Goal: Task Accomplishment & Management: Complete application form

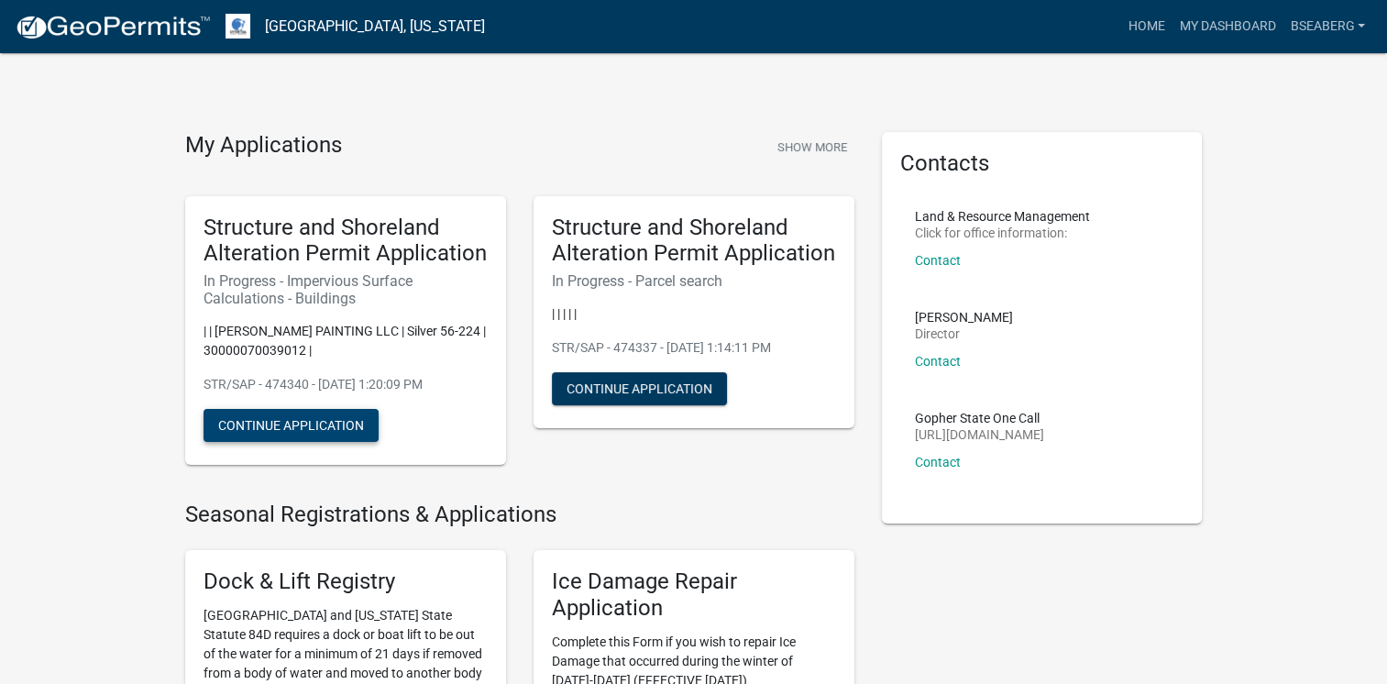
click at [266, 429] on button "Continue Application" at bounding box center [291, 425] width 175 height 33
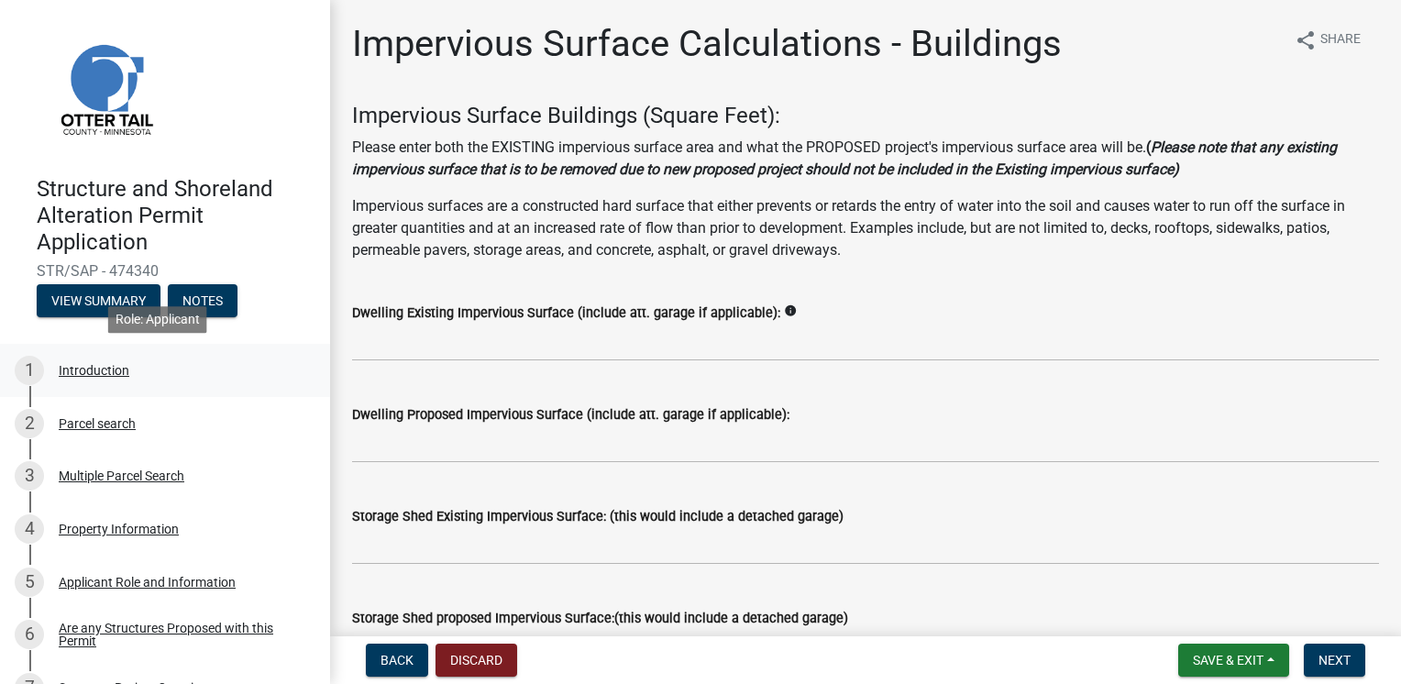
click at [95, 379] on div "1 Introduction" at bounding box center [158, 370] width 286 height 29
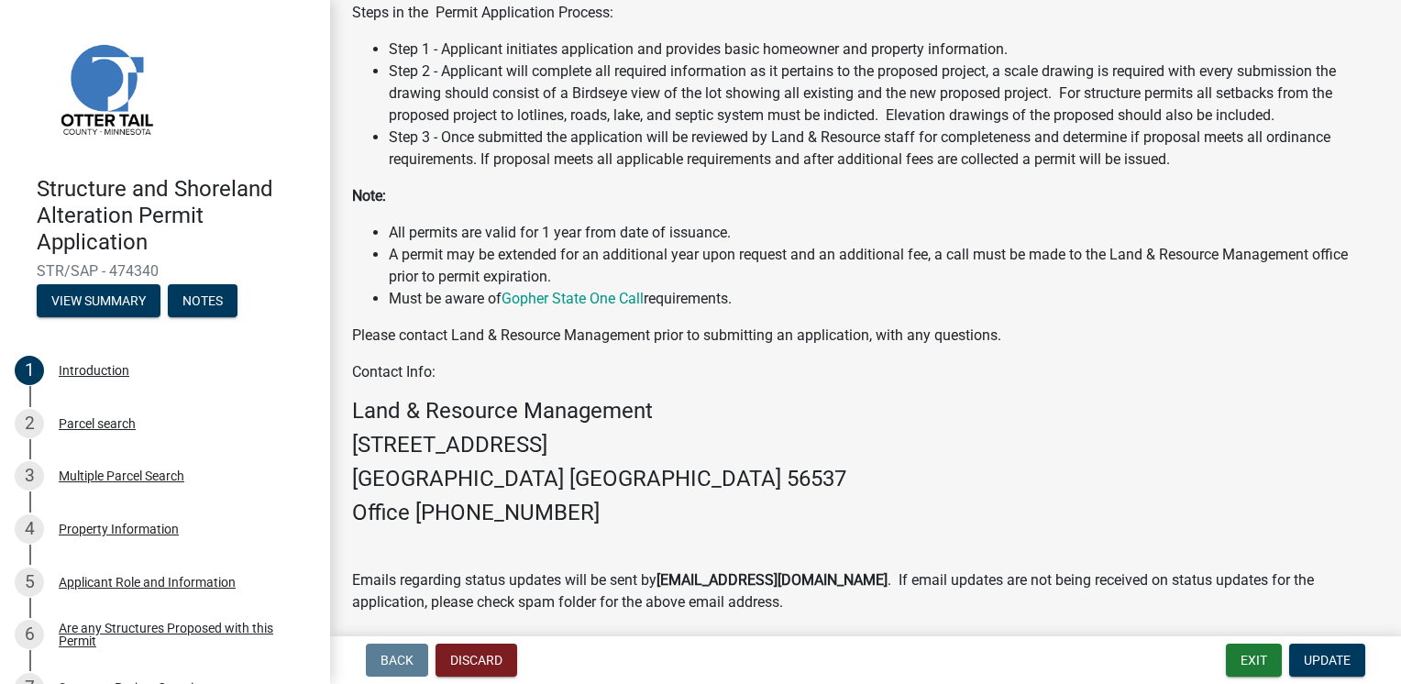
scroll to position [480, 0]
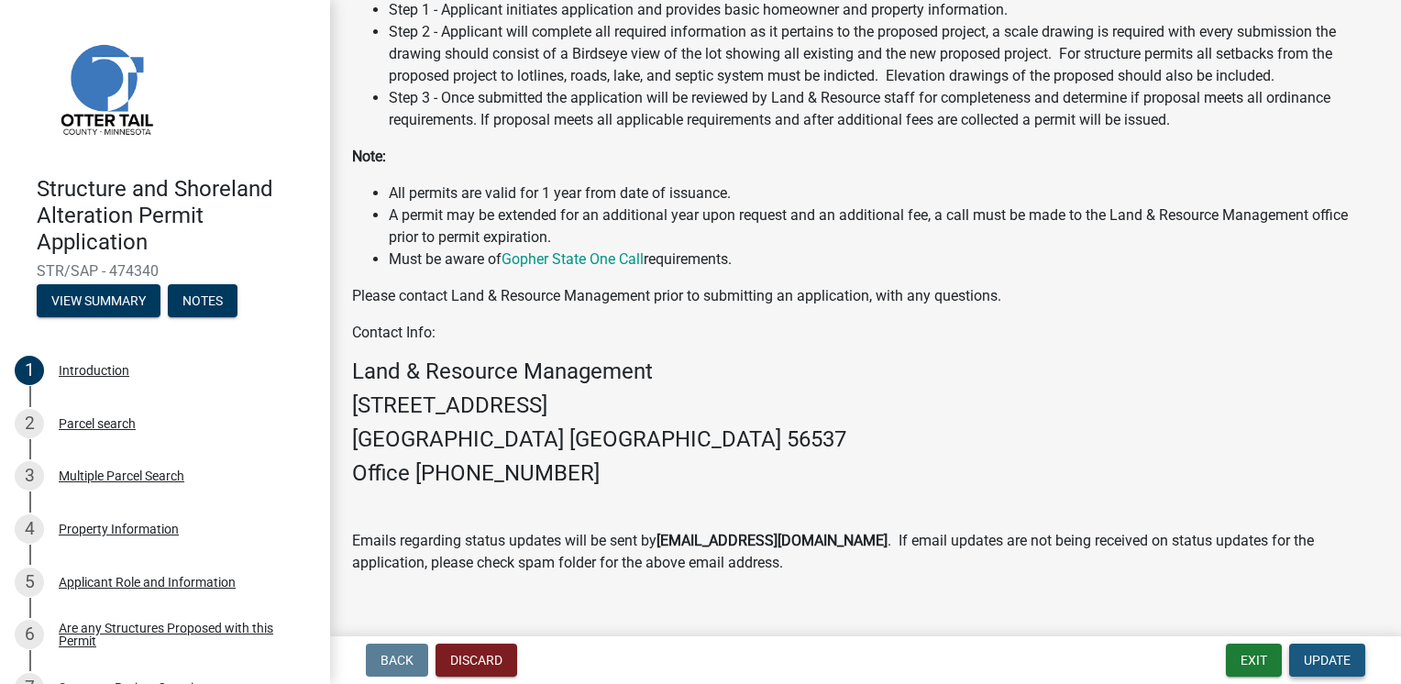
click at [1322, 661] on span "Update" at bounding box center [1327, 660] width 47 height 15
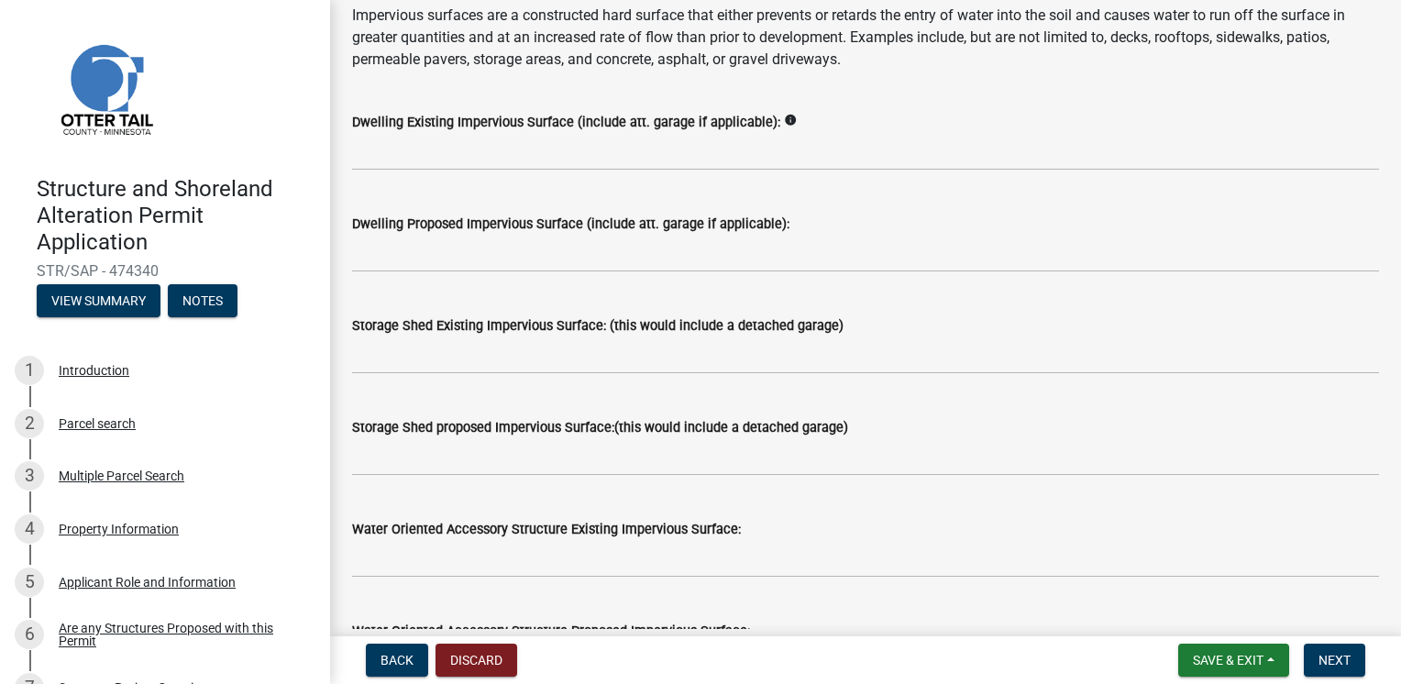
scroll to position [214, 0]
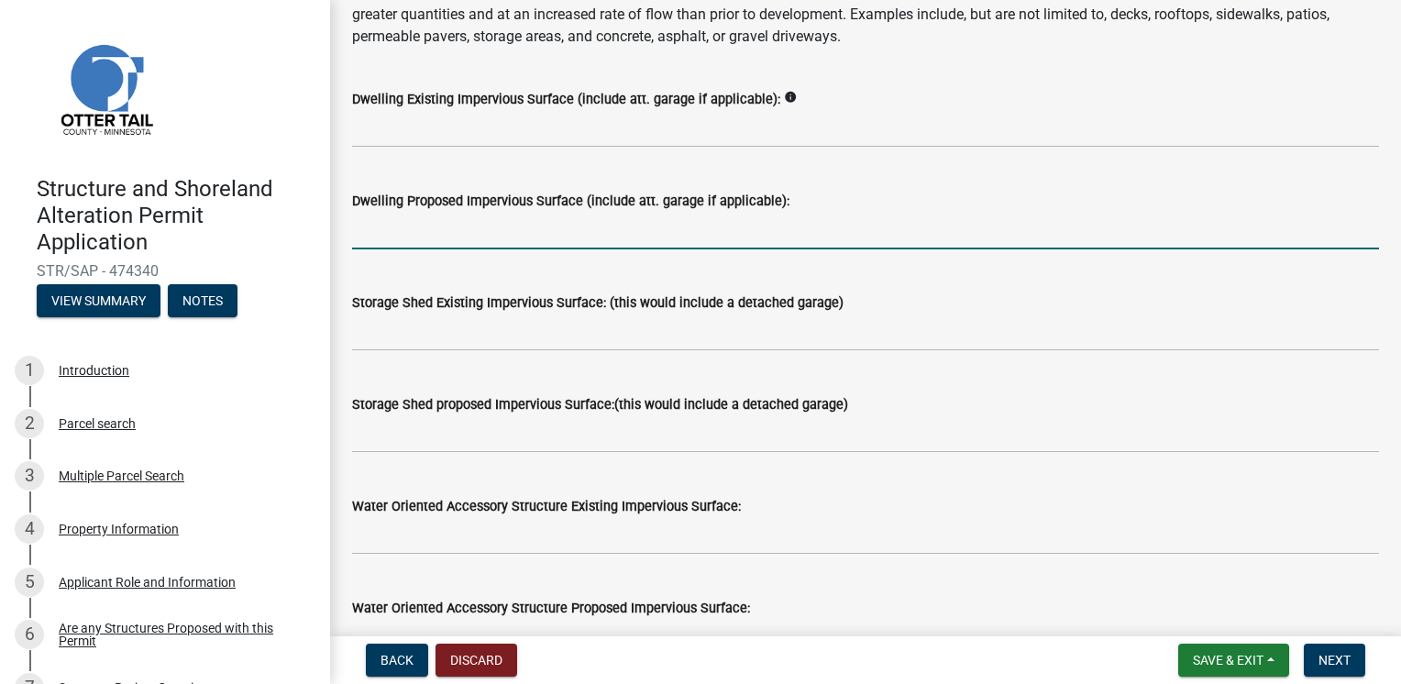
click at [479, 233] on input "text" at bounding box center [865, 231] width 1027 height 38
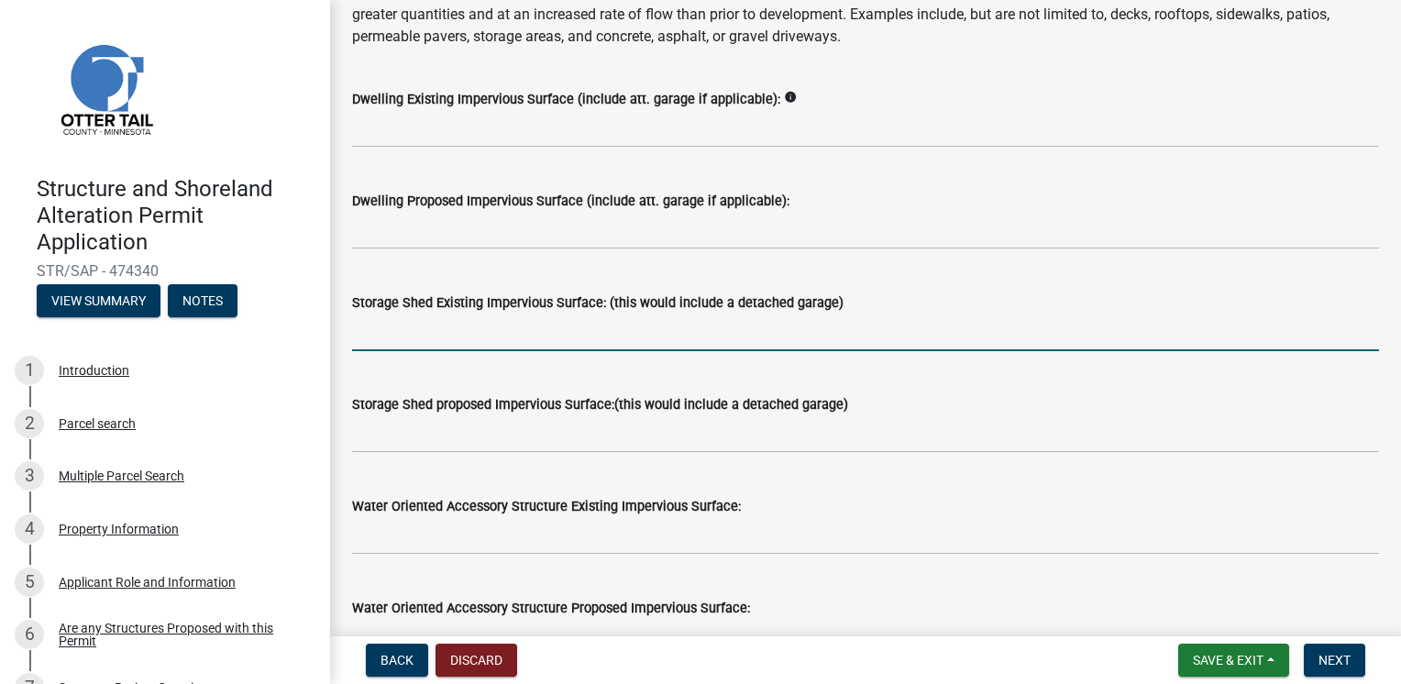
click at [563, 348] on input "text" at bounding box center [865, 333] width 1027 height 38
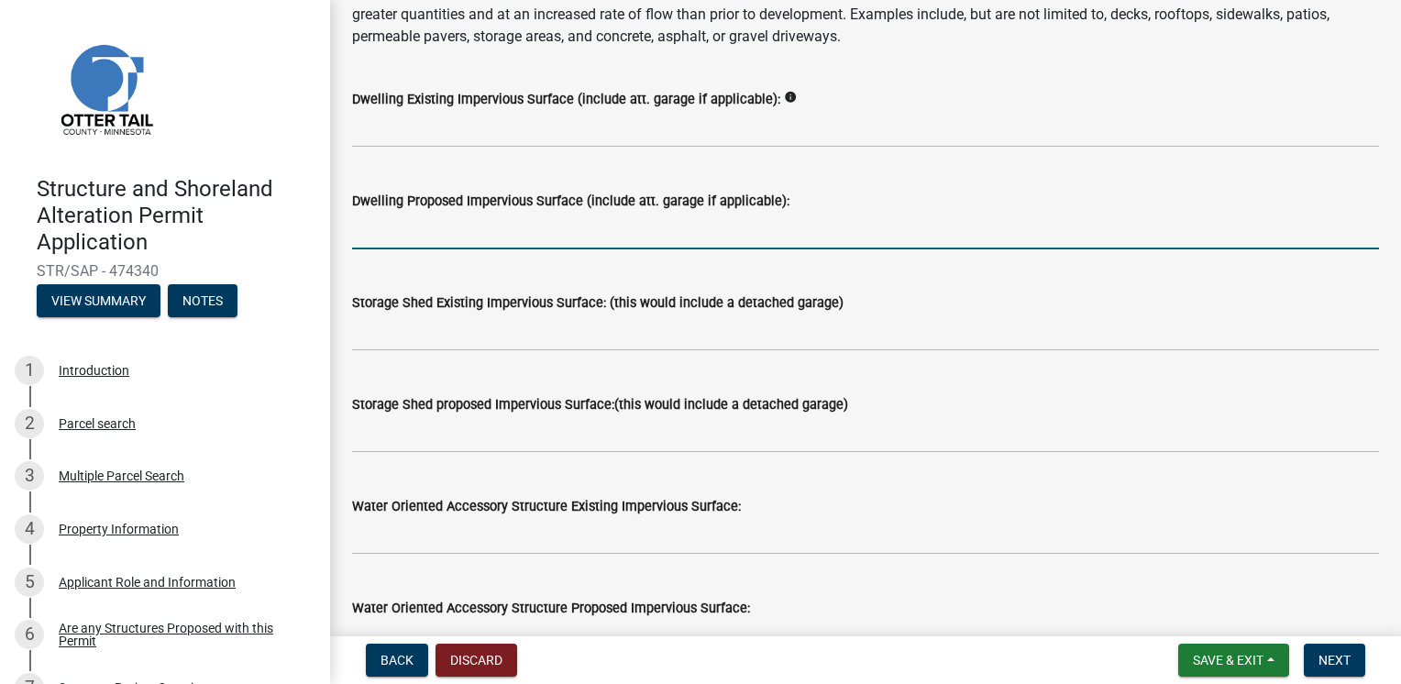
click at [537, 237] on input "text" at bounding box center [865, 231] width 1027 height 38
type input "4"
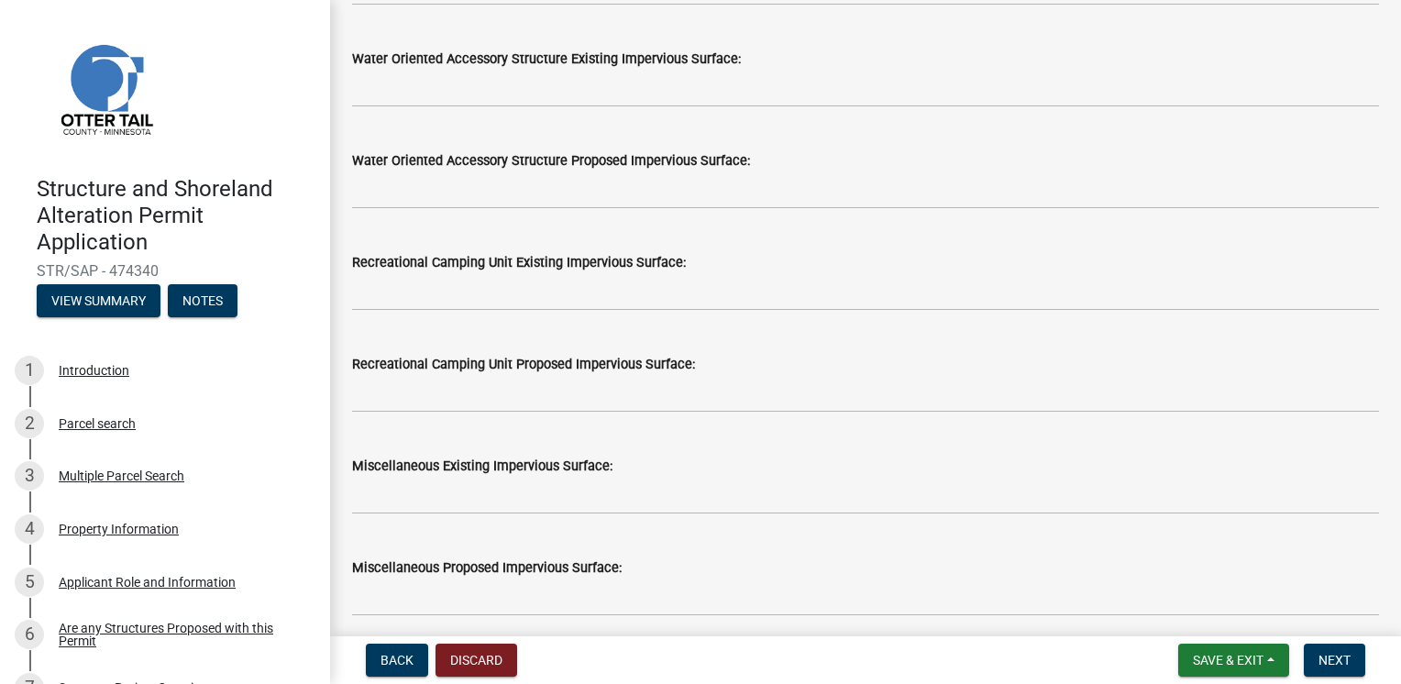
scroll to position [856, 0]
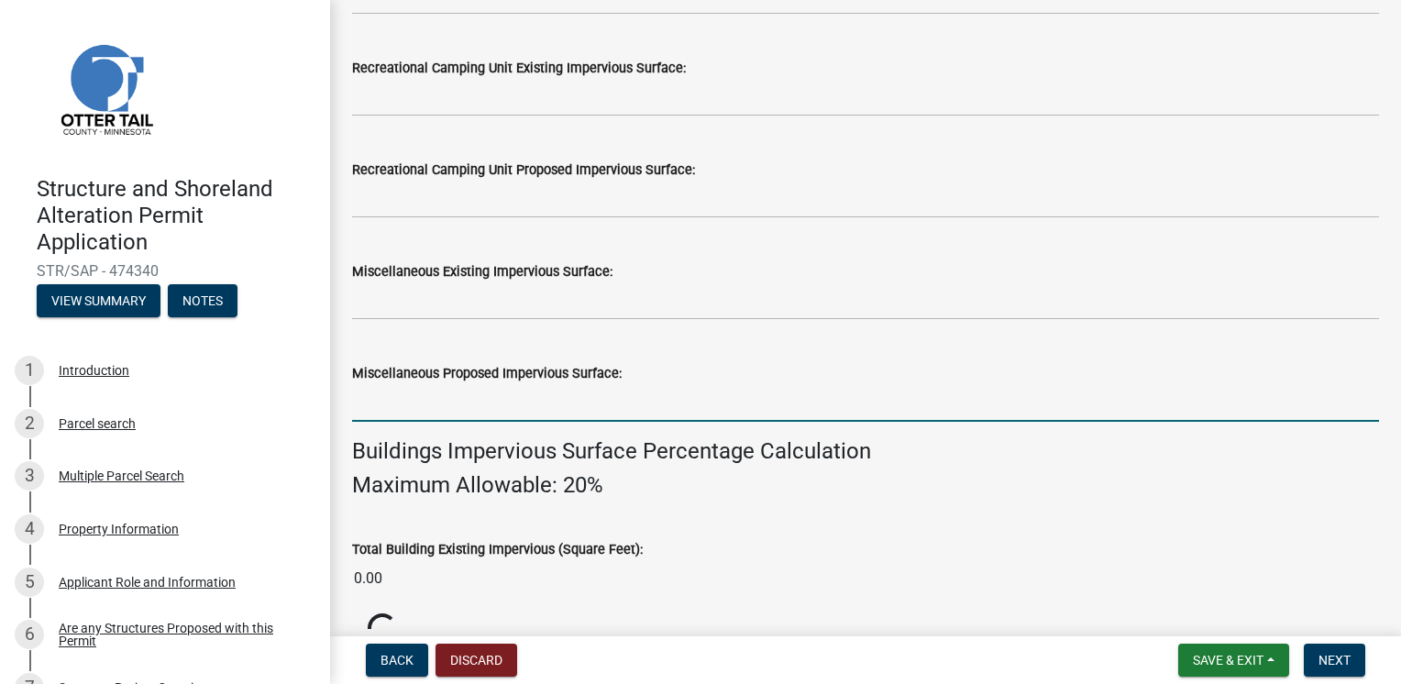
click at [452, 408] on input "text" at bounding box center [865, 403] width 1027 height 38
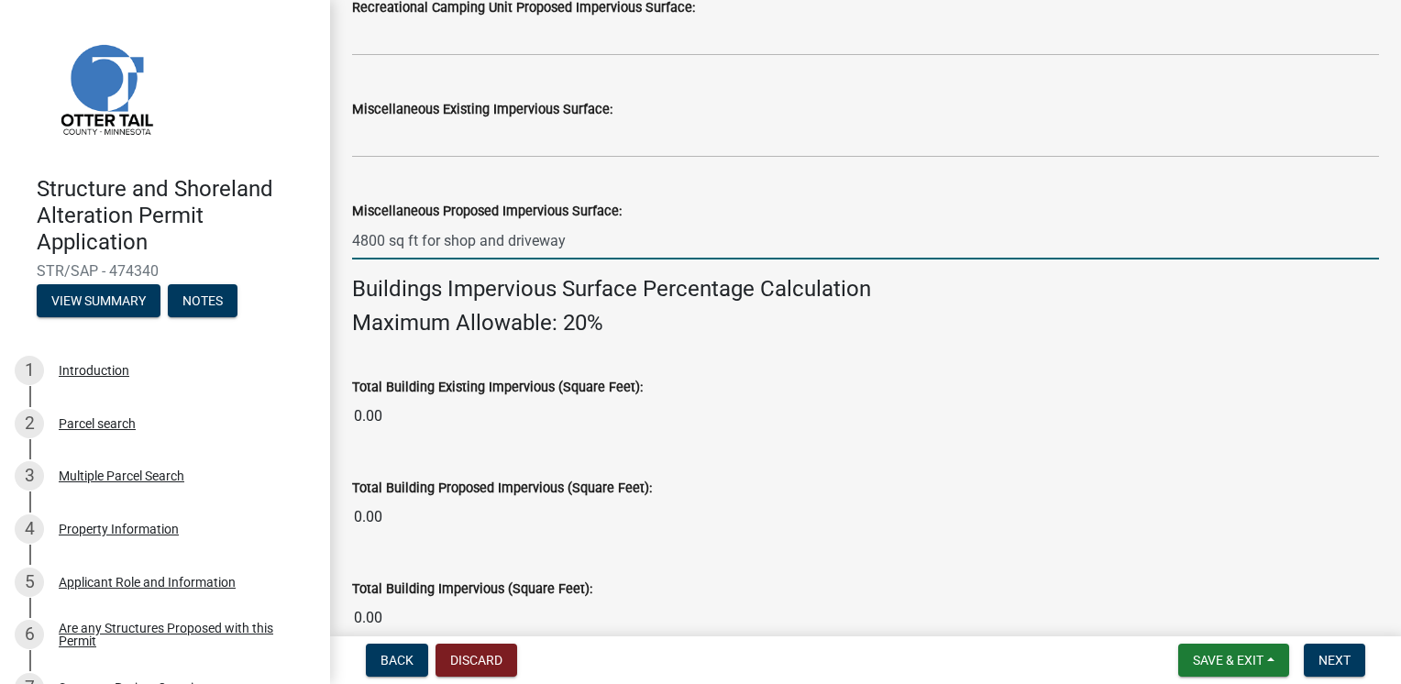
scroll to position [1069, 0]
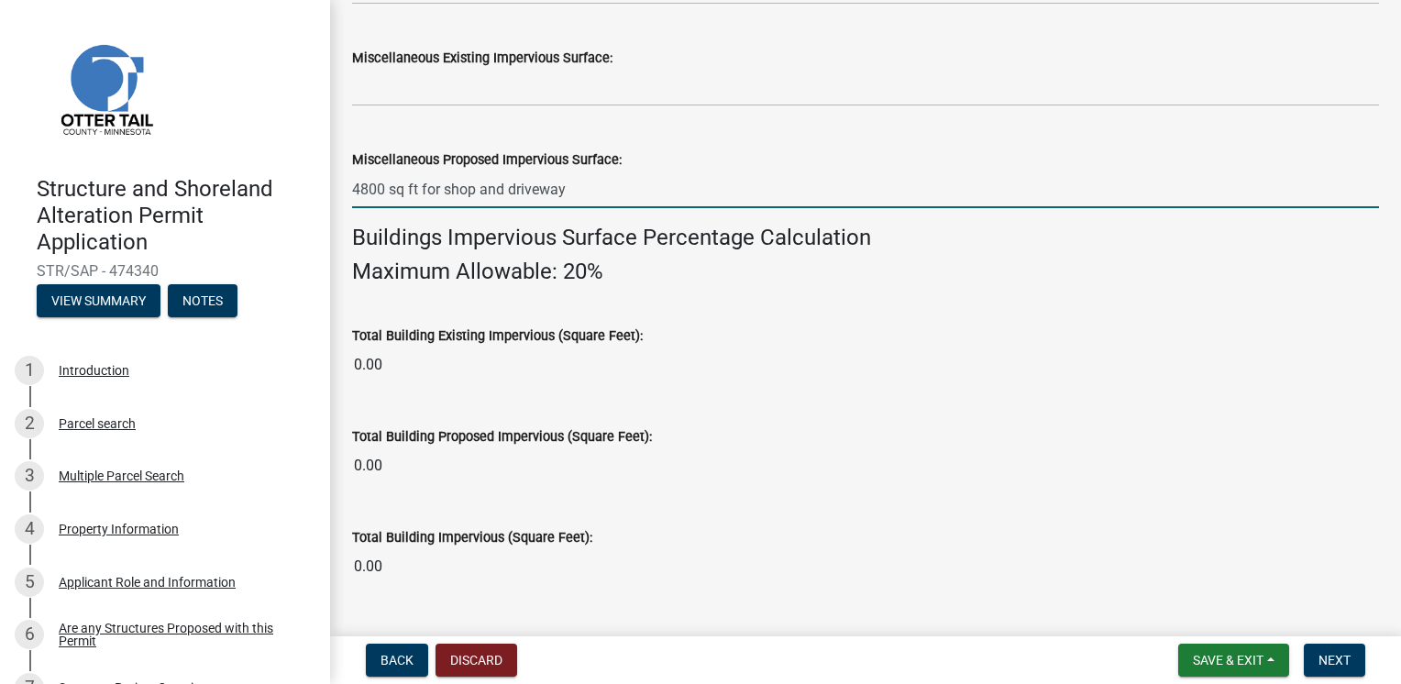
type input "4800"
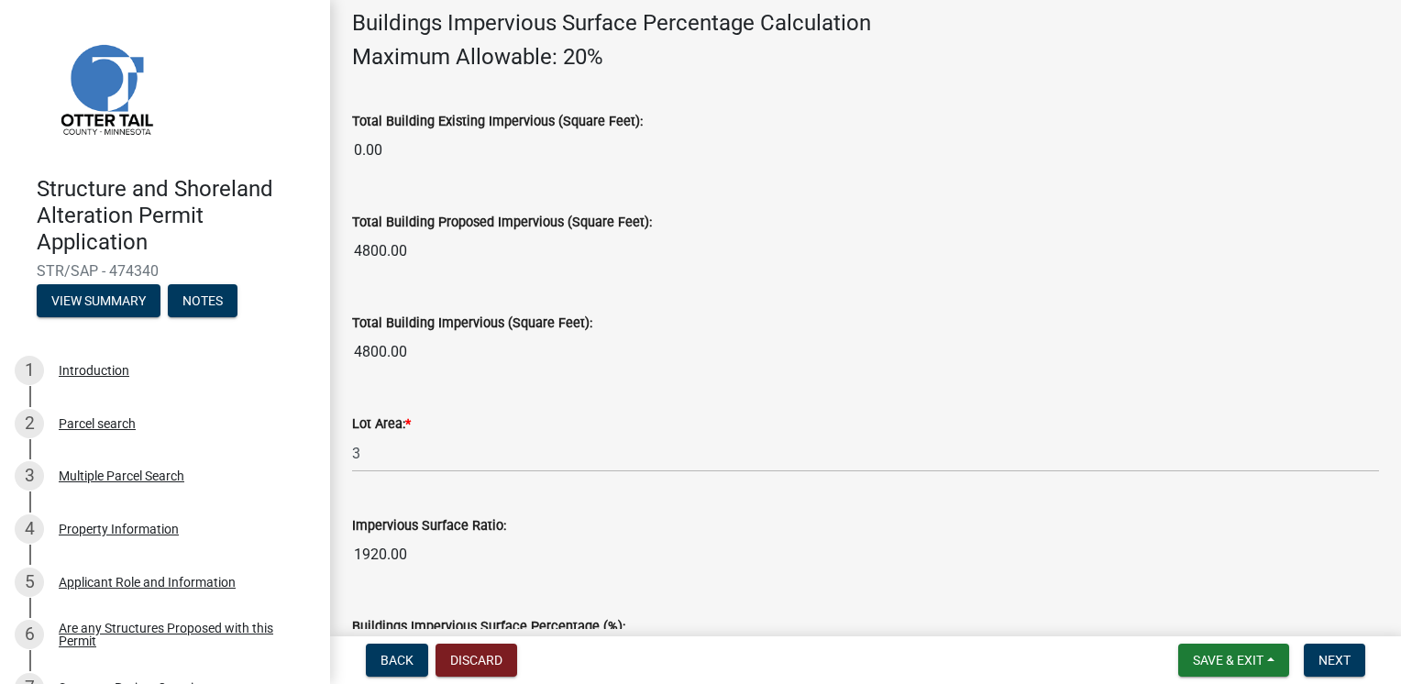
scroll to position [1415, 0]
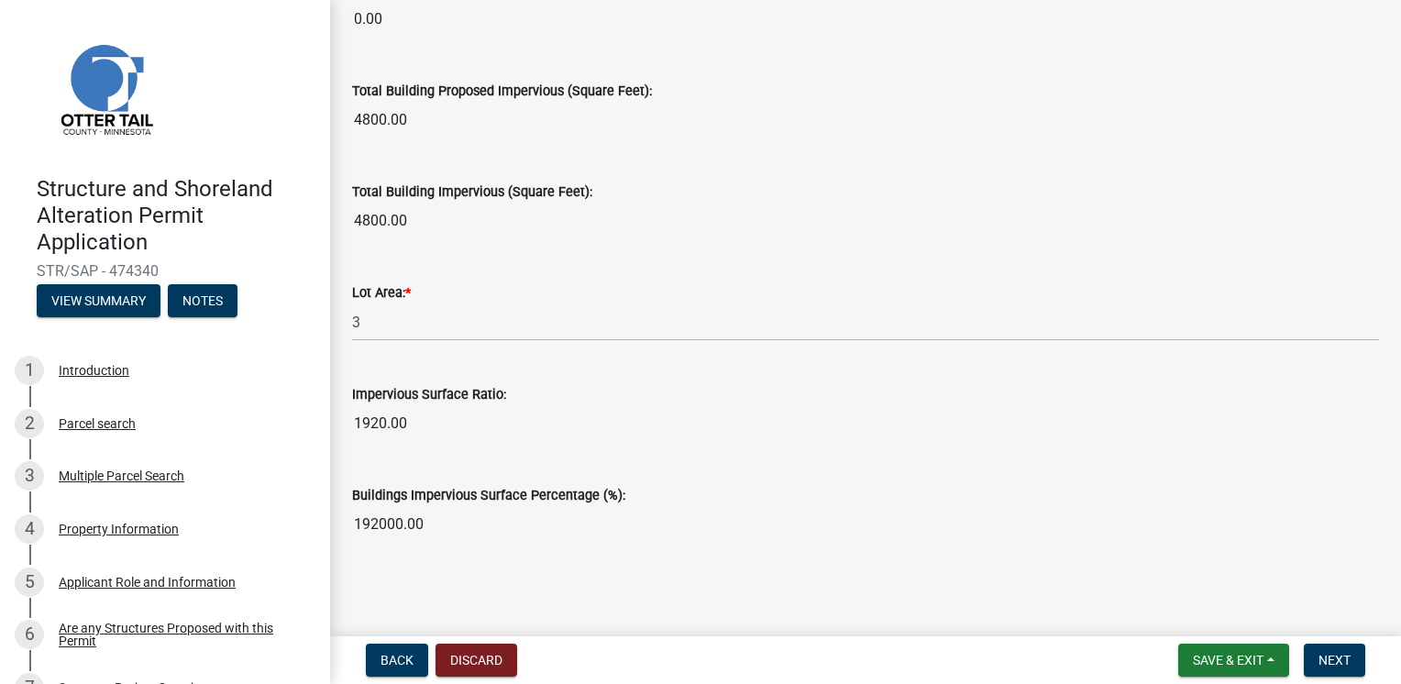
click at [1377, 666] on div "Back Discard Save & Exit Save Save & Exit Next" at bounding box center [866, 660] width 1042 height 33
click at [1353, 662] on button "Next" at bounding box center [1334, 660] width 61 height 33
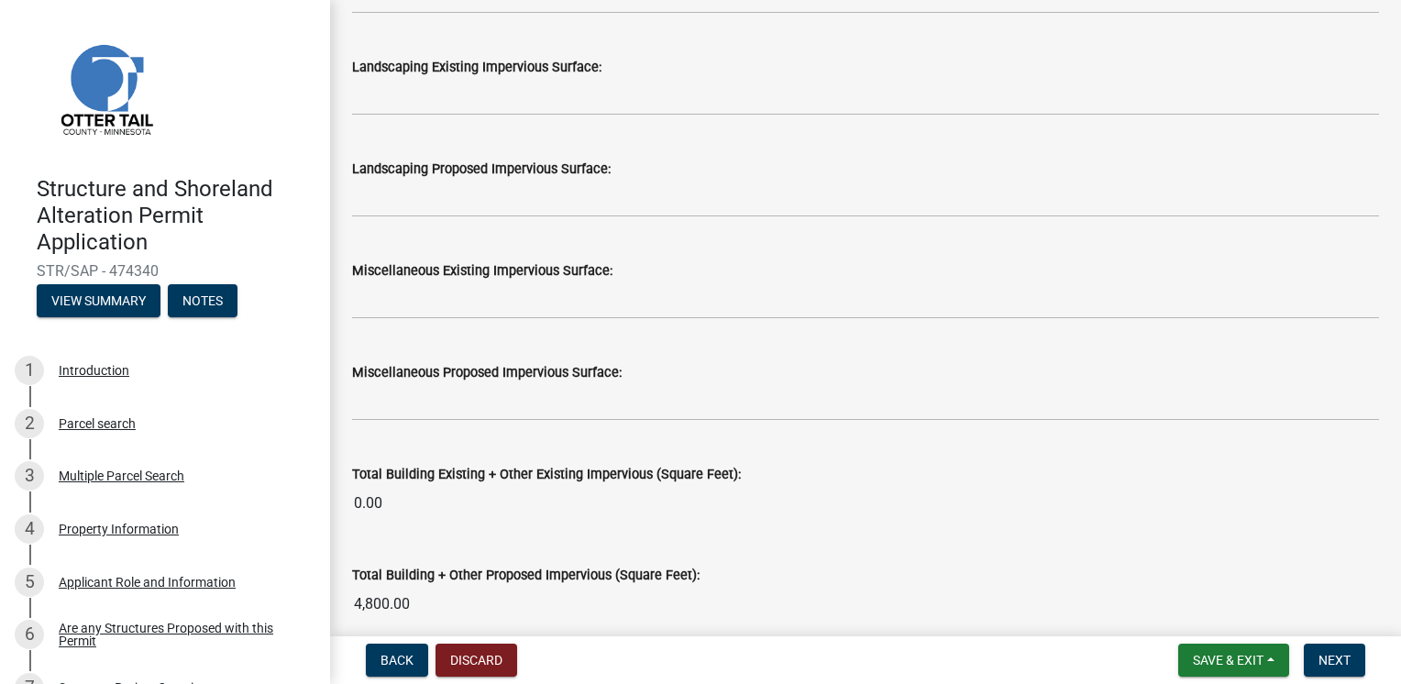
scroll to position [1711, 0]
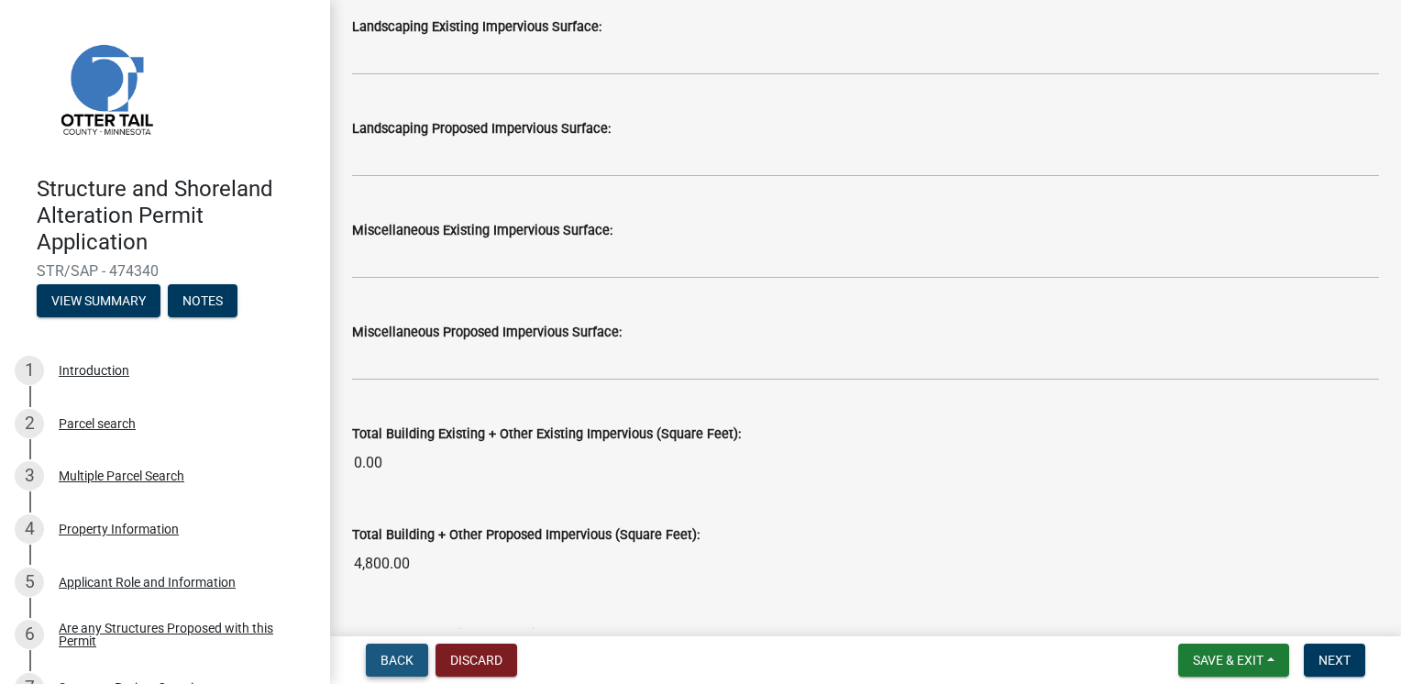
click at [395, 656] on span "Back" at bounding box center [397, 660] width 33 height 15
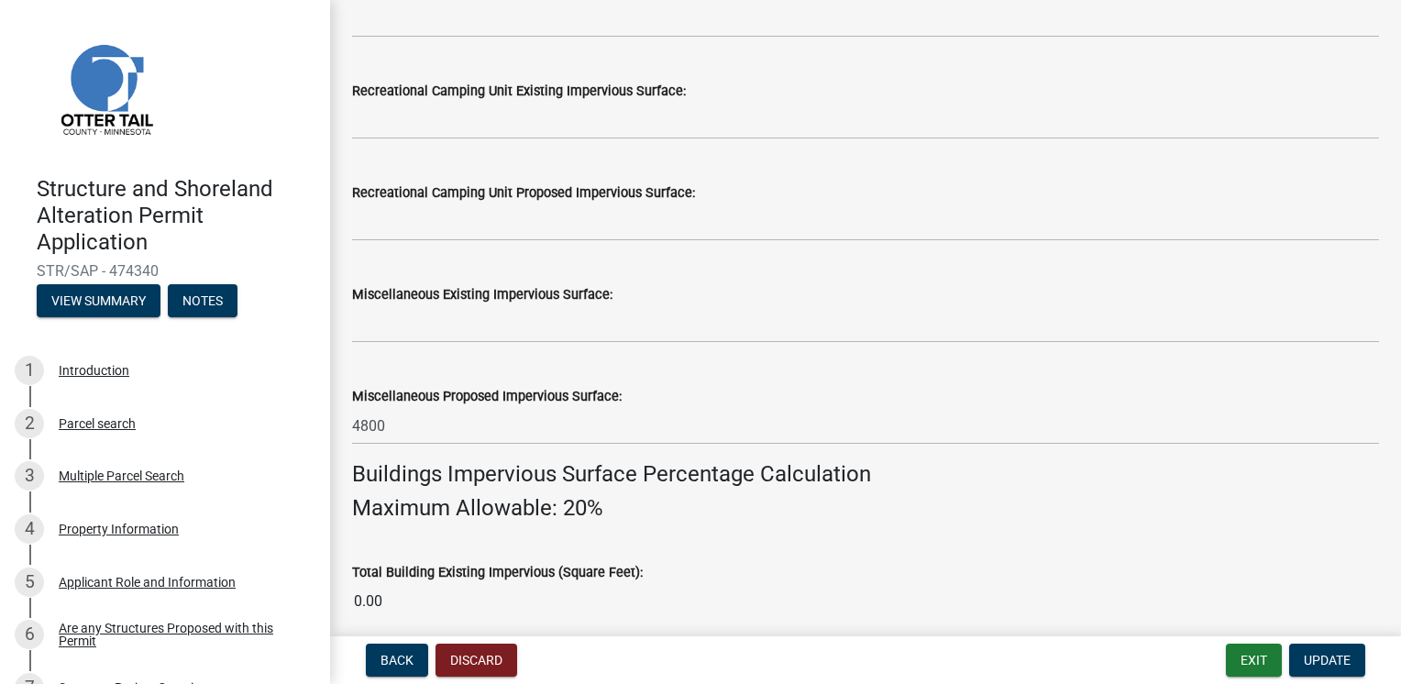
scroll to position [856, 0]
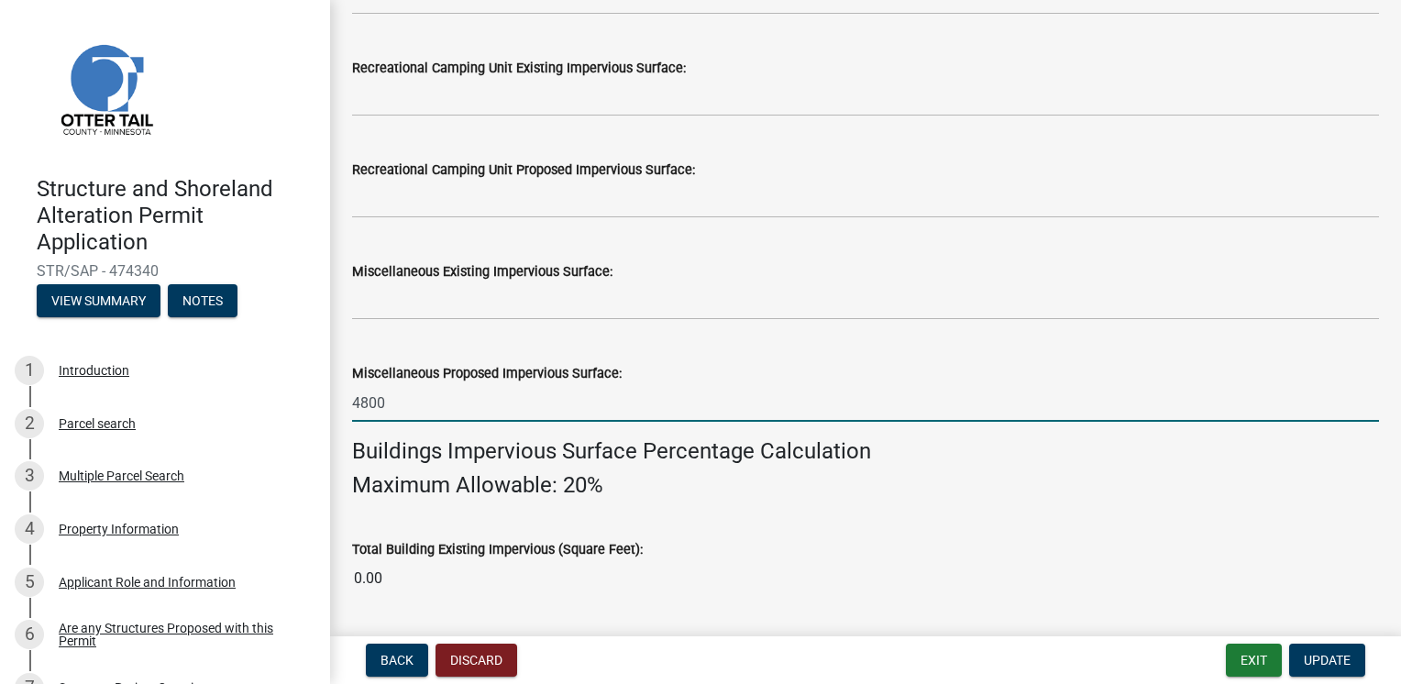
click at [394, 402] on input "4800" at bounding box center [865, 403] width 1027 height 38
type input "4"
type input "3200"
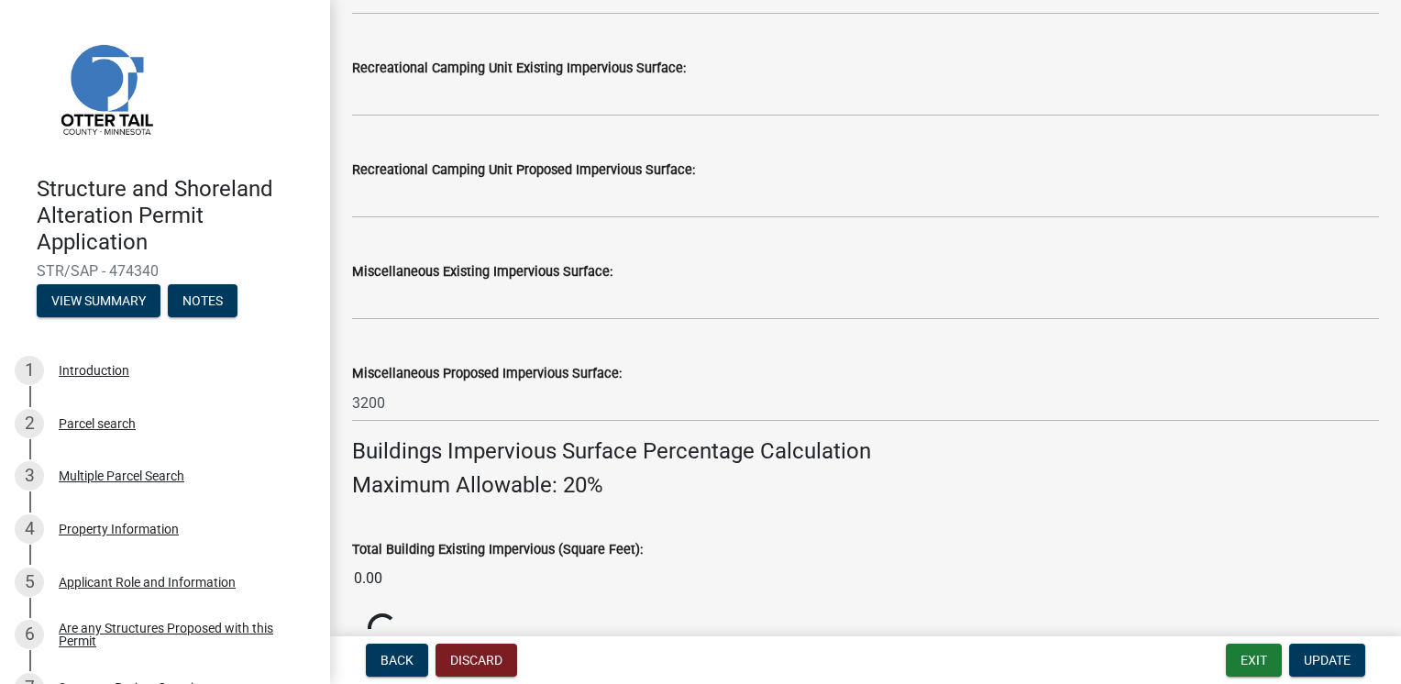
click at [846, 508] on wm-data-entity-input "Buildings Impervious Surface Percentage Calculation Maximum Allowable: 20%" at bounding box center [865, 475] width 1027 height 75
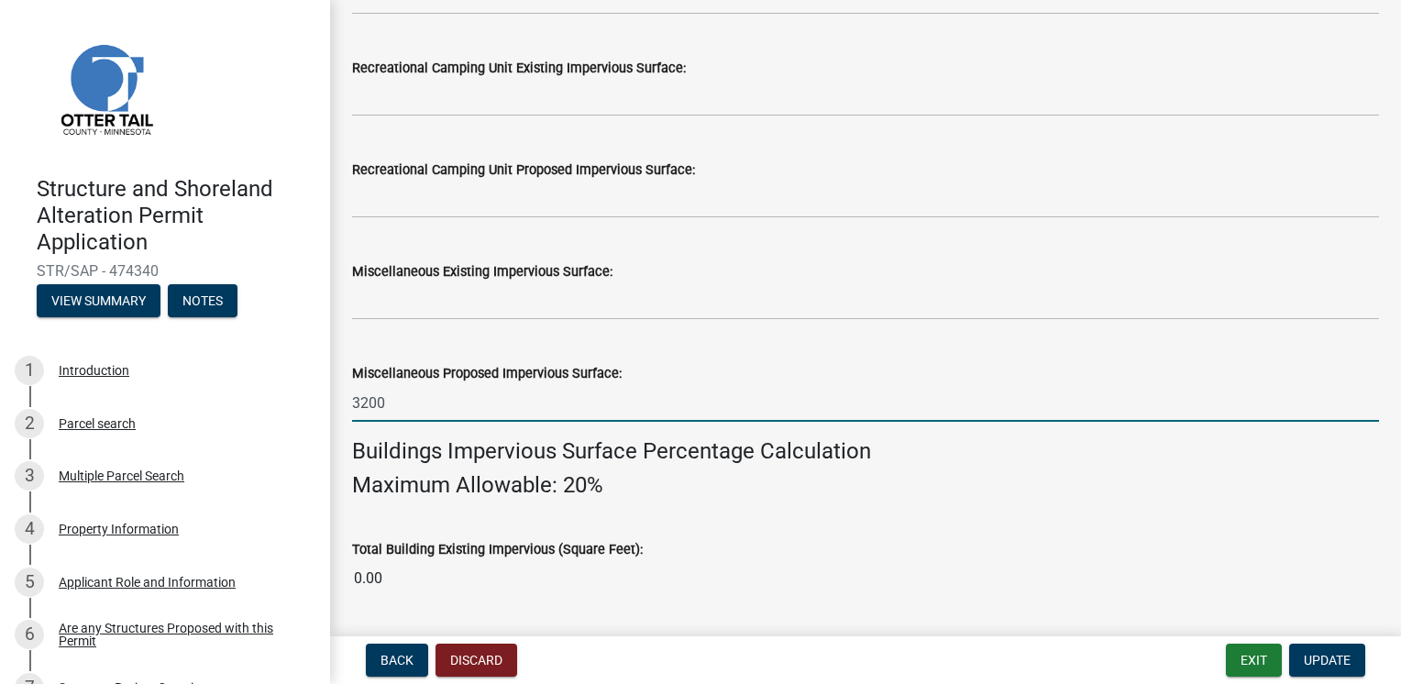
click at [659, 396] on input "3200" at bounding box center [865, 403] width 1027 height 38
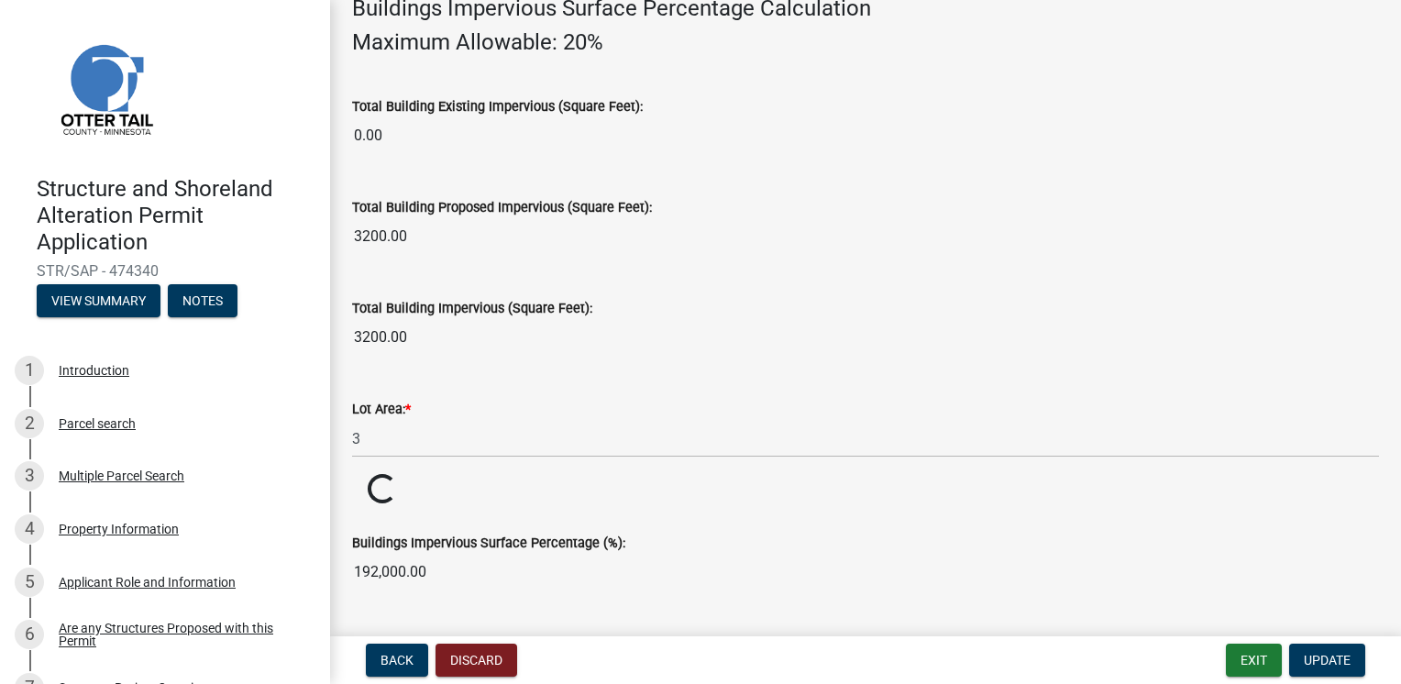
scroll to position [1346, 0]
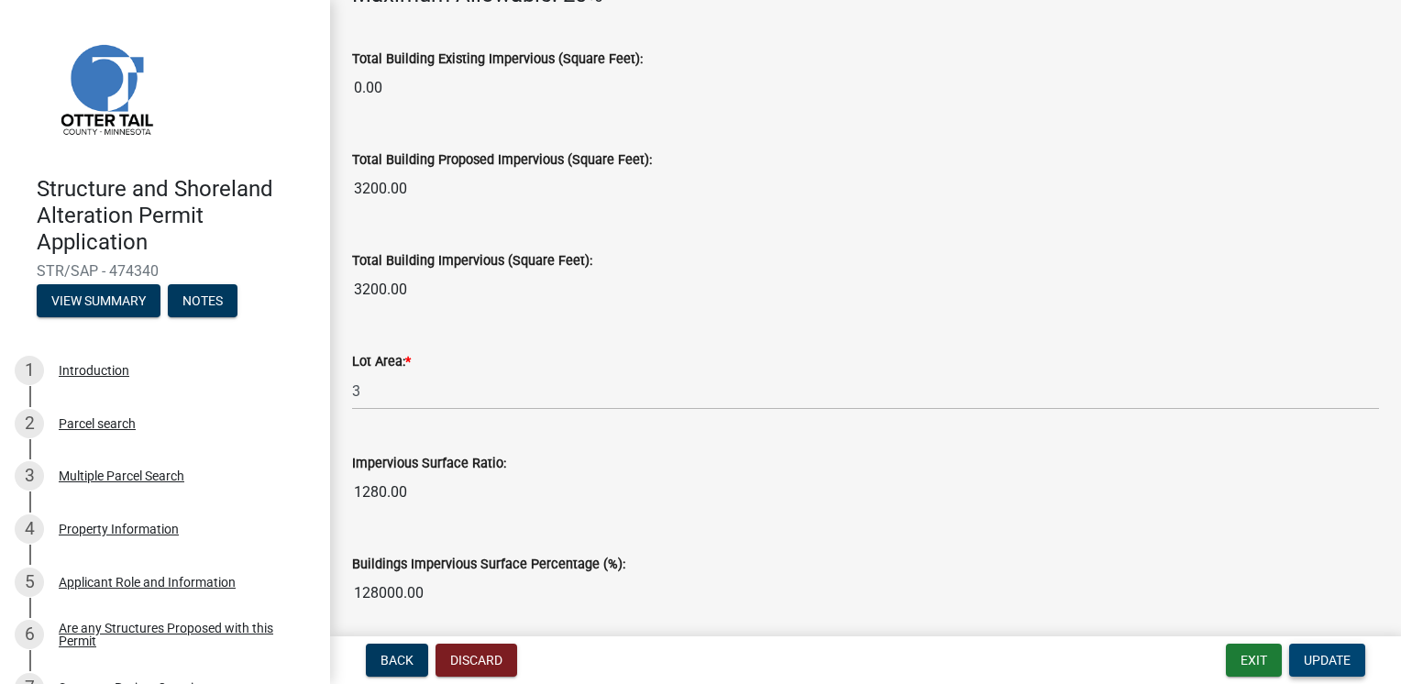
click at [1311, 668] on button "Update" at bounding box center [1327, 660] width 76 height 33
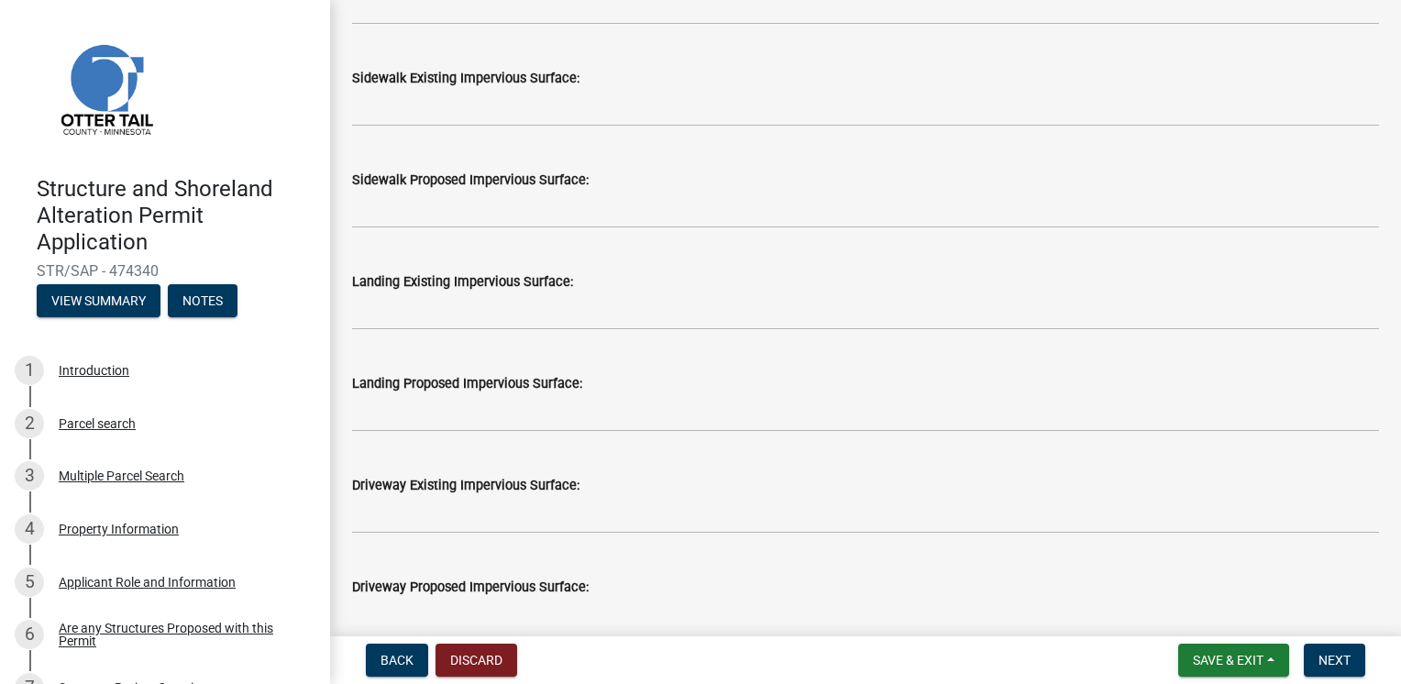
scroll to position [856, 0]
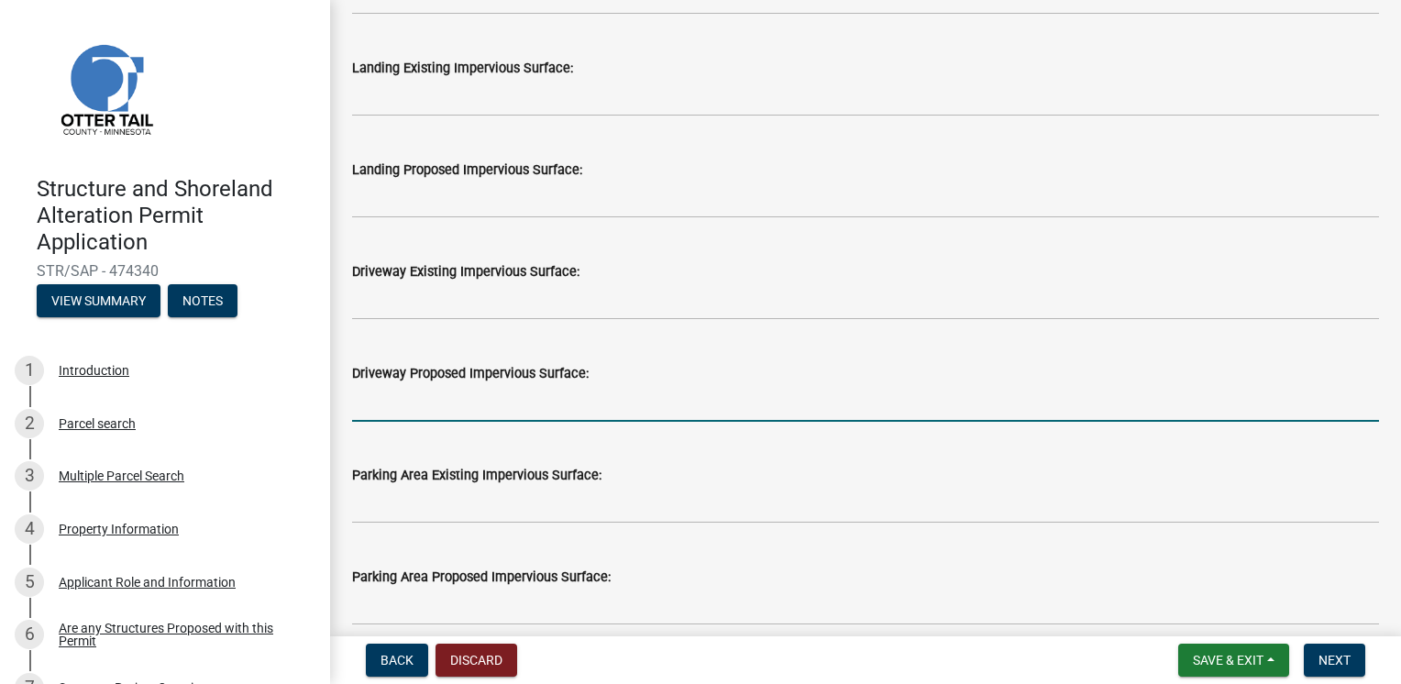
click at [435, 416] on input "text" at bounding box center [865, 403] width 1027 height 38
type input "1600"
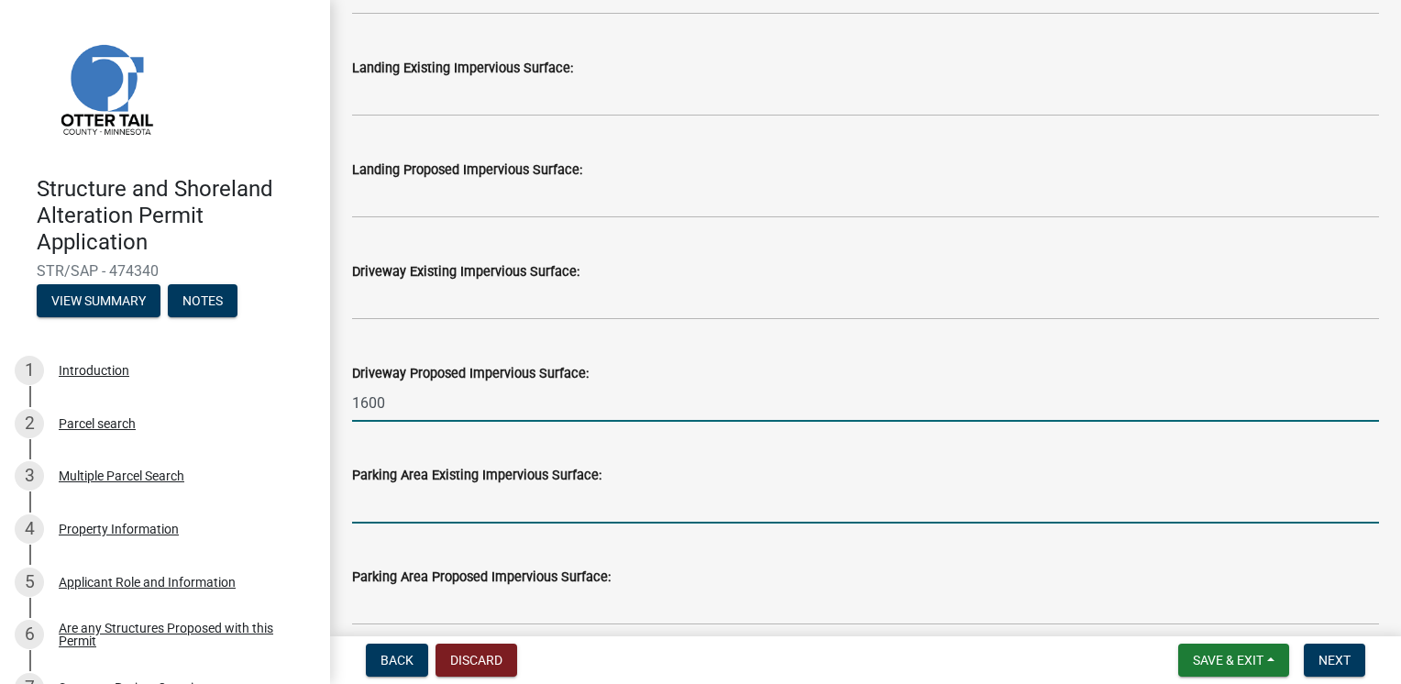
click at [820, 509] on input "text" at bounding box center [865, 505] width 1027 height 38
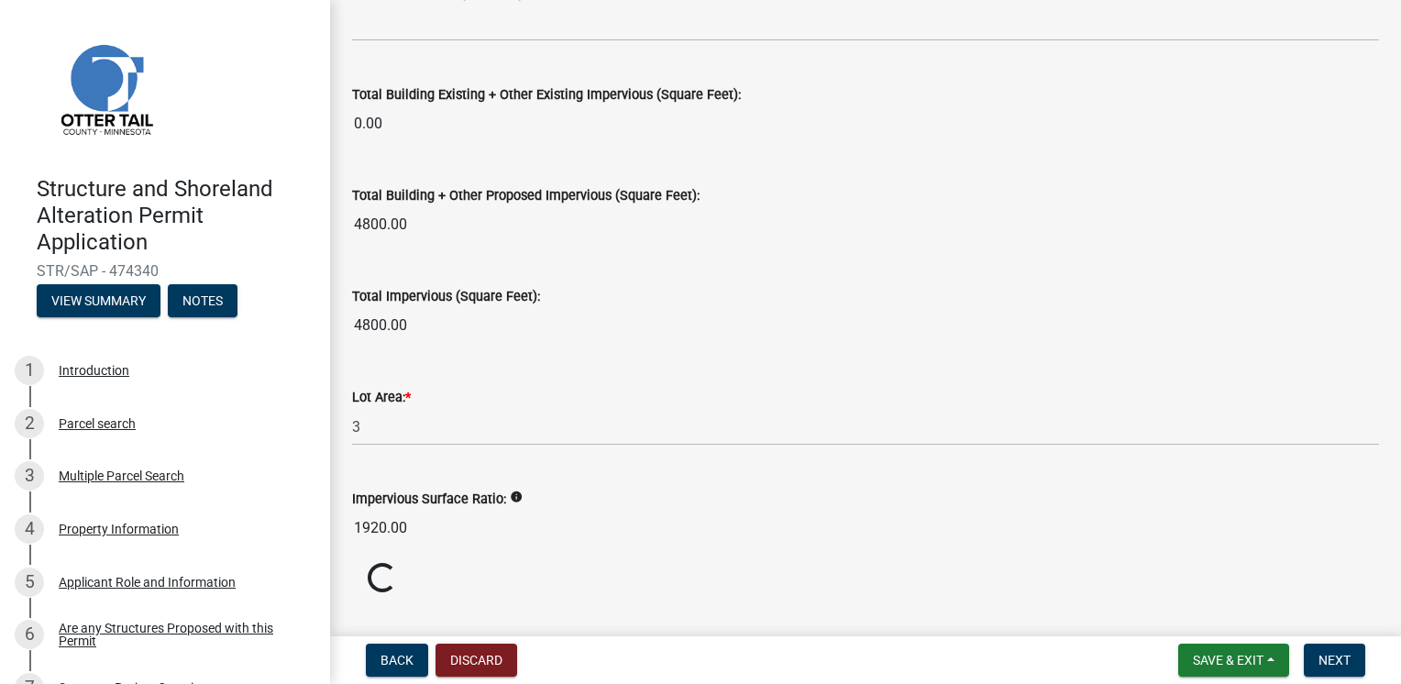
scroll to position [2085, 0]
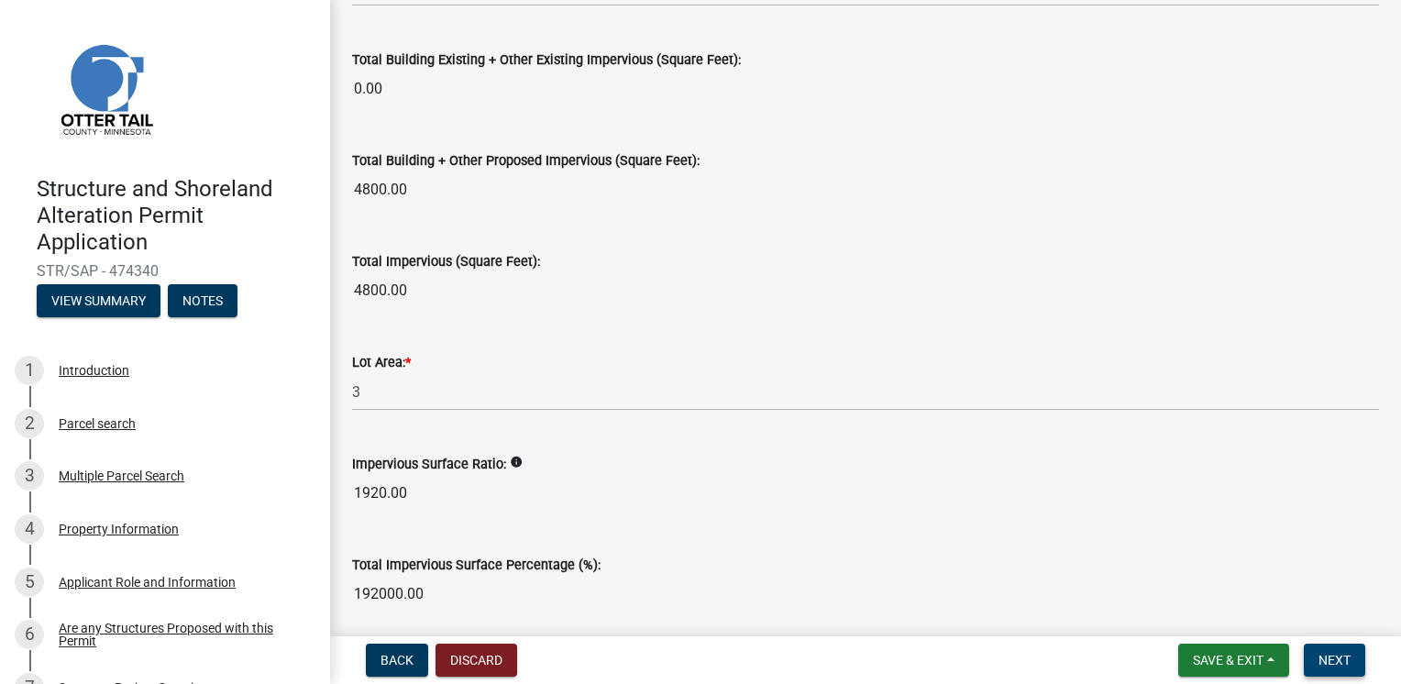
click at [1331, 649] on button "Next" at bounding box center [1334, 660] width 61 height 33
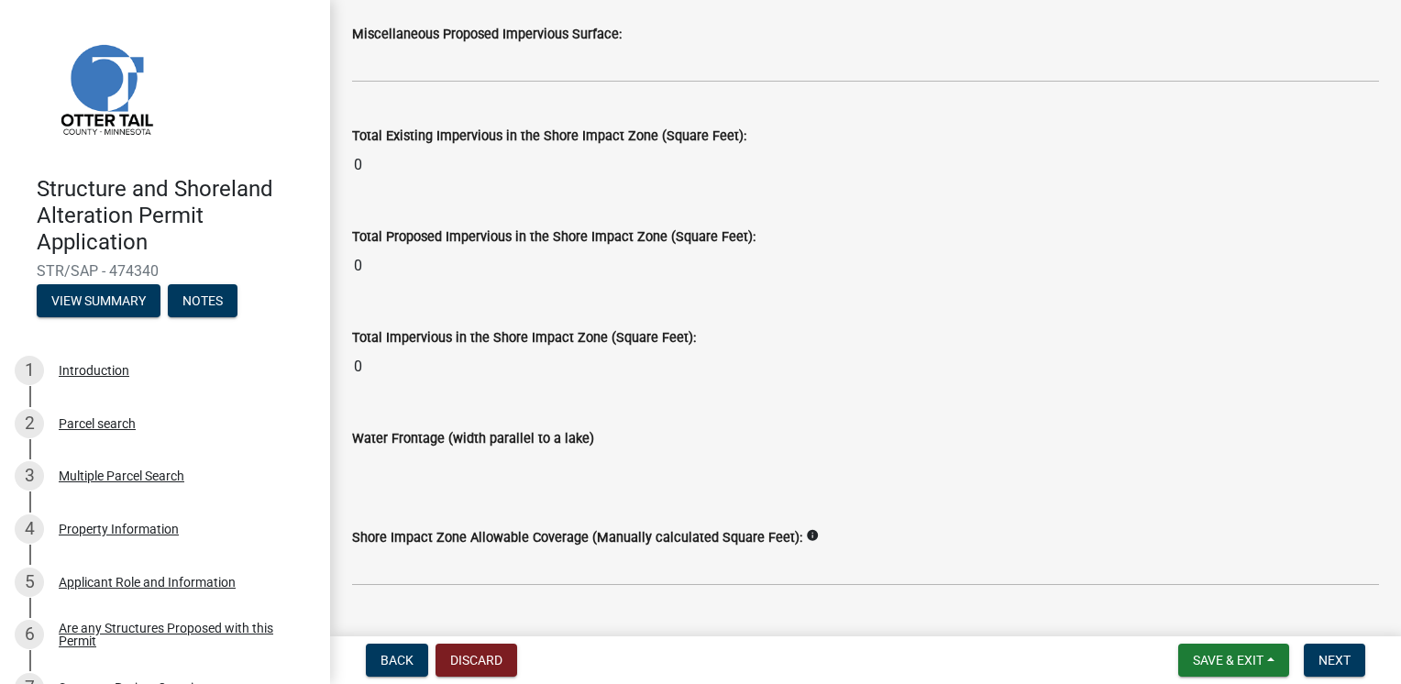
scroll to position [2396, 0]
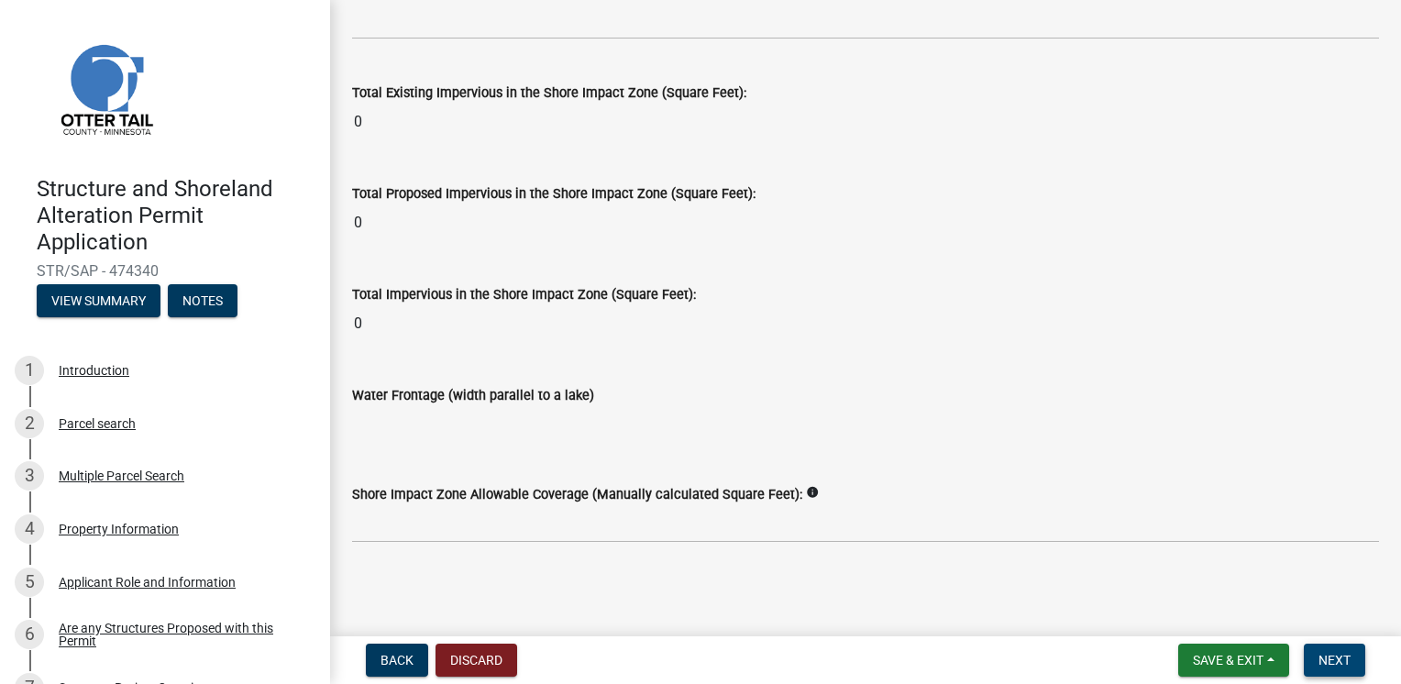
click at [1336, 659] on span "Next" at bounding box center [1335, 660] width 32 height 15
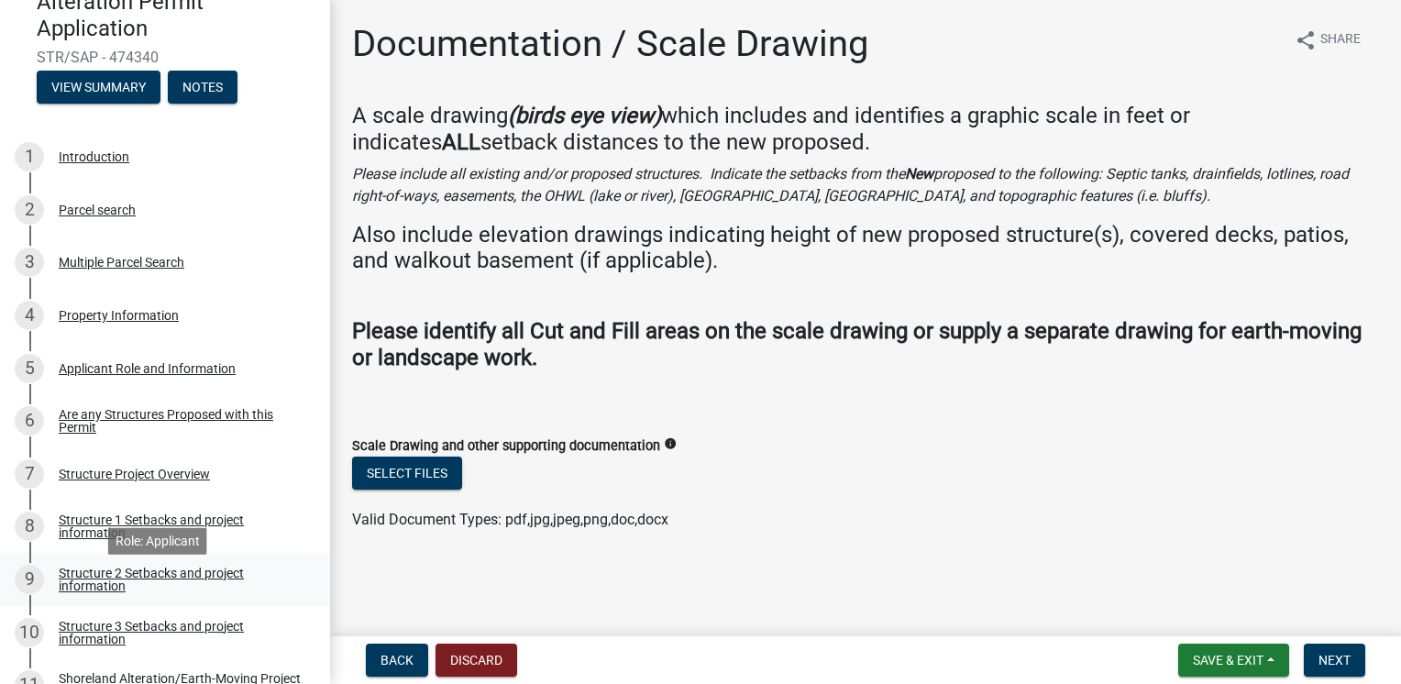
scroll to position [201, 0]
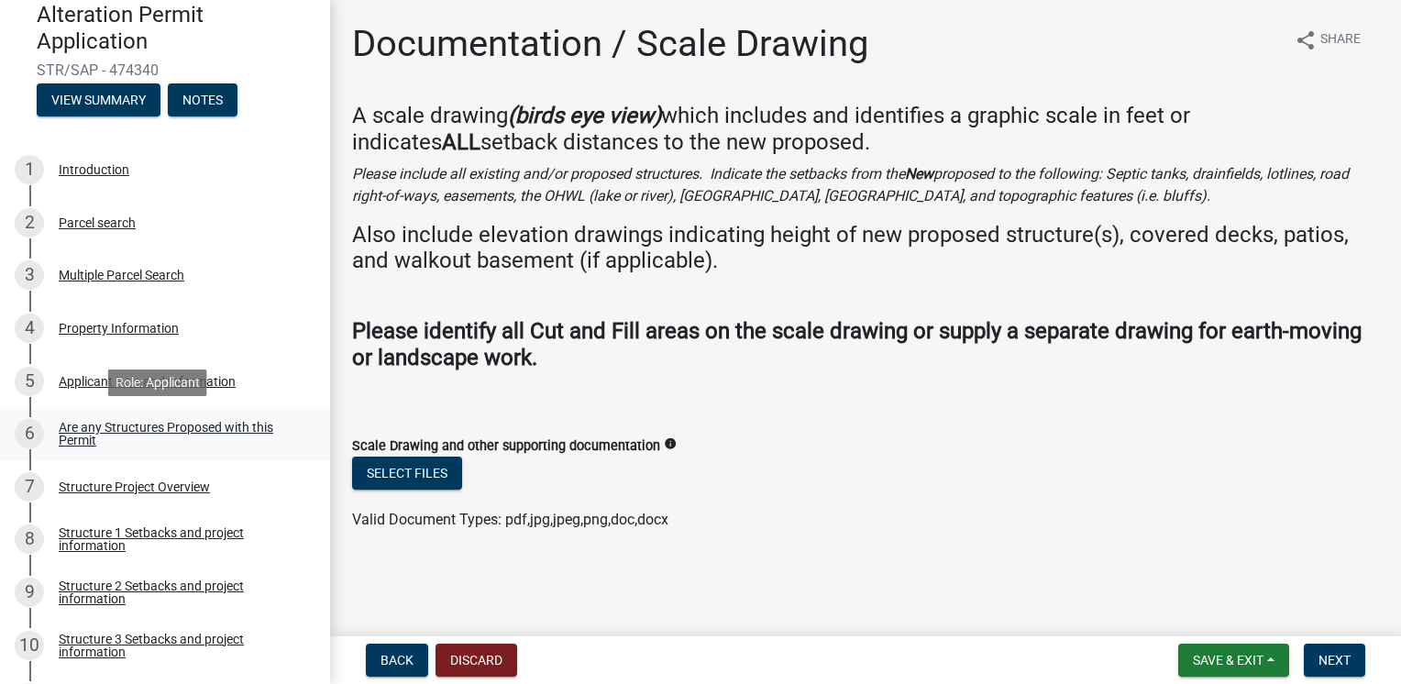
click at [114, 432] on div "Are any Structures Proposed with this Permit" at bounding box center [180, 434] width 242 height 26
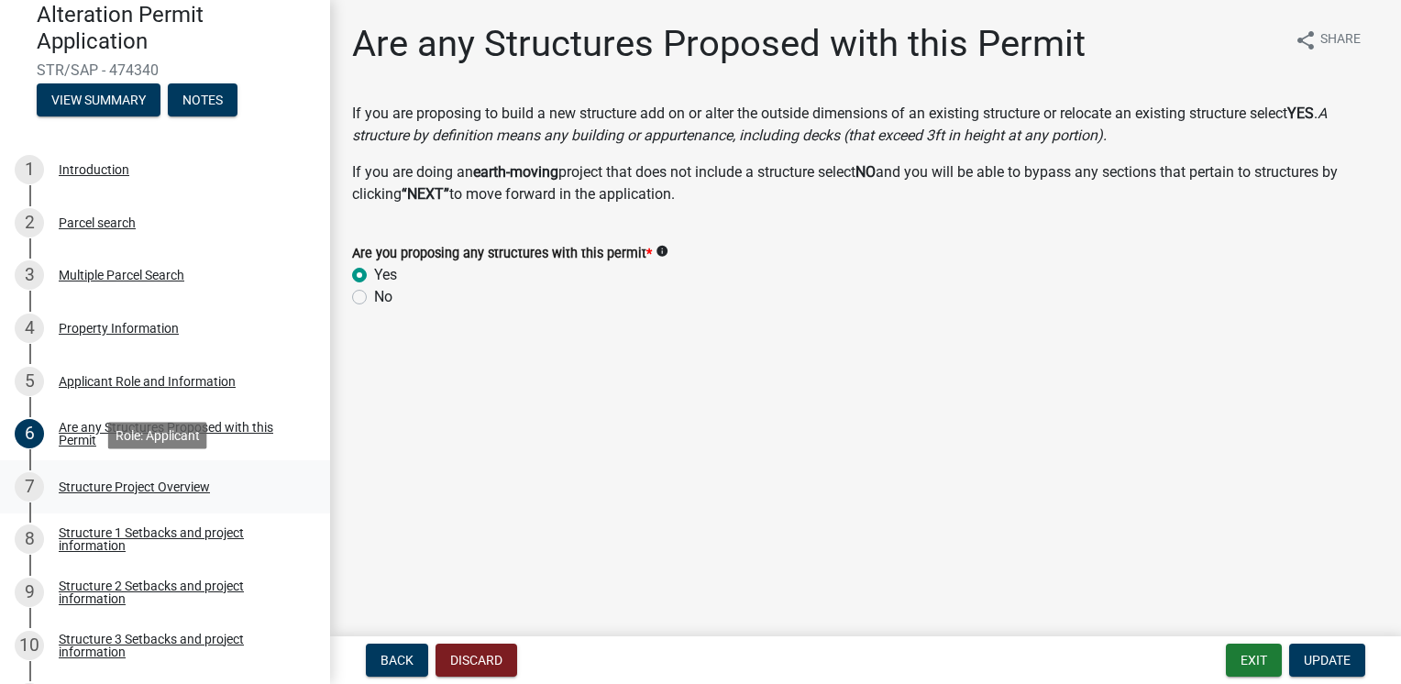
click at [97, 488] on div "Structure Project Overview" at bounding box center [134, 486] width 151 height 13
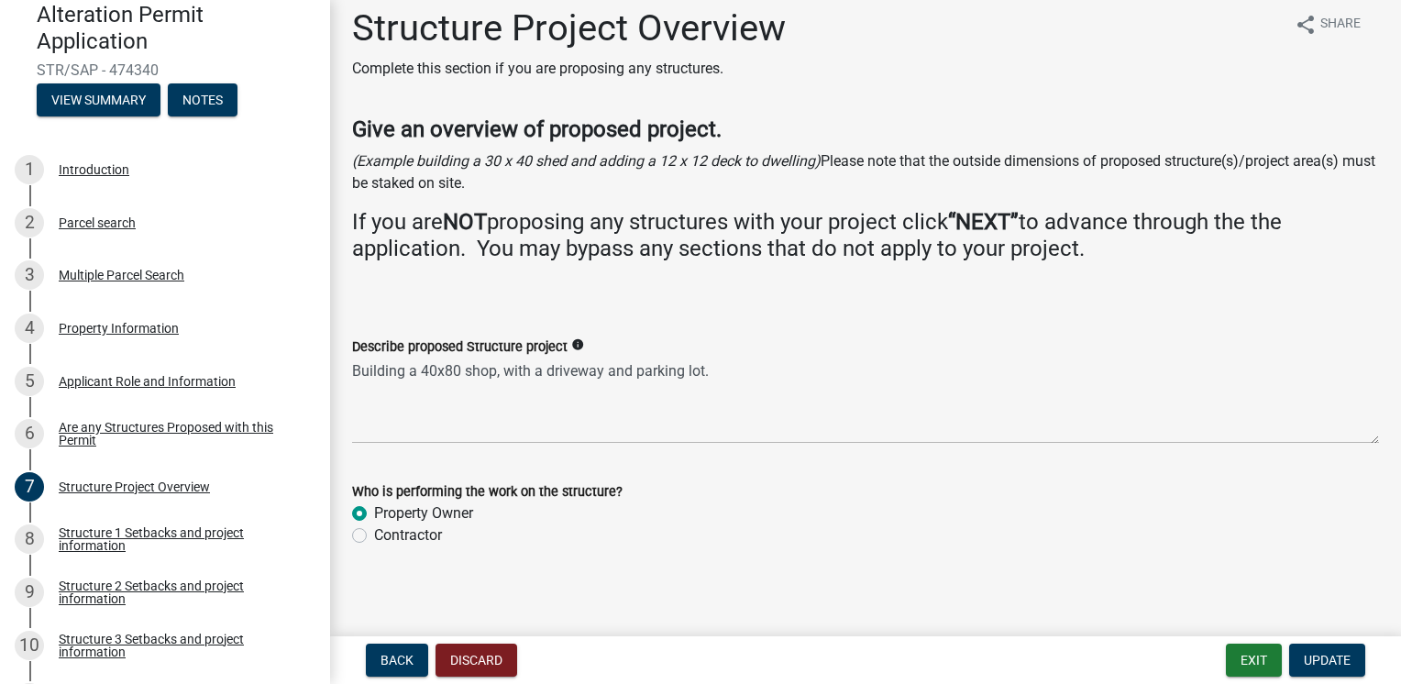
scroll to position [21, 0]
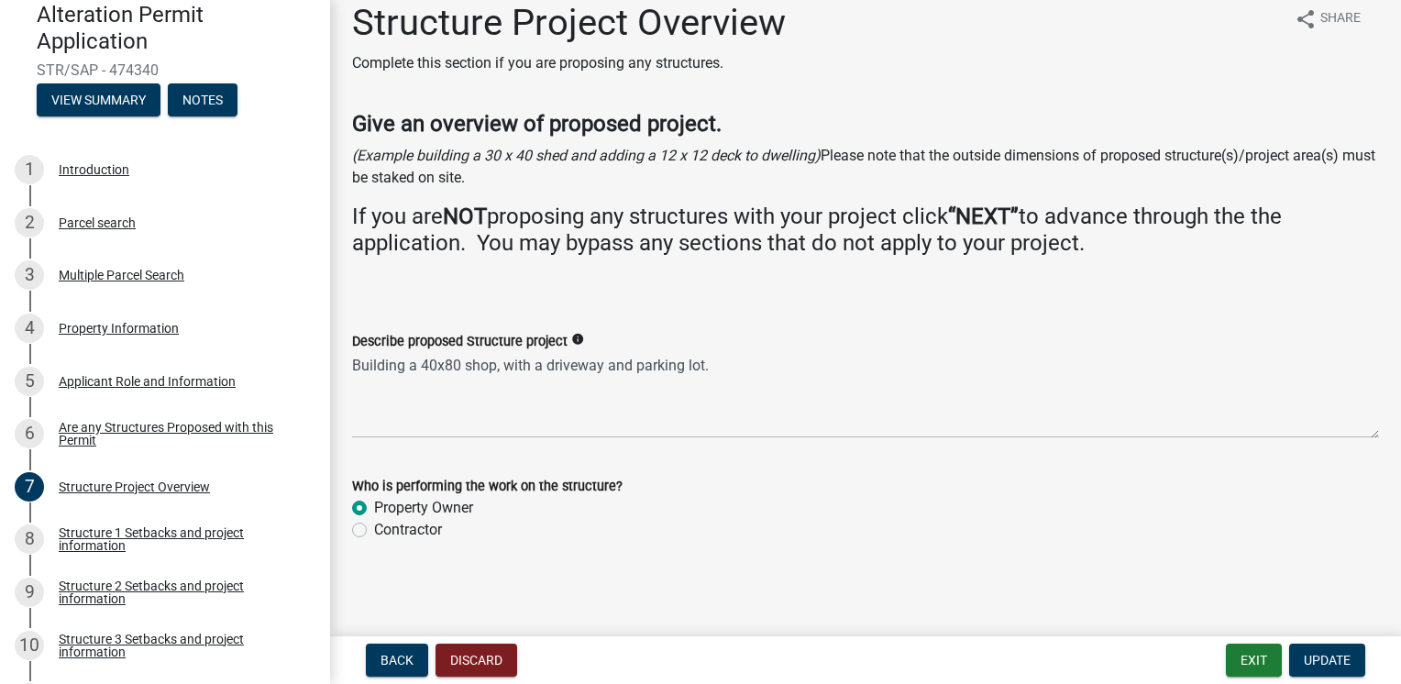
click at [356, 538] on div "Contractor" at bounding box center [865, 530] width 1027 height 22
drag, startPoint x: 356, startPoint y: 538, endPoint x: 359, endPoint y: 527, distance: 11.6
click at [374, 527] on label "Contractor" at bounding box center [408, 530] width 68 height 22
click at [374, 527] on input "Contractor" at bounding box center [380, 525] width 12 height 12
radio input "true"
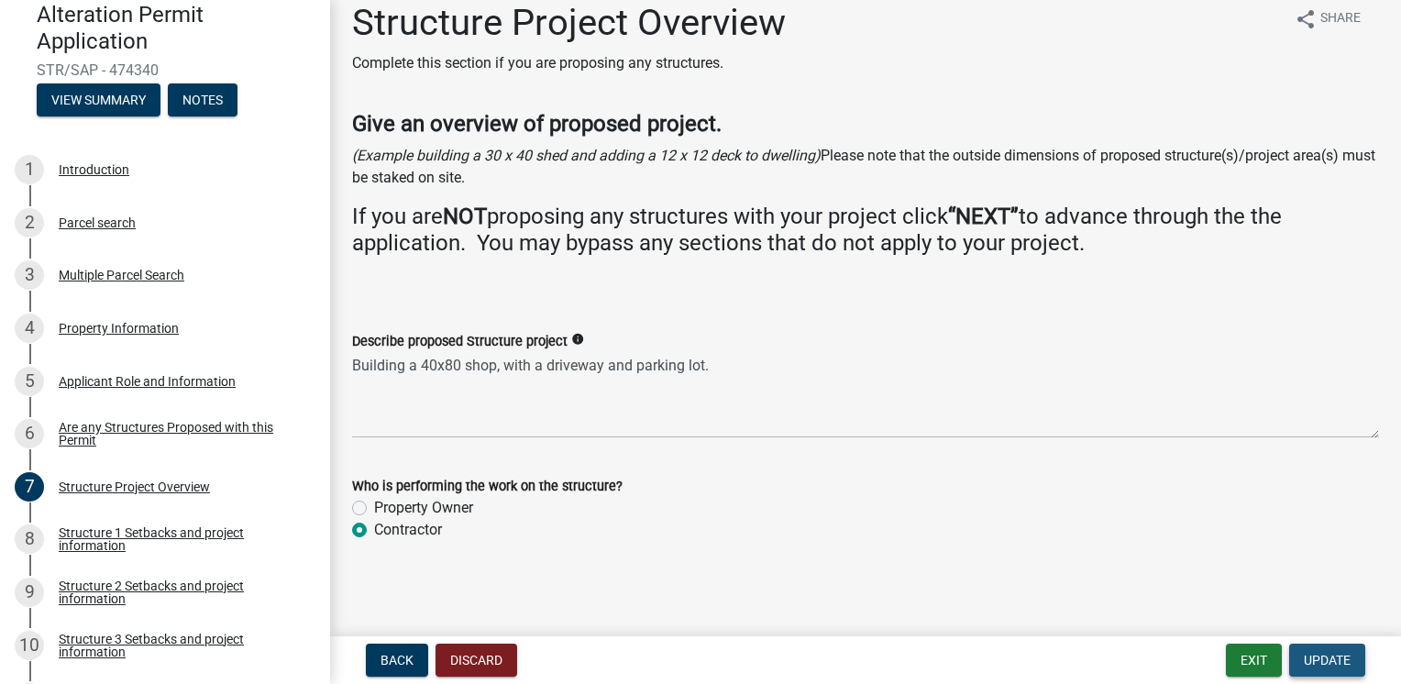
click at [1335, 661] on span "Update" at bounding box center [1327, 660] width 47 height 15
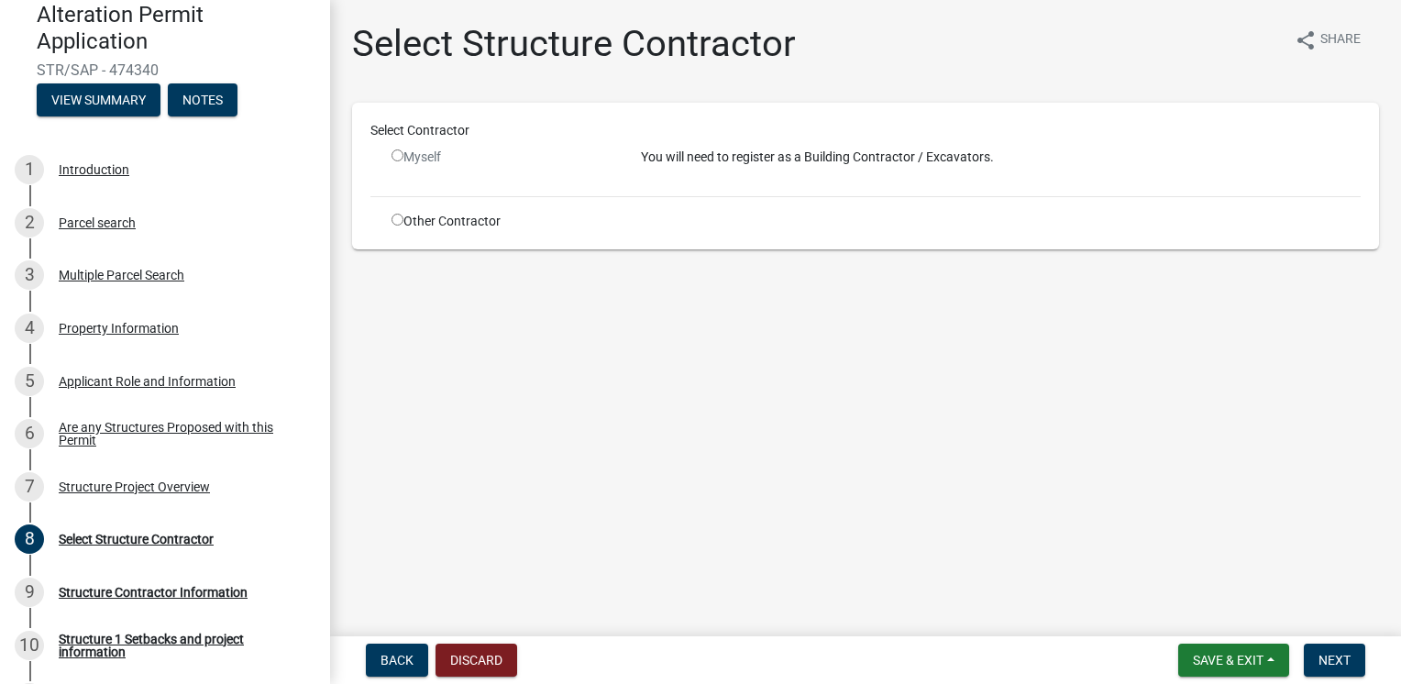
click at [399, 219] on input "radio" at bounding box center [398, 220] width 12 height 12
radio input "true"
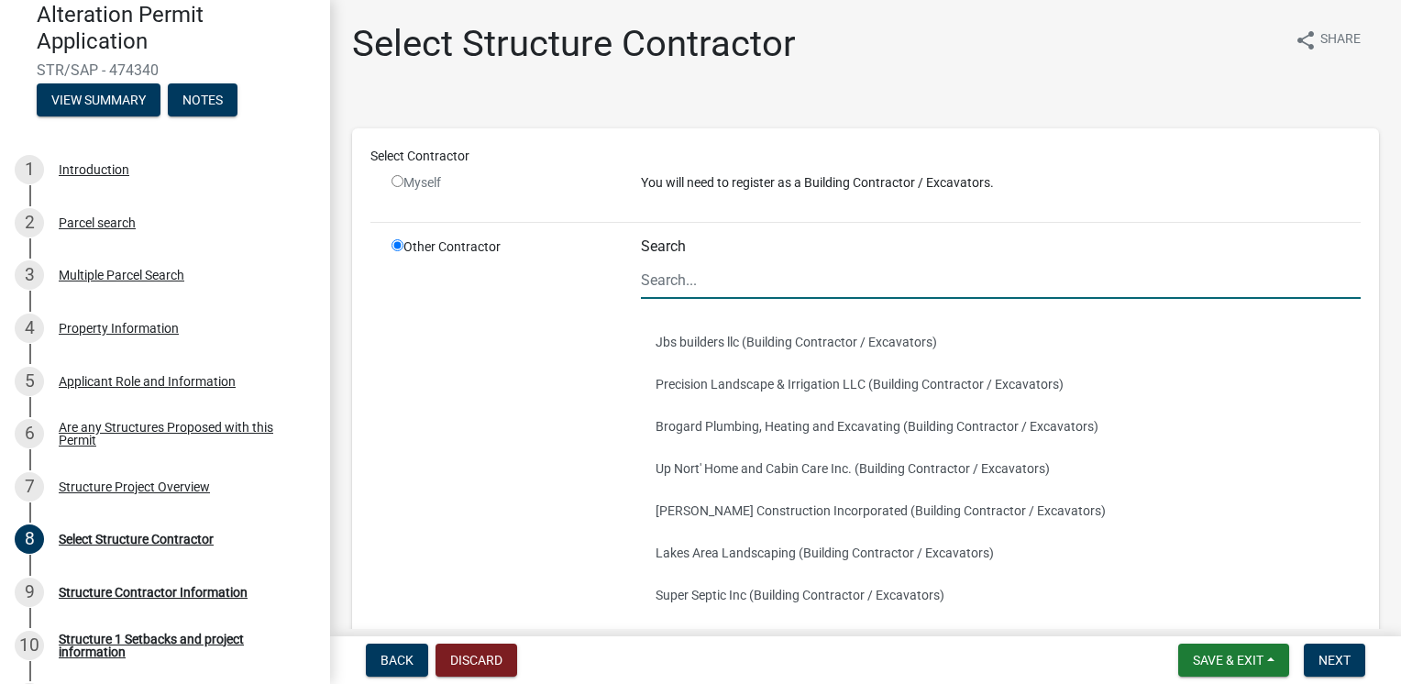
click at [697, 281] on input "Search" at bounding box center [1001, 280] width 720 height 38
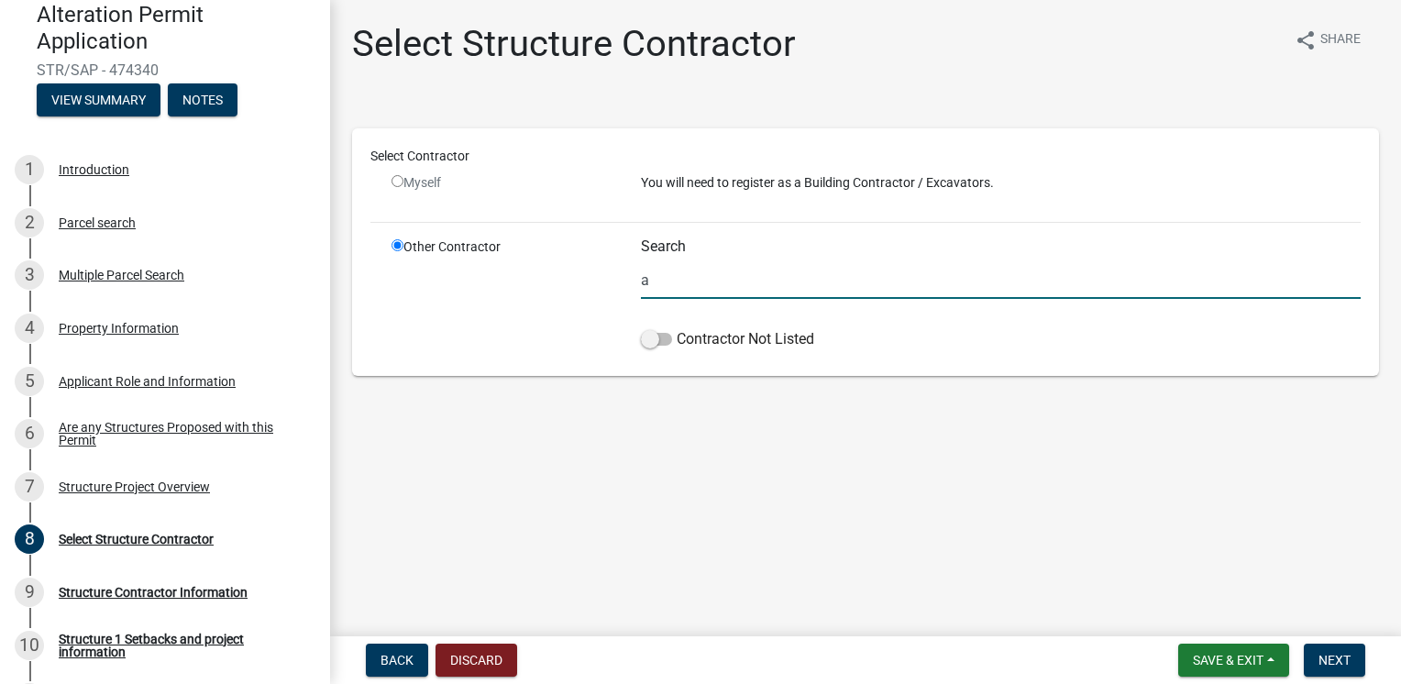
type input "a"
click at [657, 338] on span at bounding box center [656, 339] width 31 height 13
click at [677, 328] on input "Contractor Not Listed" at bounding box center [677, 328] width 0 height 0
click at [654, 280] on input "A Frame" at bounding box center [1001, 280] width 720 height 38
type input "A-Frame Contracting"
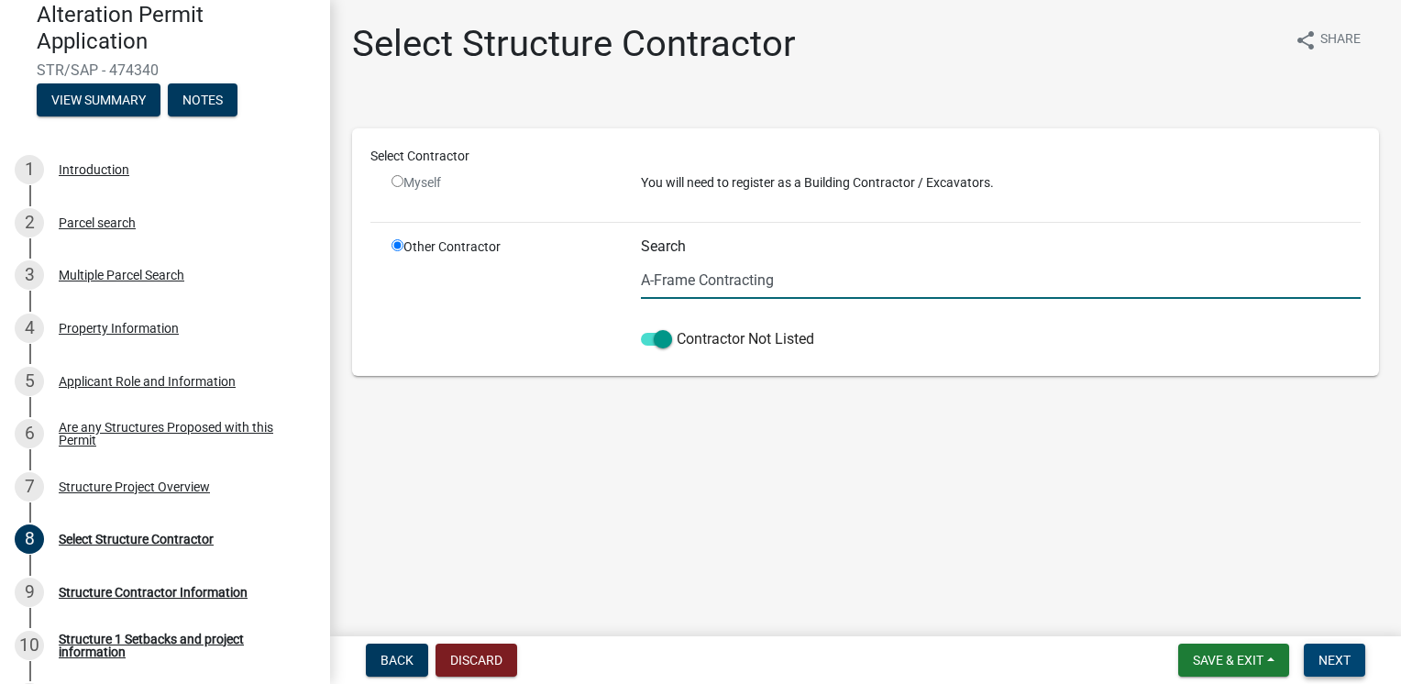
click at [1310, 657] on button "Next" at bounding box center [1334, 660] width 61 height 33
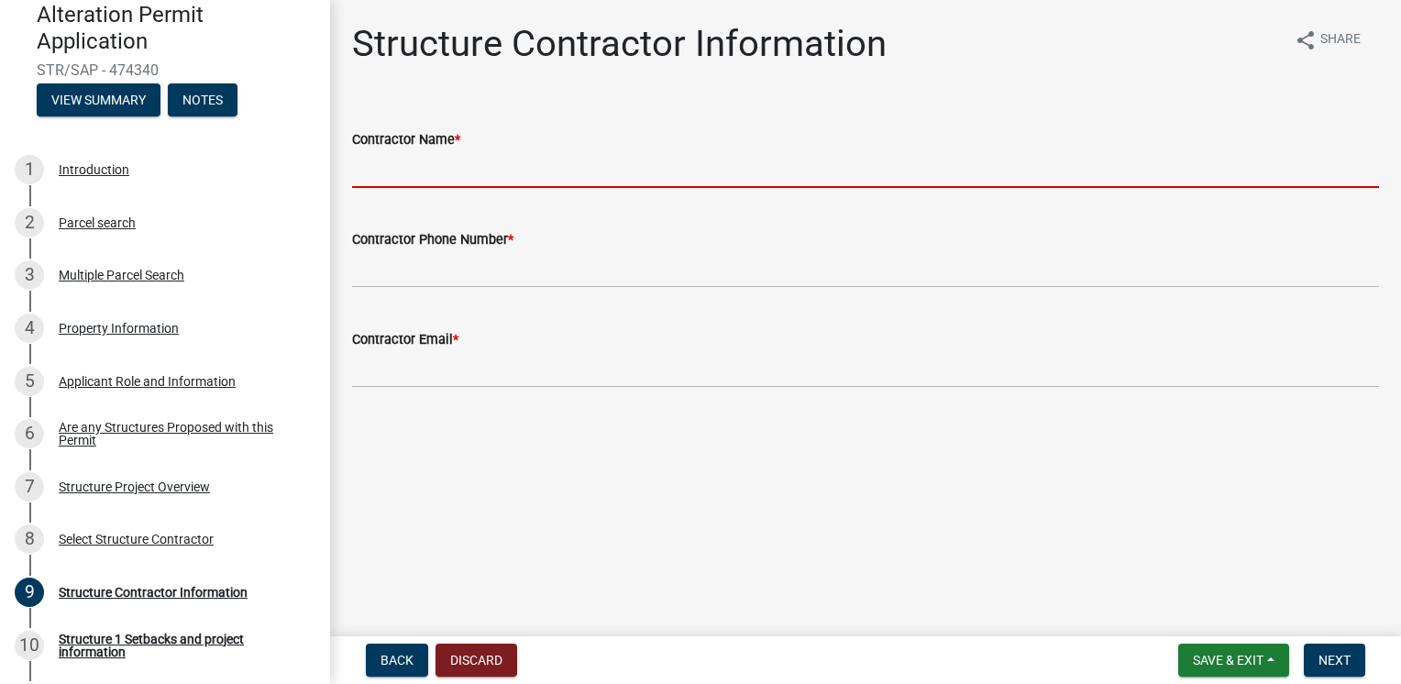
click at [455, 175] on input "Contractor Name *" at bounding box center [865, 169] width 1027 height 38
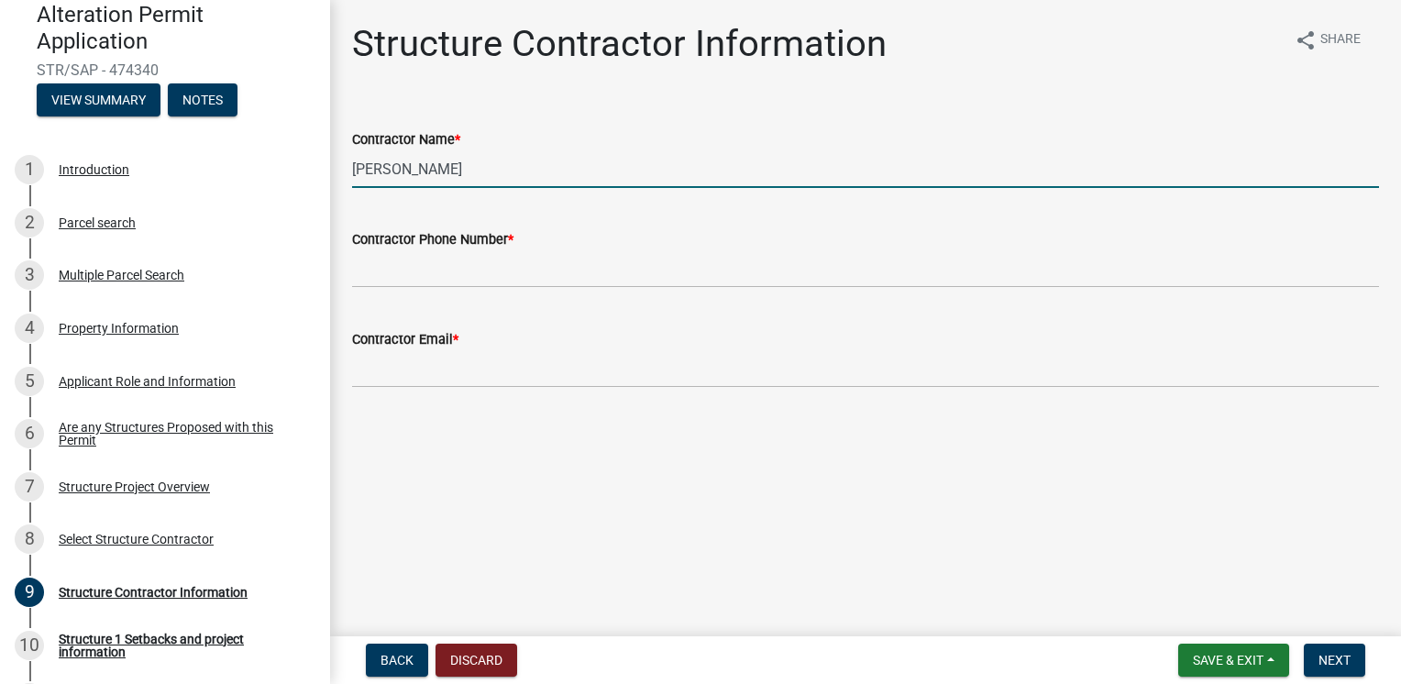
type input "[PERSON_NAME]"
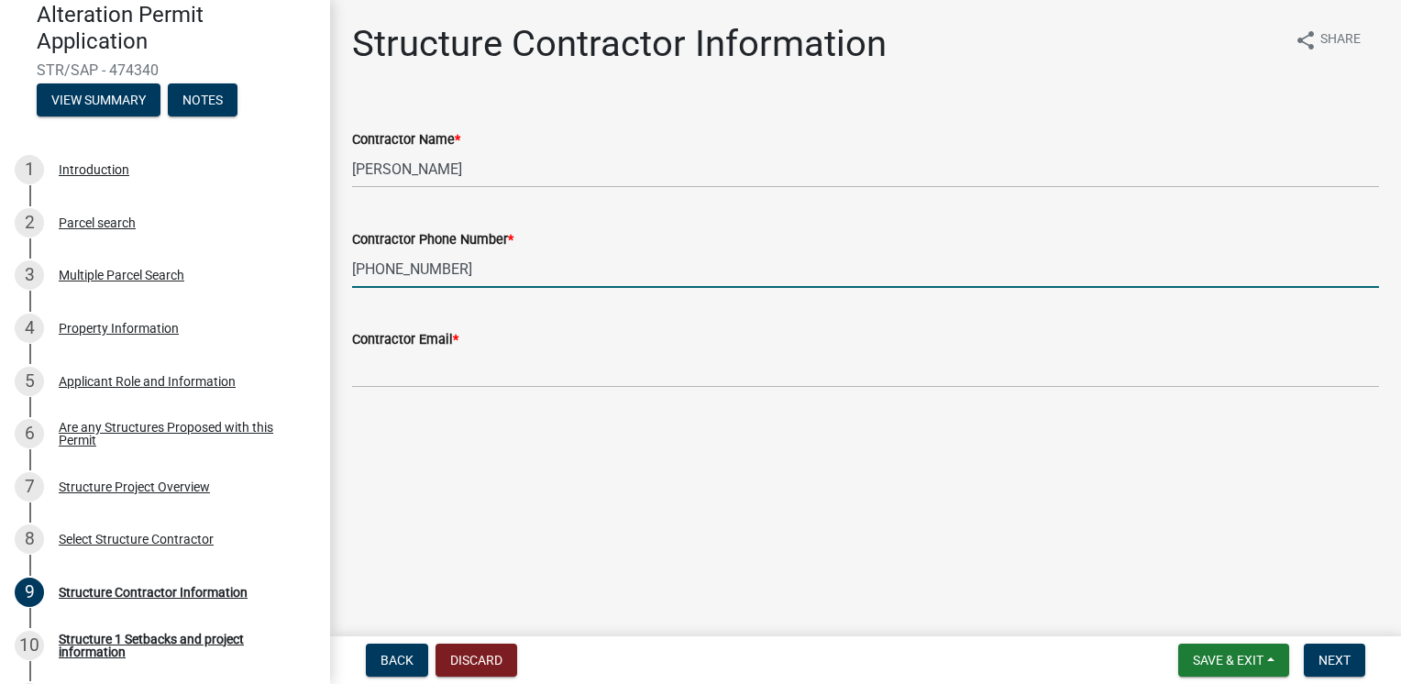
type input "[PHONE_NUMBER]"
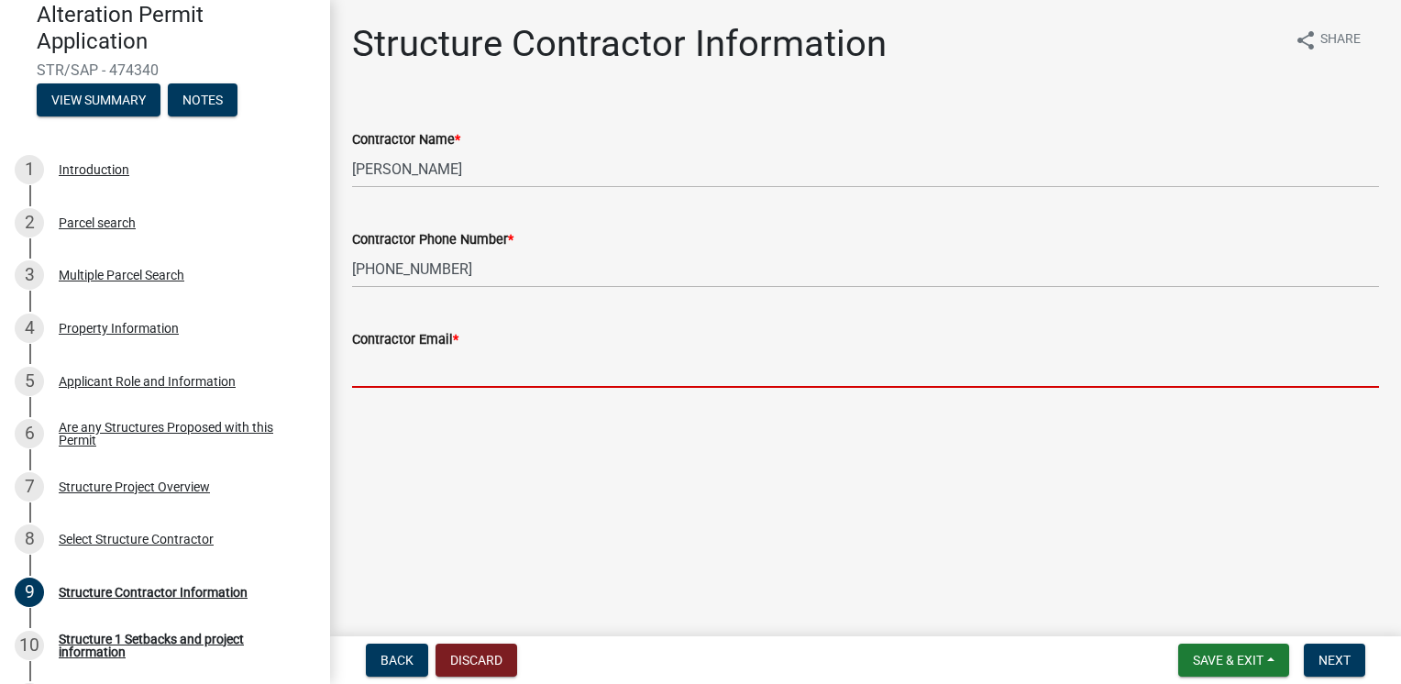
drag, startPoint x: 364, startPoint y: 383, endPoint x: 383, endPoint y: 388, distance: 19.8
click at [364, 383] on input "Contractor Email *" at bounding box center [865, 369] width 1027 height 38
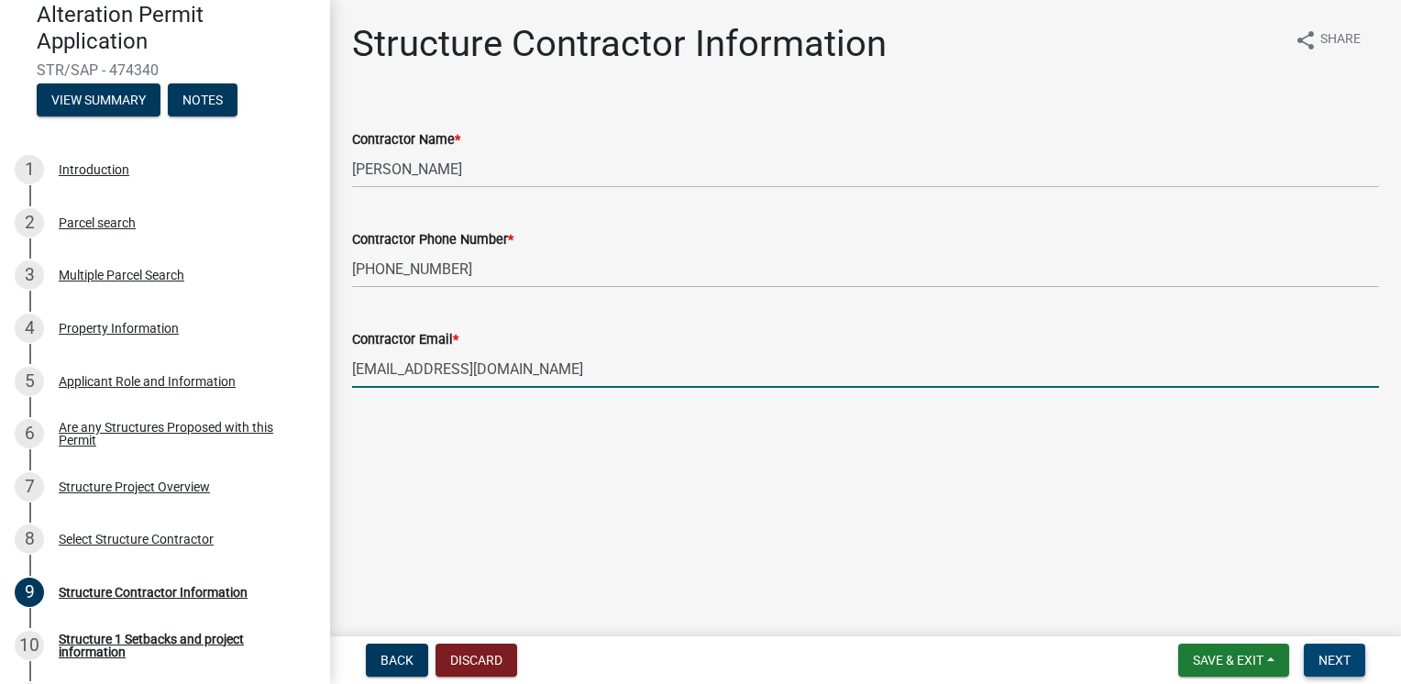
type input "[EMAIL_ADDRESS][DOMAIN_NAME]"
click at [1348, 663] on span "Next" at bounding box center [1335, 660] width 32 height 15
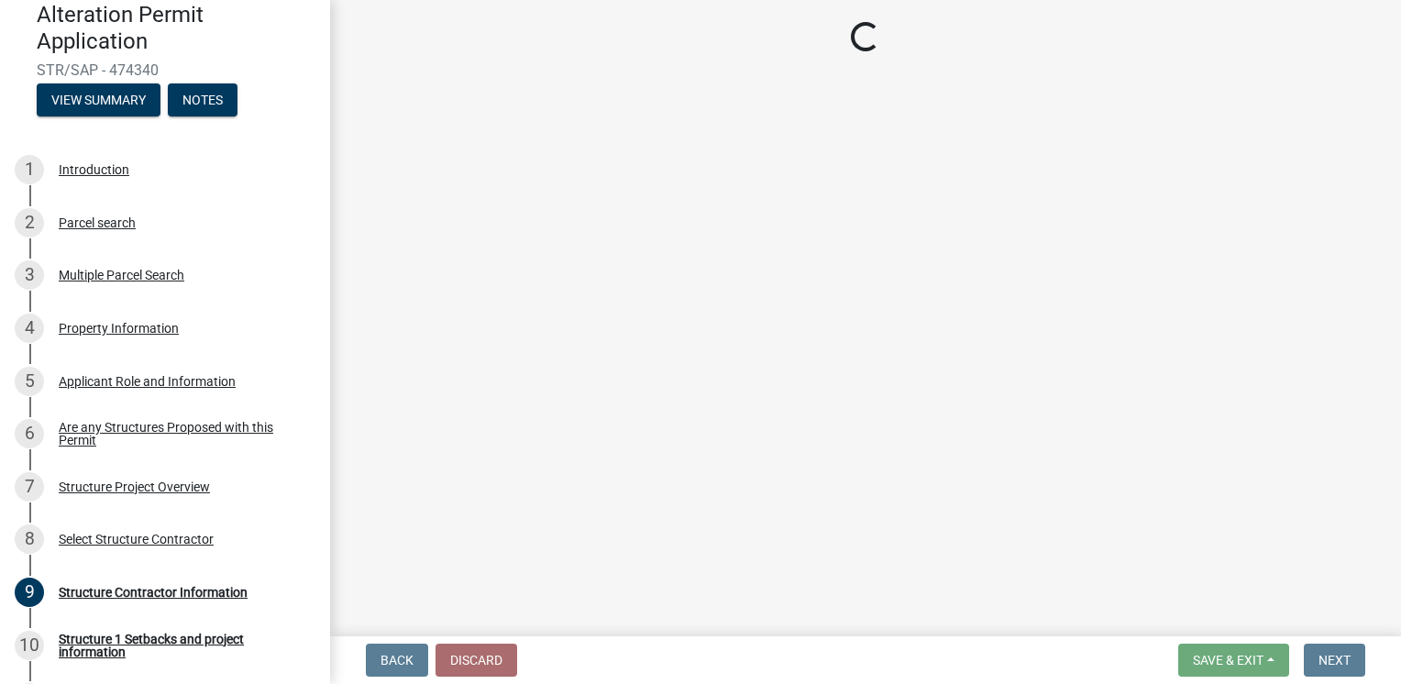
select select "c185e313-3403-4239-bd61-bb563c58a77a"
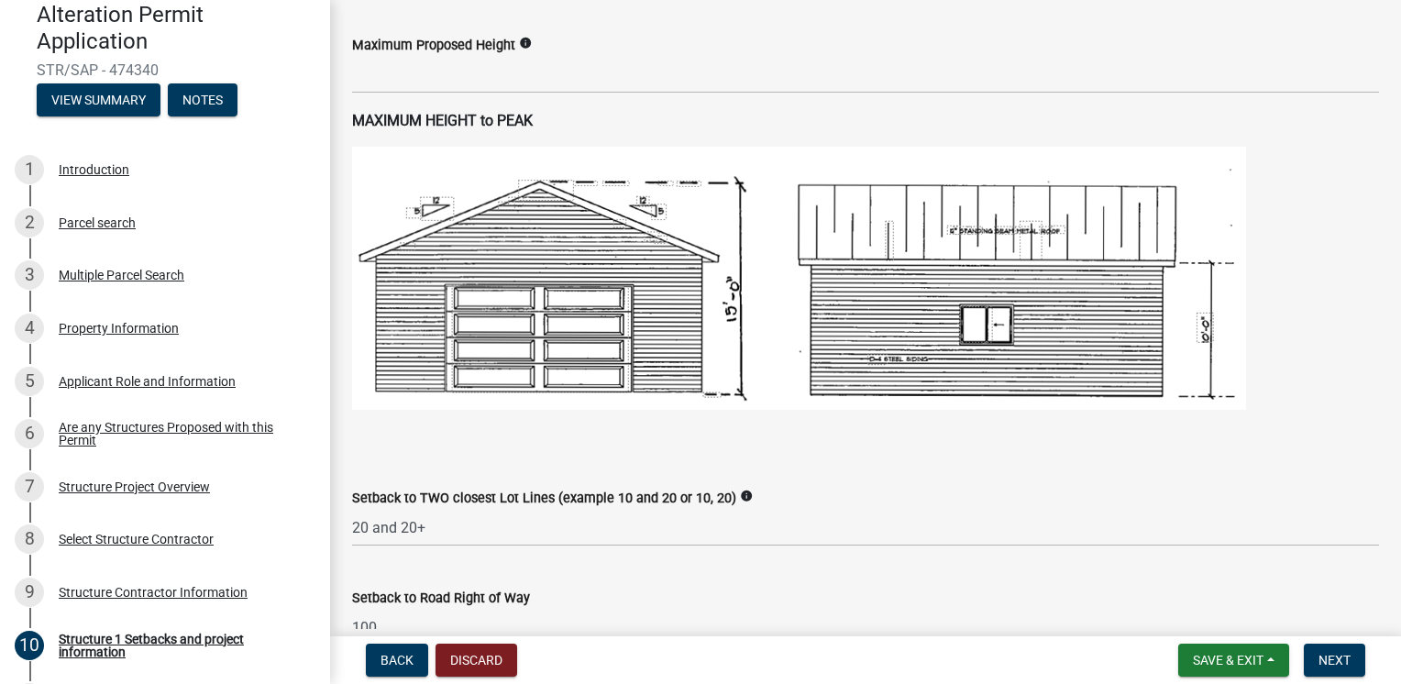
scroll to position [856, 0]
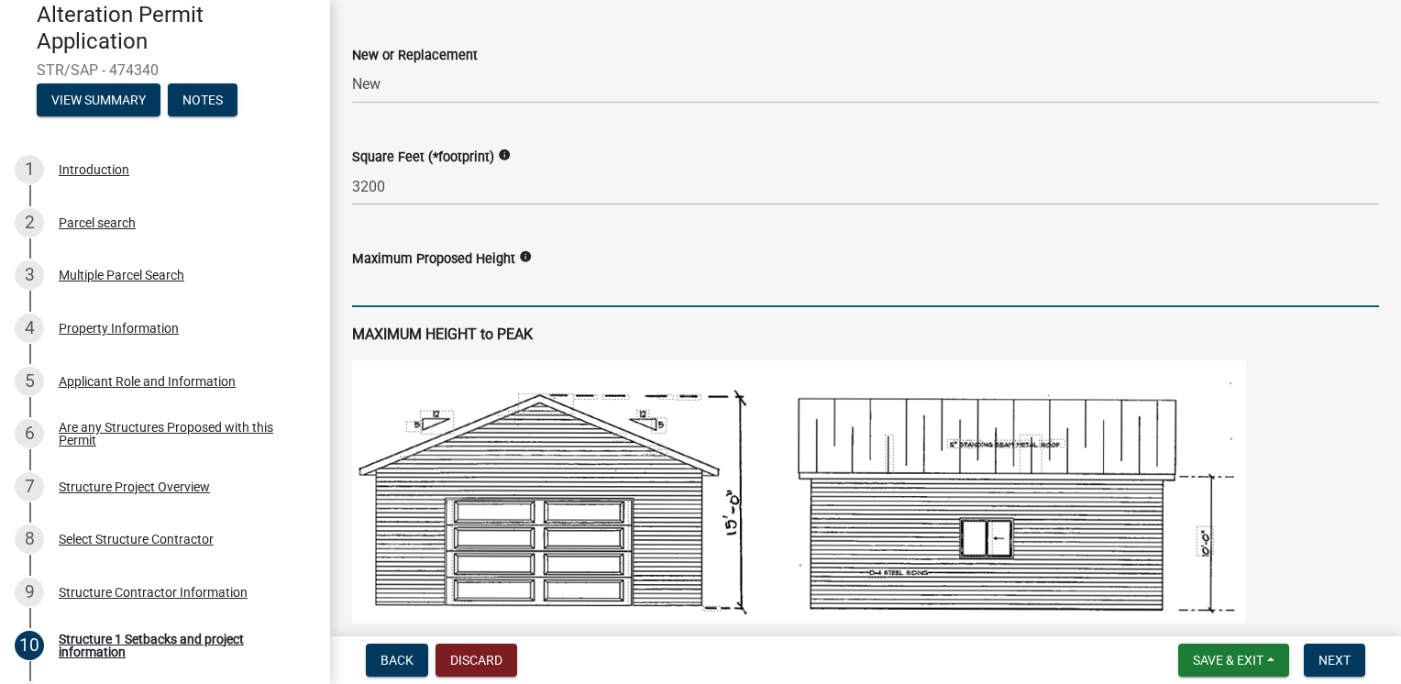
click at [419, 287] on input "text" at bounding box center [865, 289] width 1027 height 38
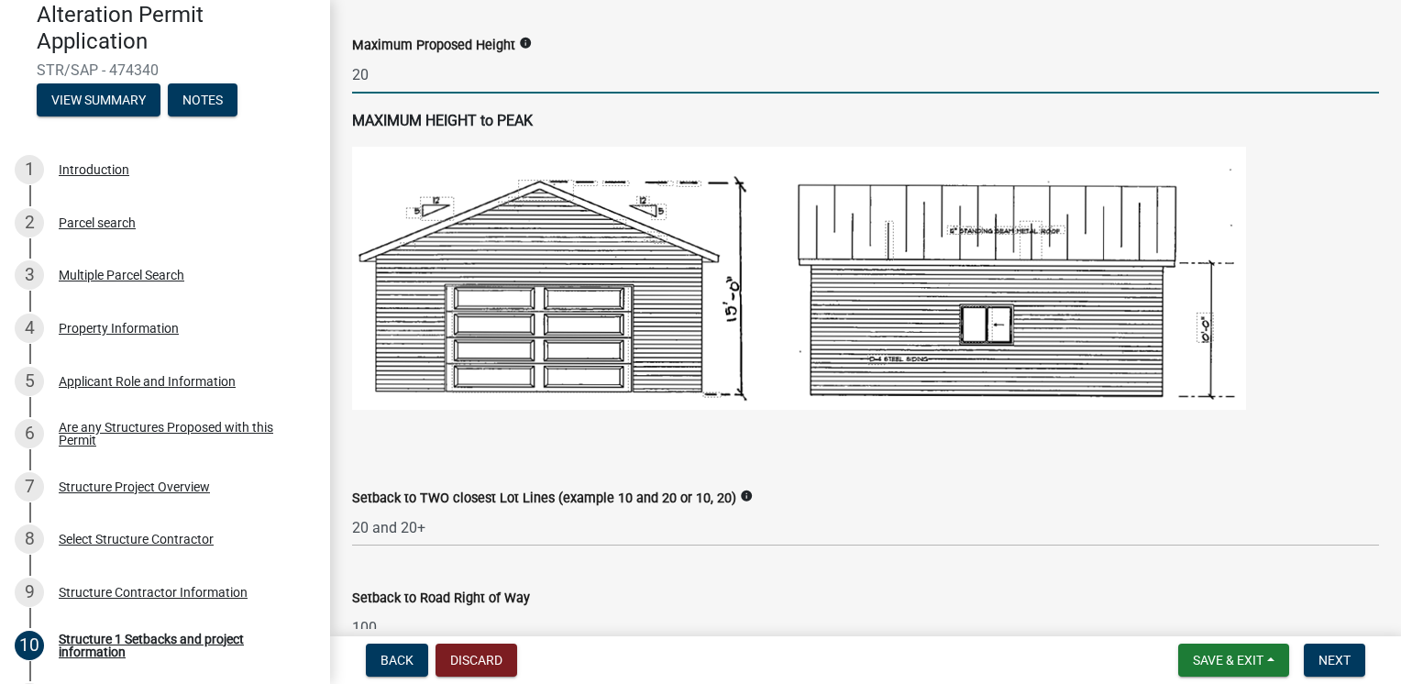
type input "20"
click at [779, 420] on div "MAXIMUM HEIGHT to PEAK" at bounding box center [865, 278] width 1027 height 337
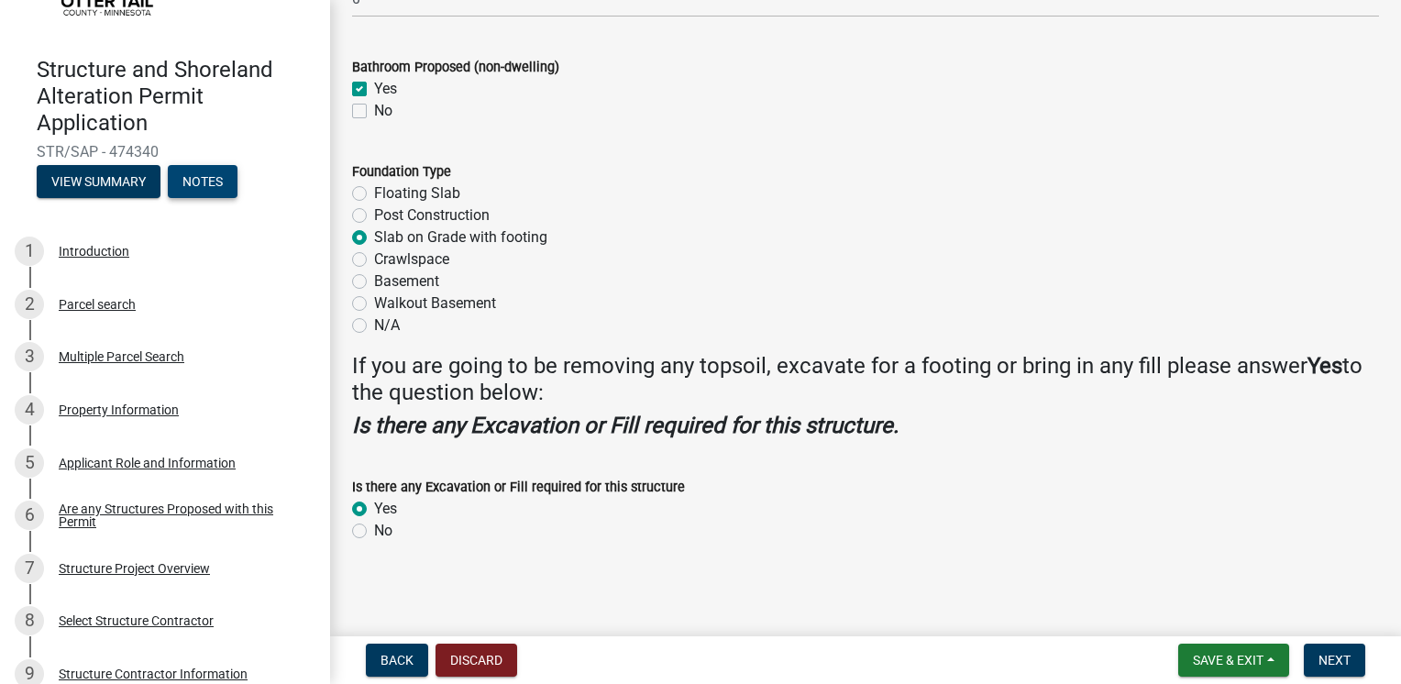
scroll to position [101, 0]
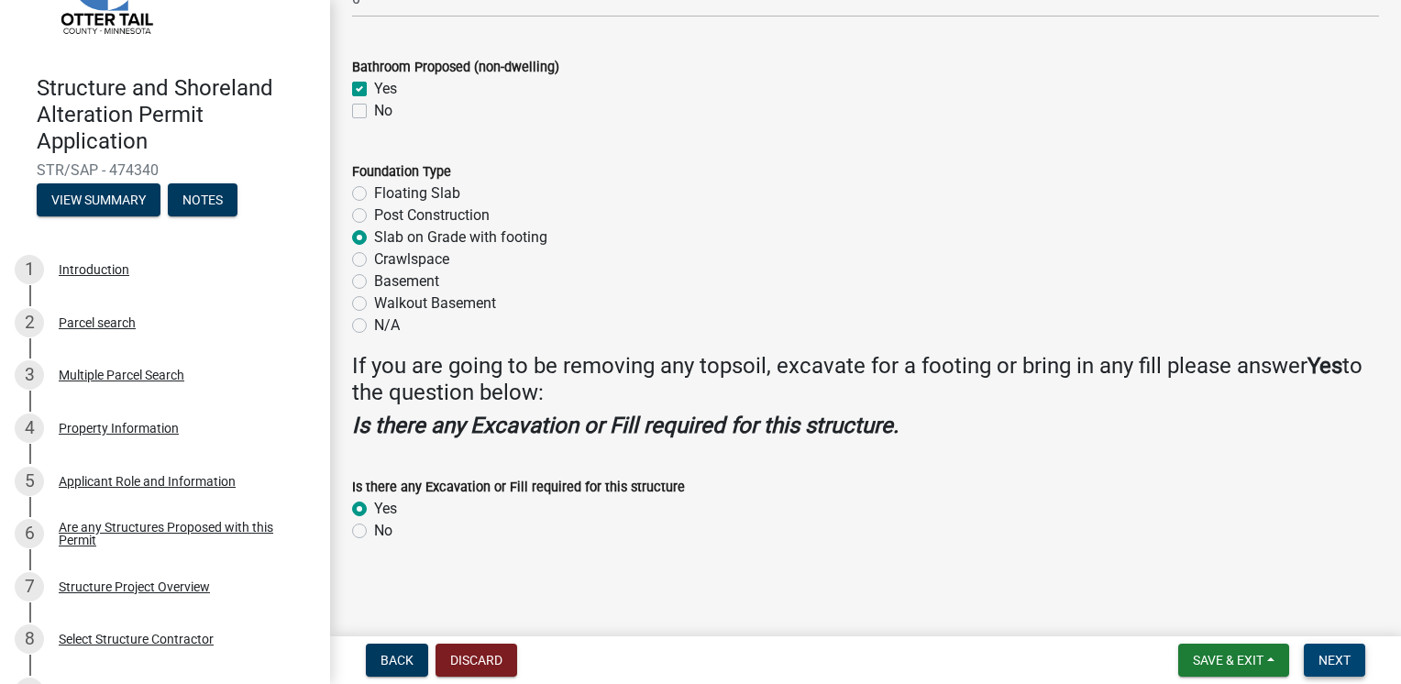
click at [1350, 658] on button "Next" at bounding box center [1334, 660] width 61 height 33
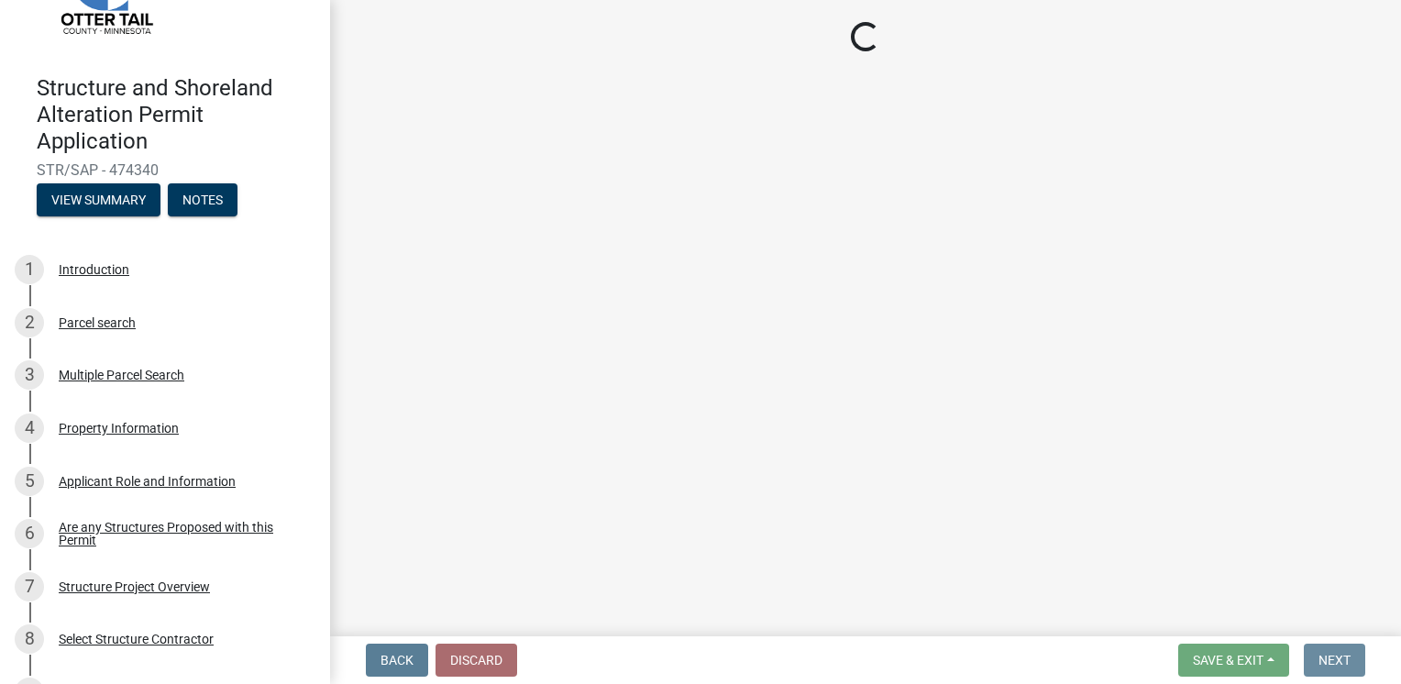
scroll to position [0, 0]
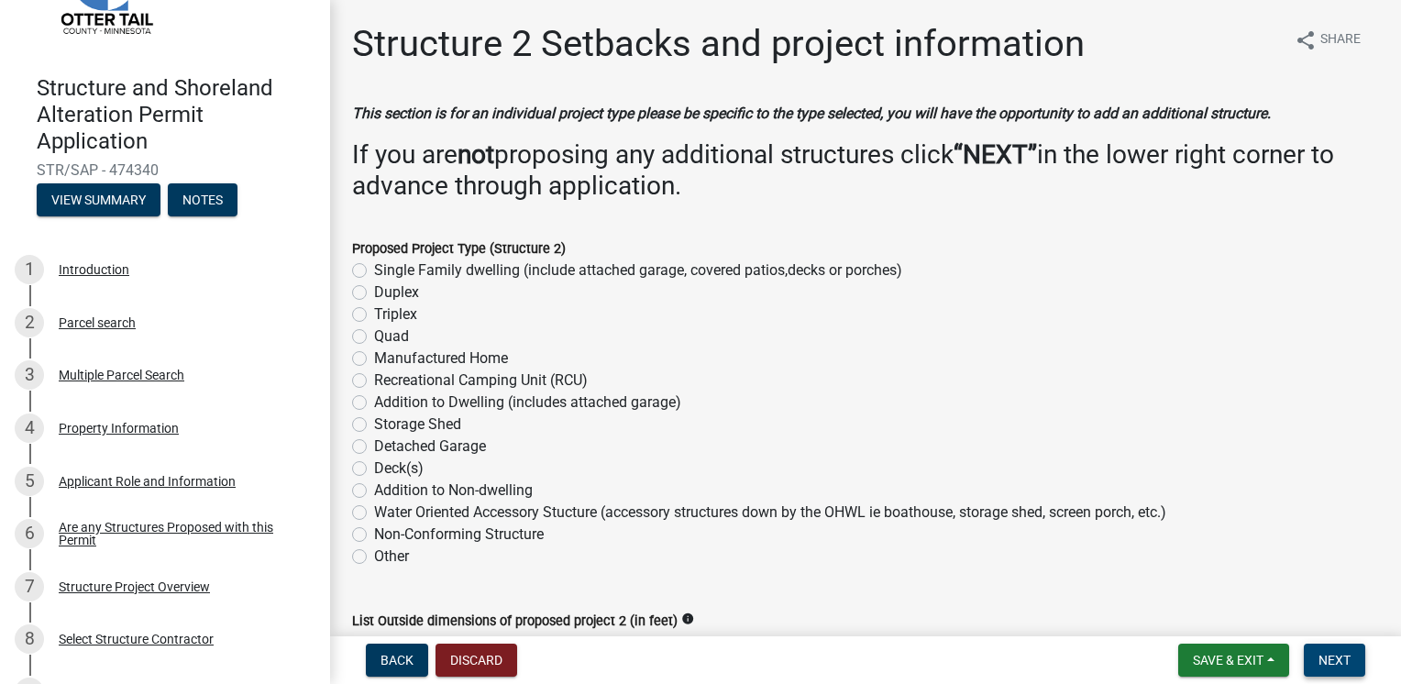
click at [1339, 660] on span "Next" at bounding box center [1335, 660] width 32 height 15
click at [1357, 660] on button "Next" at bounding box center [1334, 660] width 61 height 33
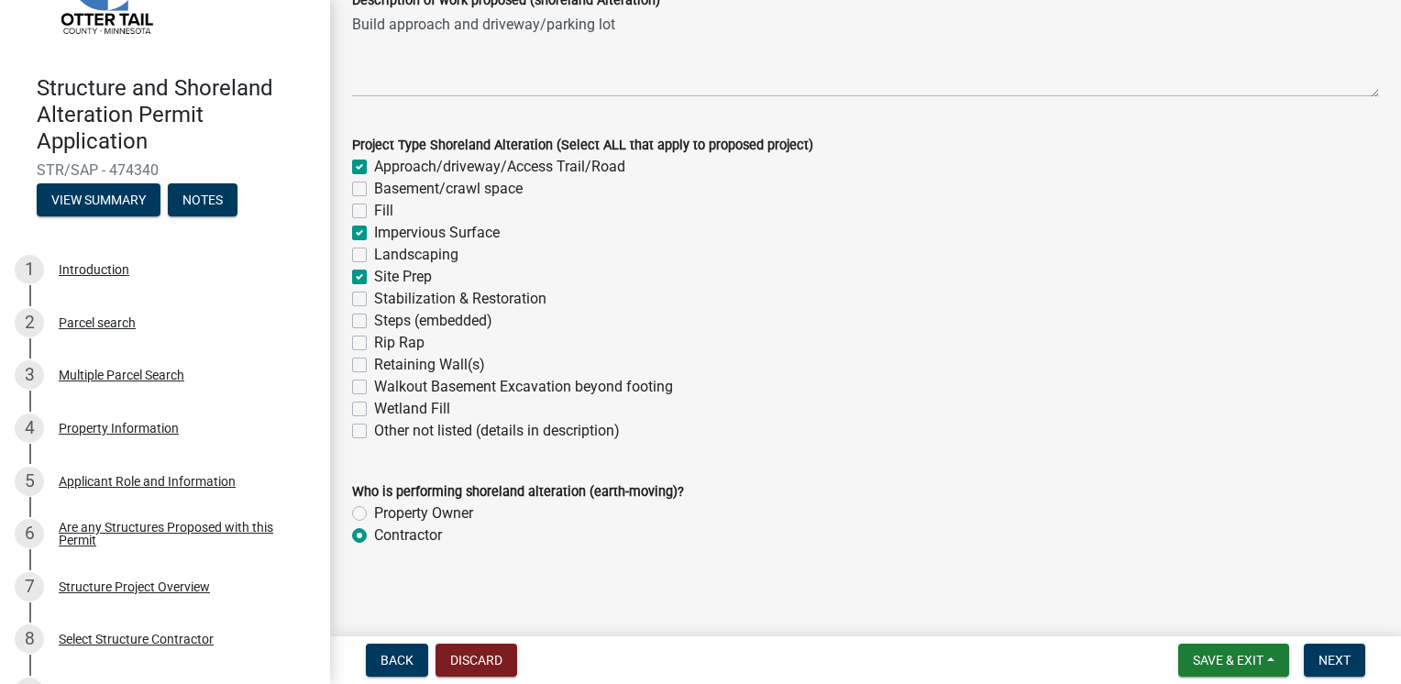
scroll to position [319, 0]
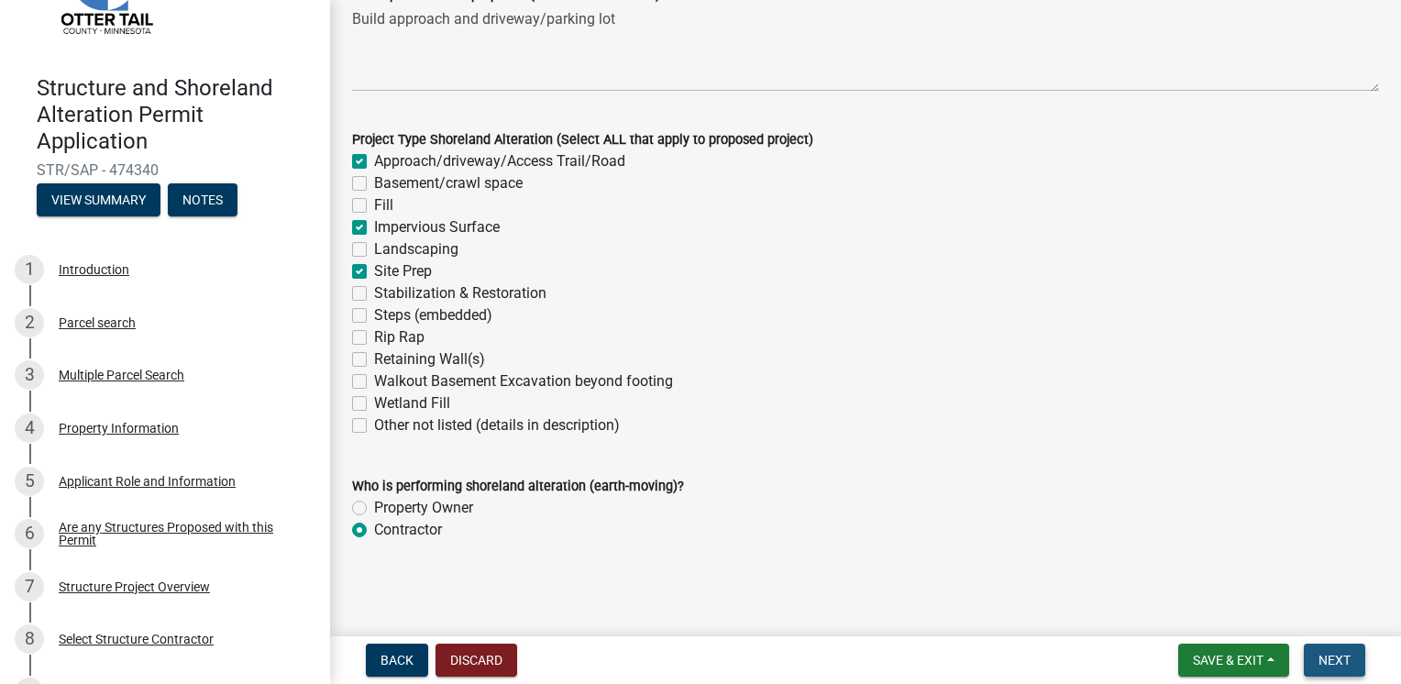
click at [1331, 657] on span "Next" at bounding box center [1335, 660] width 32 height 15
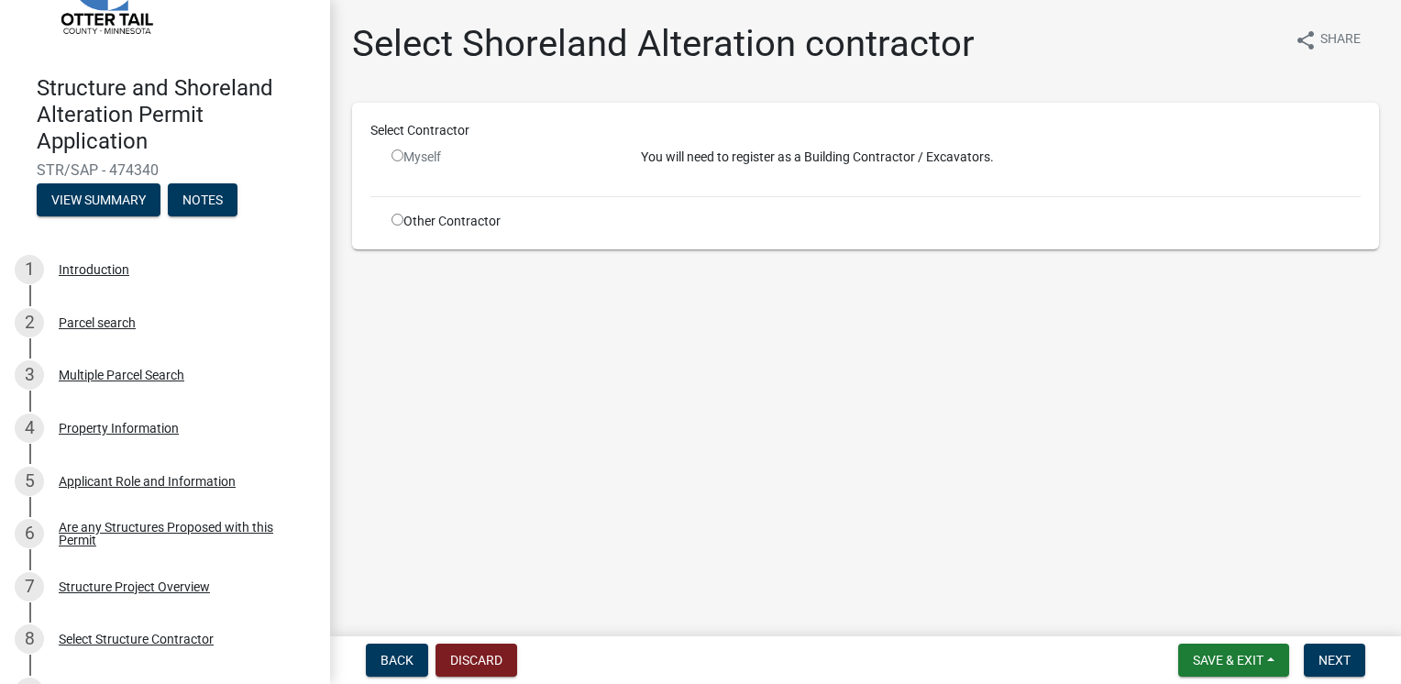
click at [394, 221] on input "radio" at bounding box center [398, 220] width 12 height 12
radio input "true"
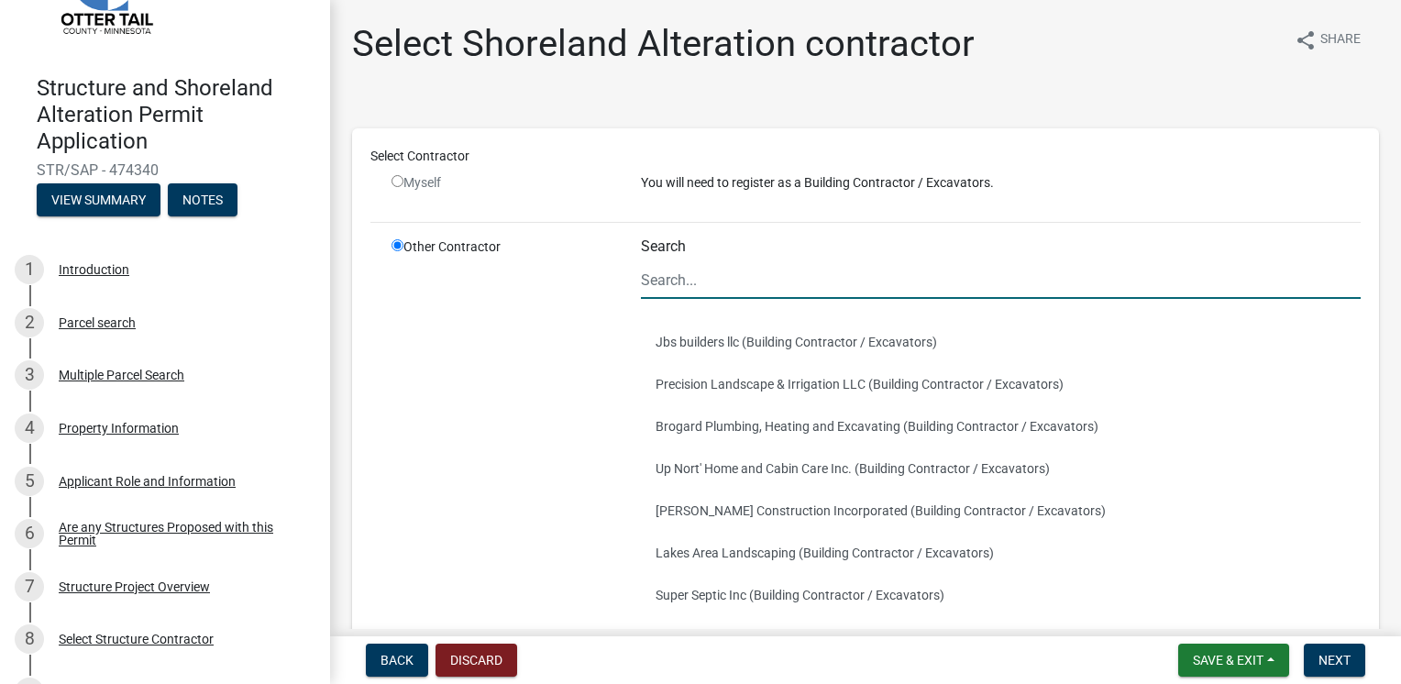
click at [701, 282] on input "Search" at bounding box center [1001, 280] width 720 height 38
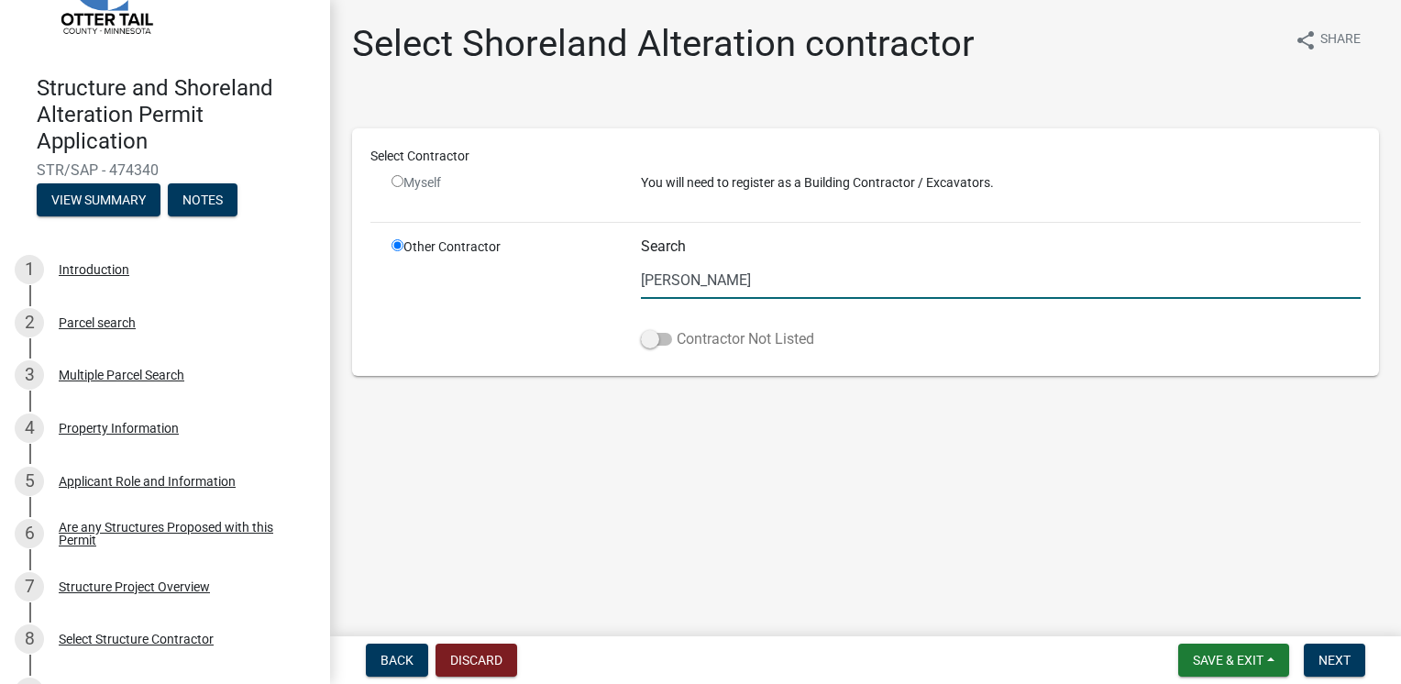
type input "[PERSON_NAME]"
click at [653, 340] on span at bounding box center [656, 339] width 31 height 13
click at [677, 328] on input "Contractor Not Listed" at bounding box center [677, 328] width 0 height 0
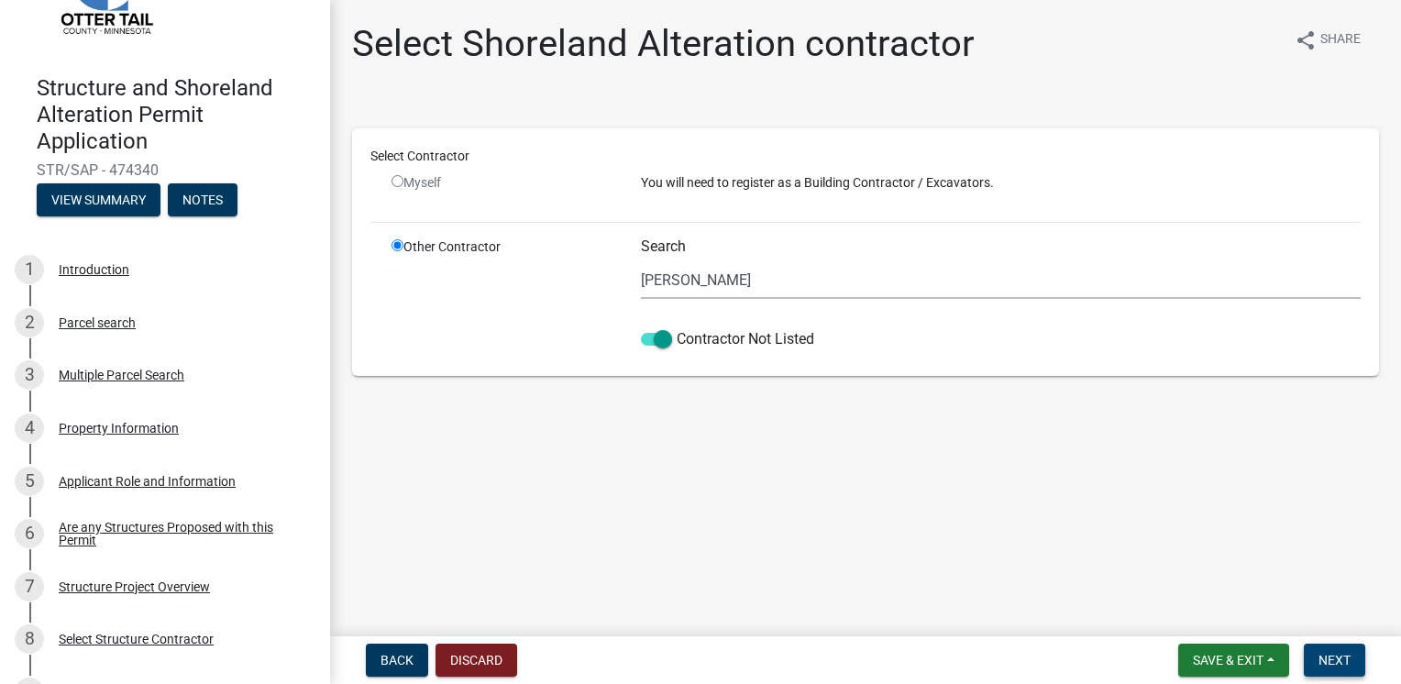
click at [1333, 664] on span "Next" at bounding box center [1335, 660] width 32 height 15
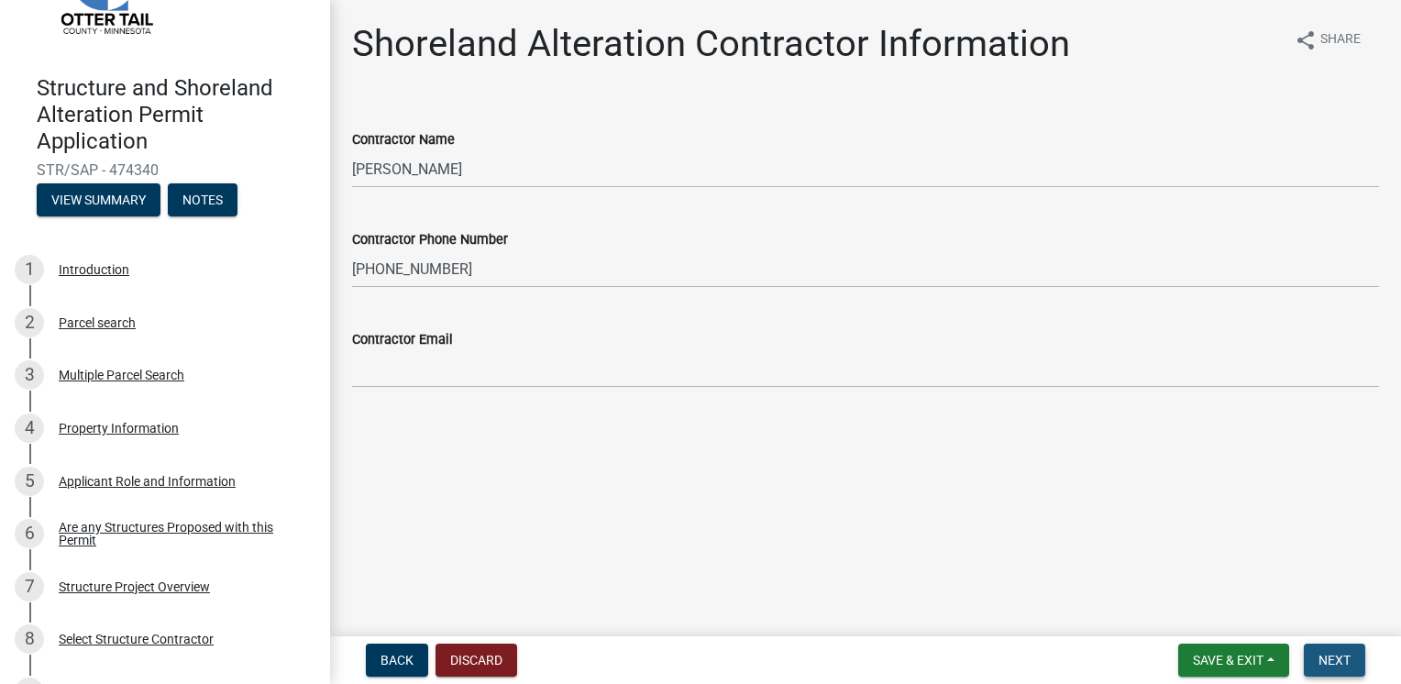
click at [1326, 668] on button "Next" at bounding box center [1334, 660] width 61 height 33
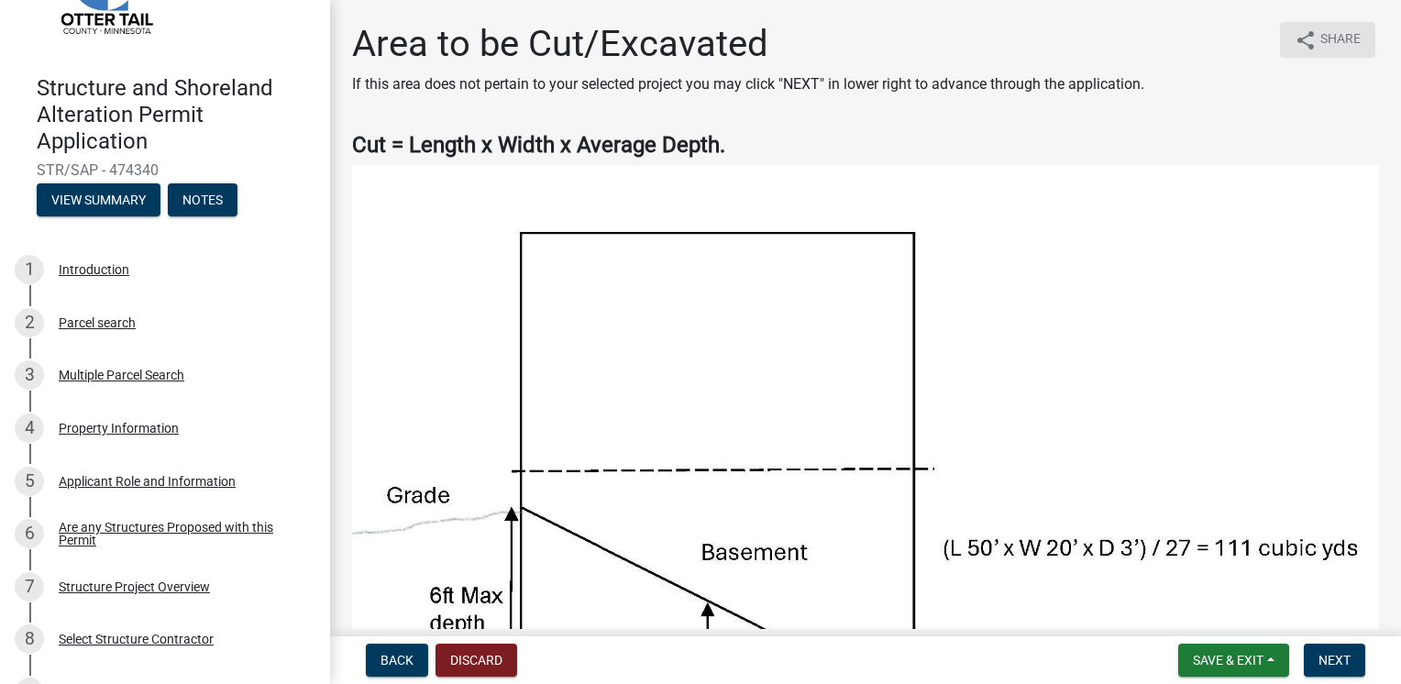
click at [1304, 38] on button "share Share" at bounding box center [1327, 40] width 95 height 36
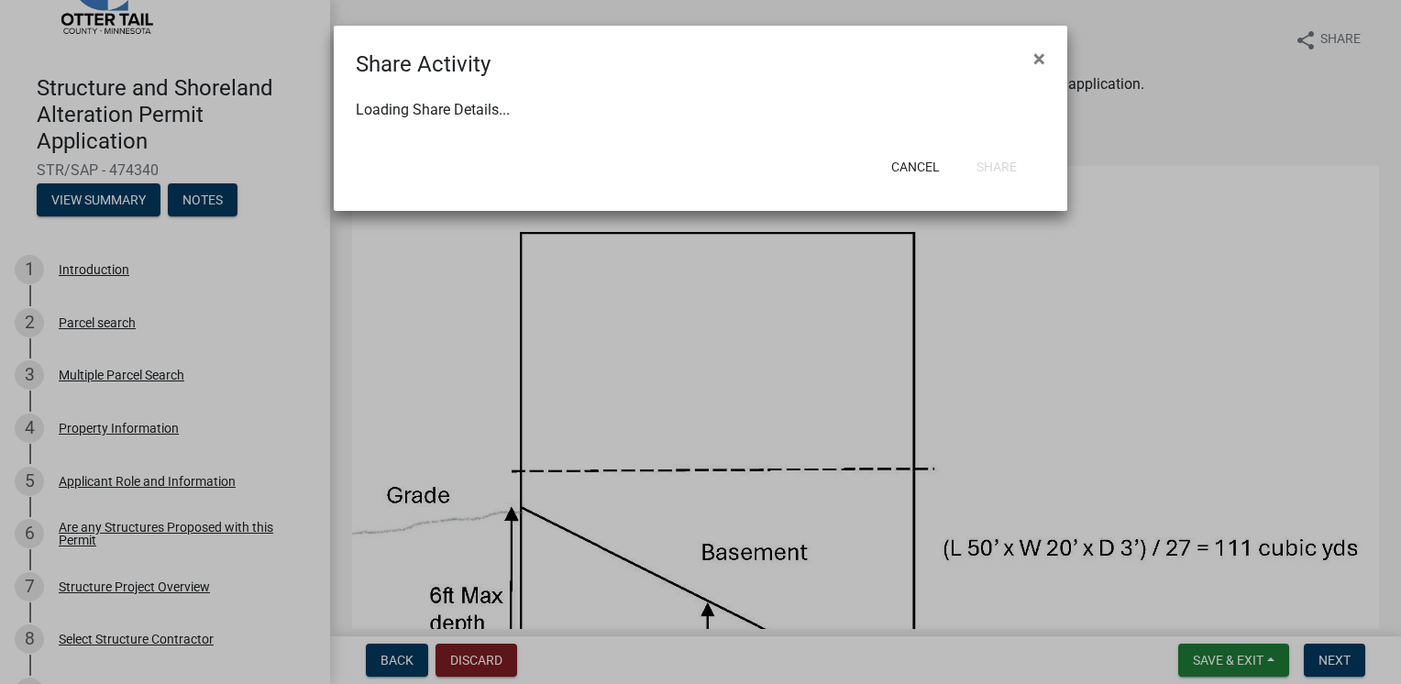
select select "1"
select select "0"
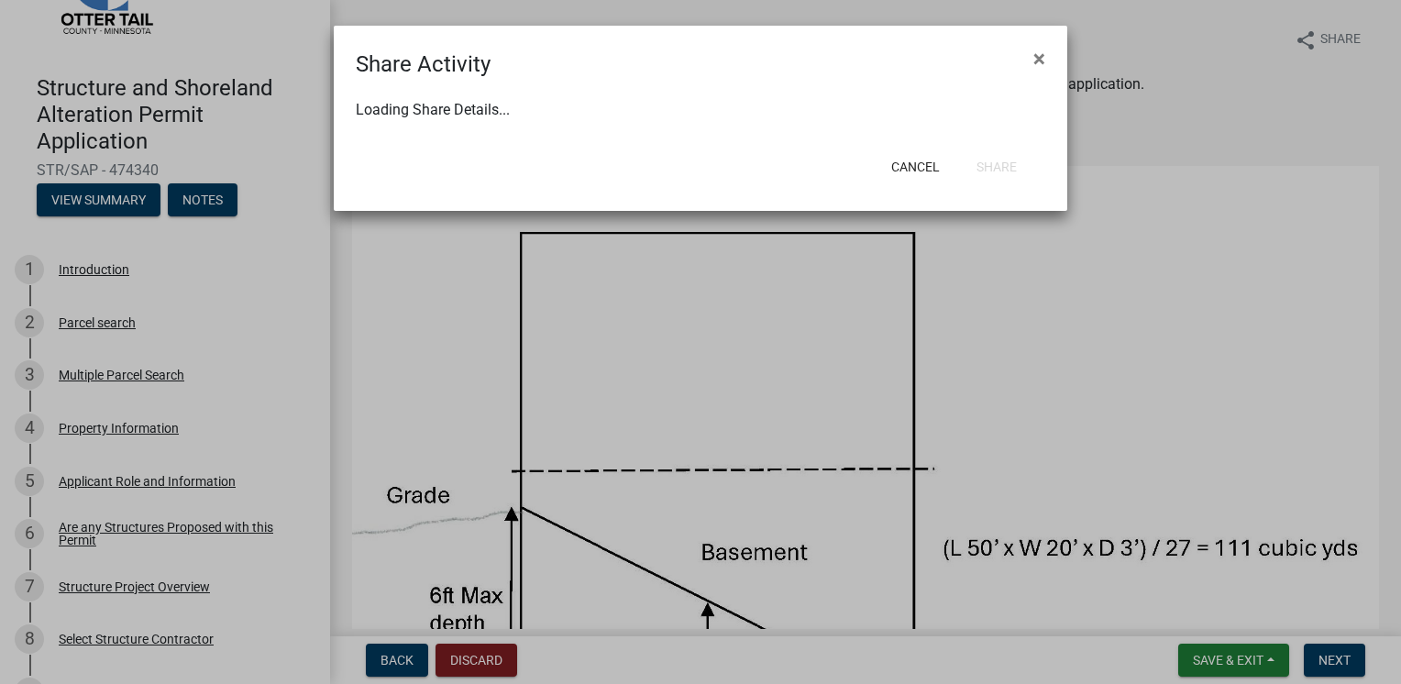
select select "0"
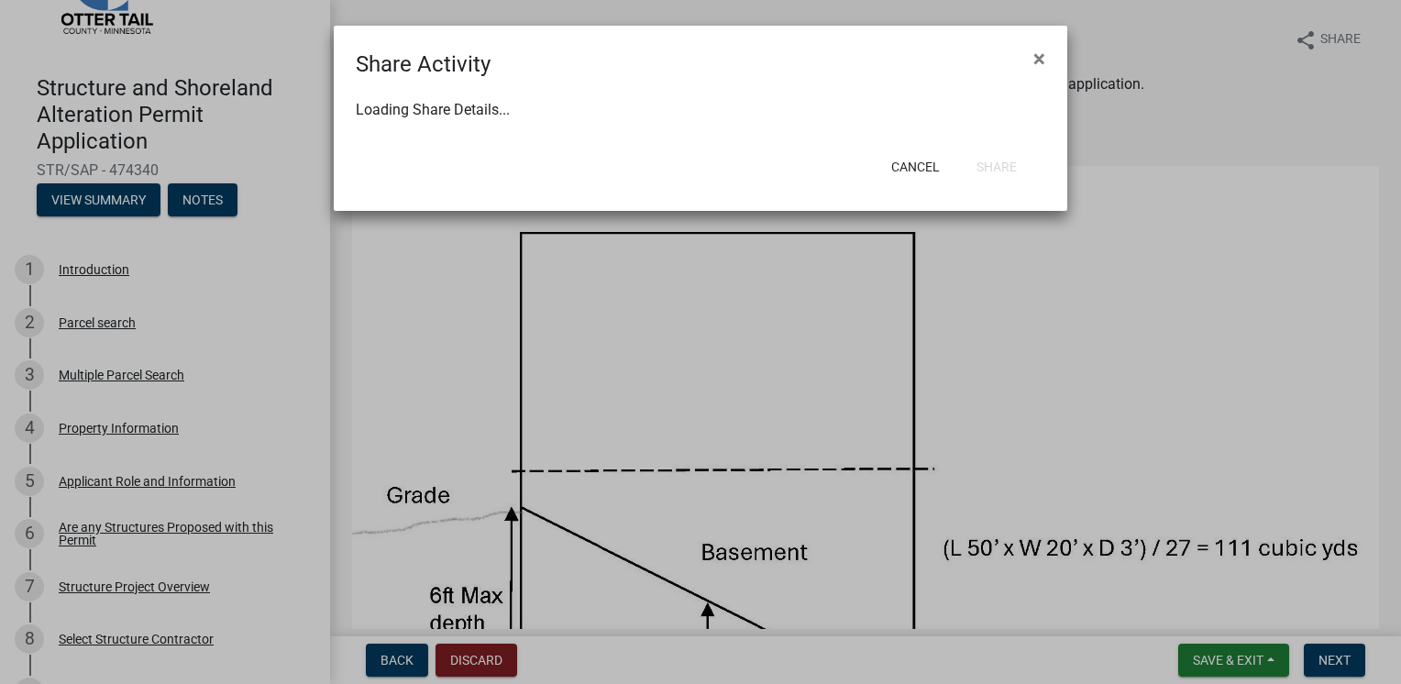
select select "0"
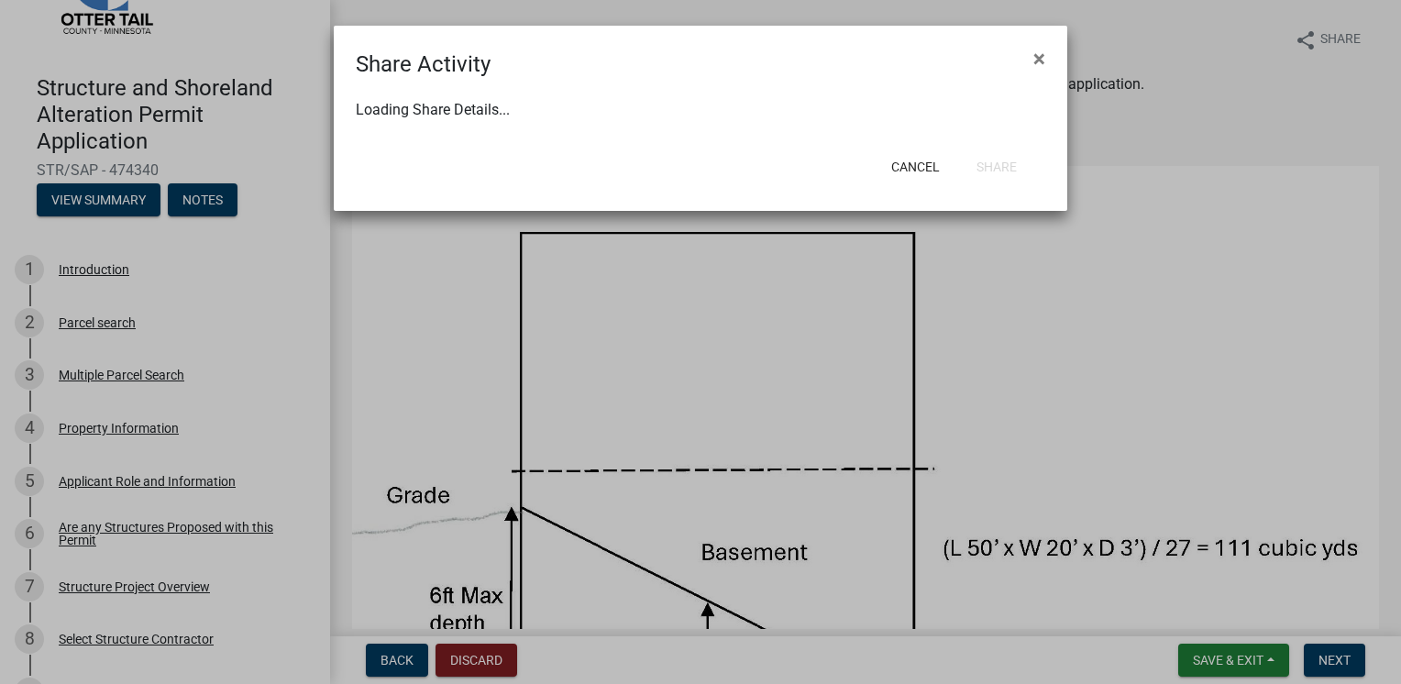
select select "0"
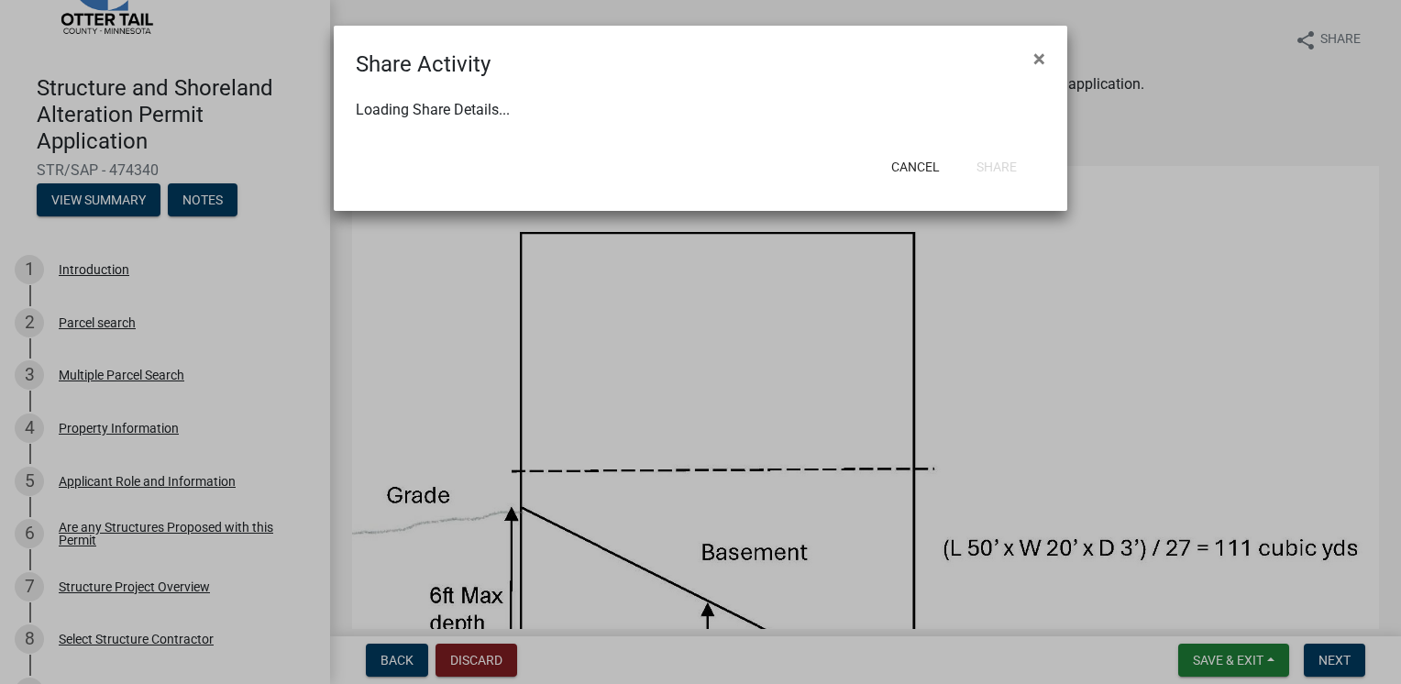
select select "0"
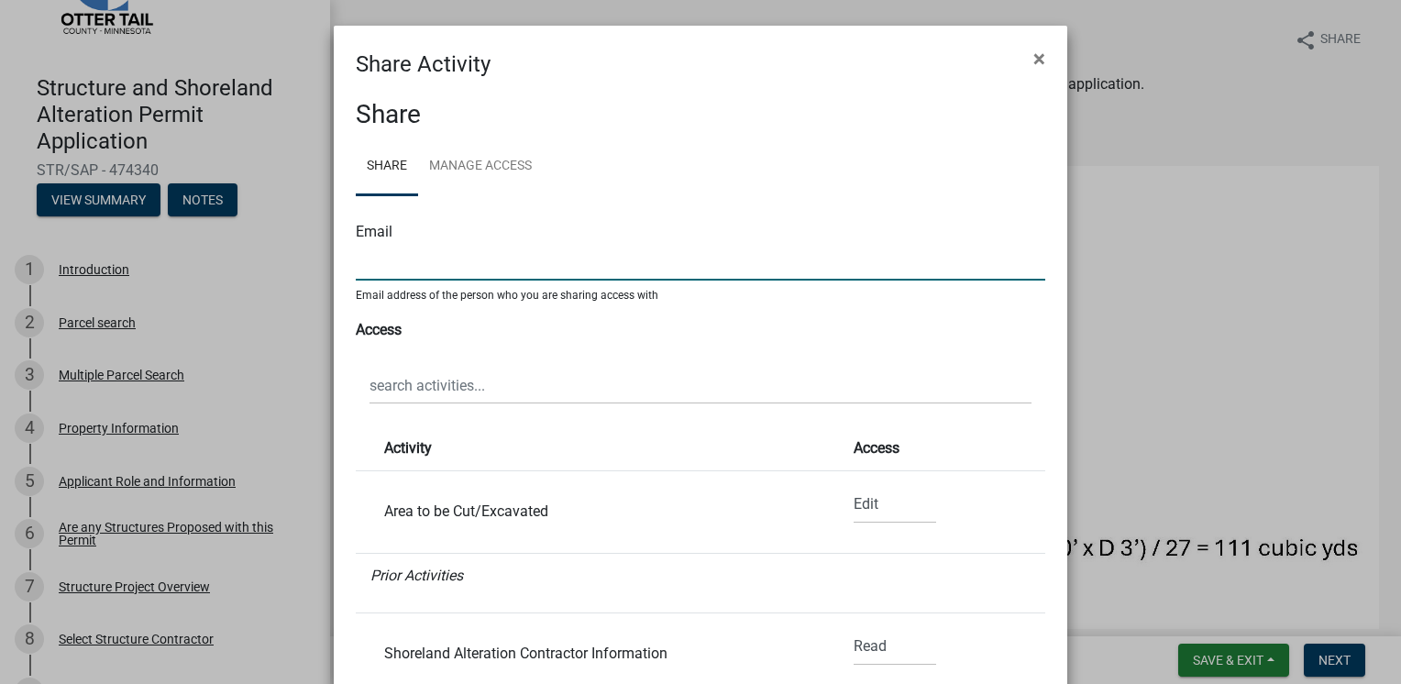
click at [414, 269] on input "text" at bounding box center [701, 262] width 690 height 38
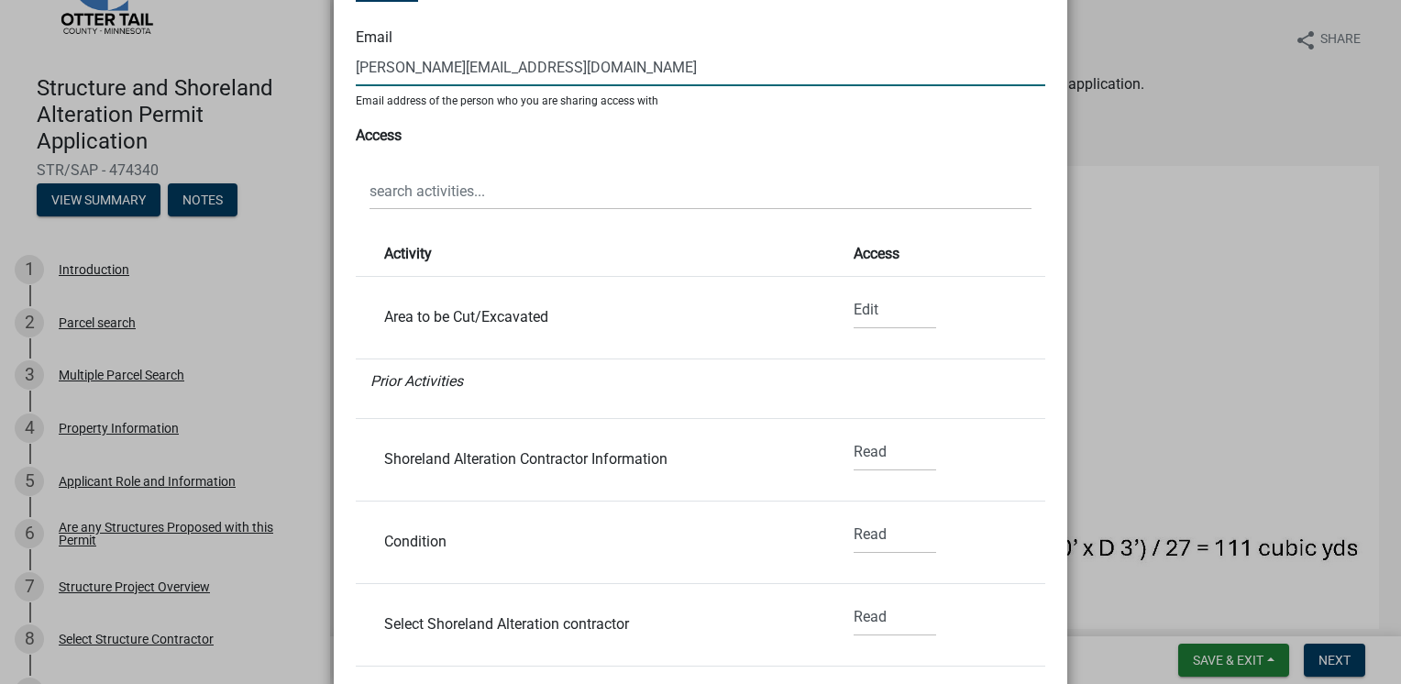
scroll to position [214, 0]
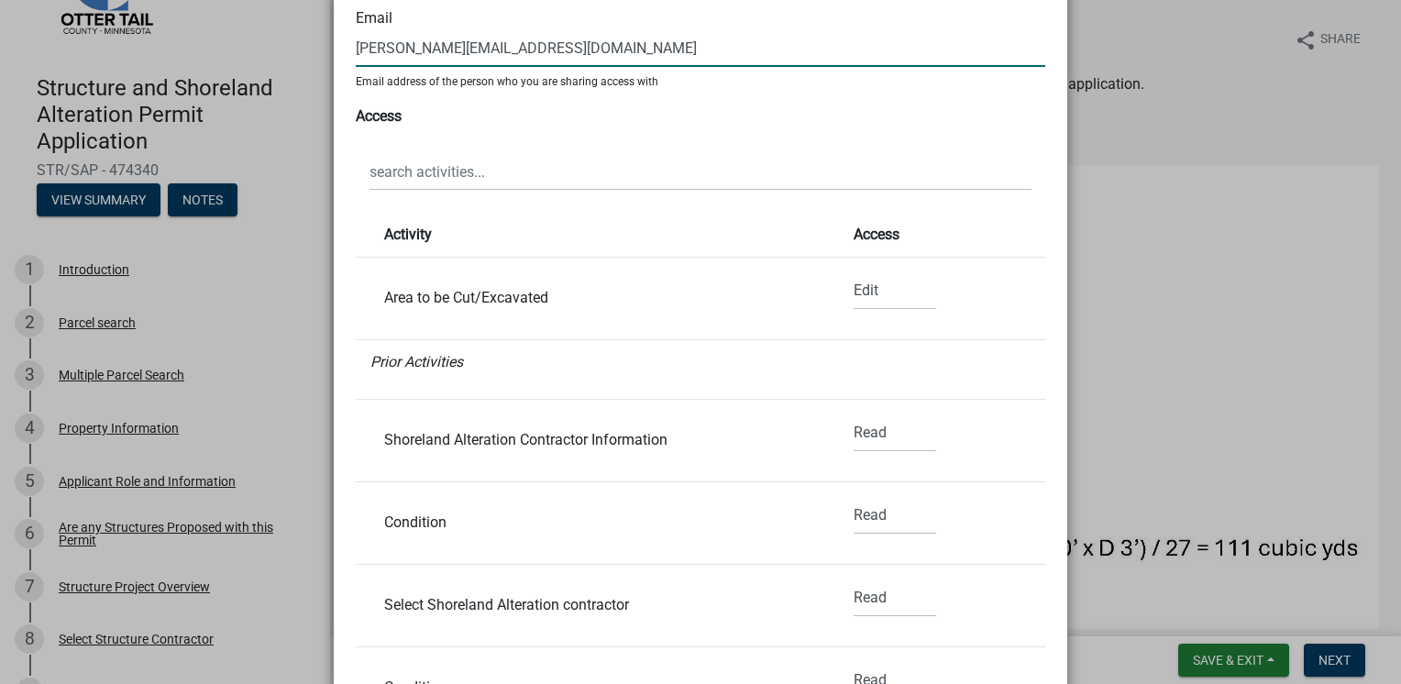
type input "[PERSON_NAME][EMAIL_ADDRESS][DOMAIN_NAME]"
drag, startPoint x: 848, startPoint y: 292, endPoint x: 858, endPoint y: 298, distance: 12.0
click at [854, 292] on select "None Read Edit" at bounding box center [895, 291] width 83 height 38
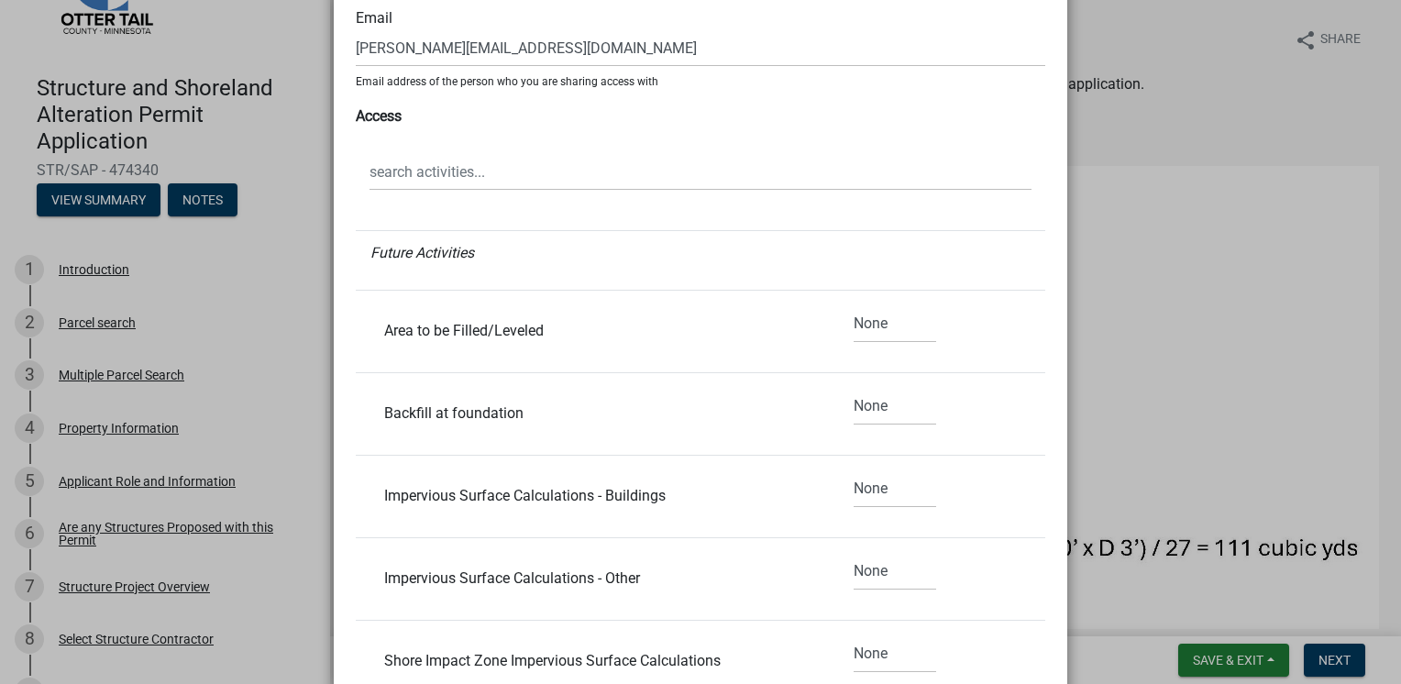
scroll to position [1926, 0]
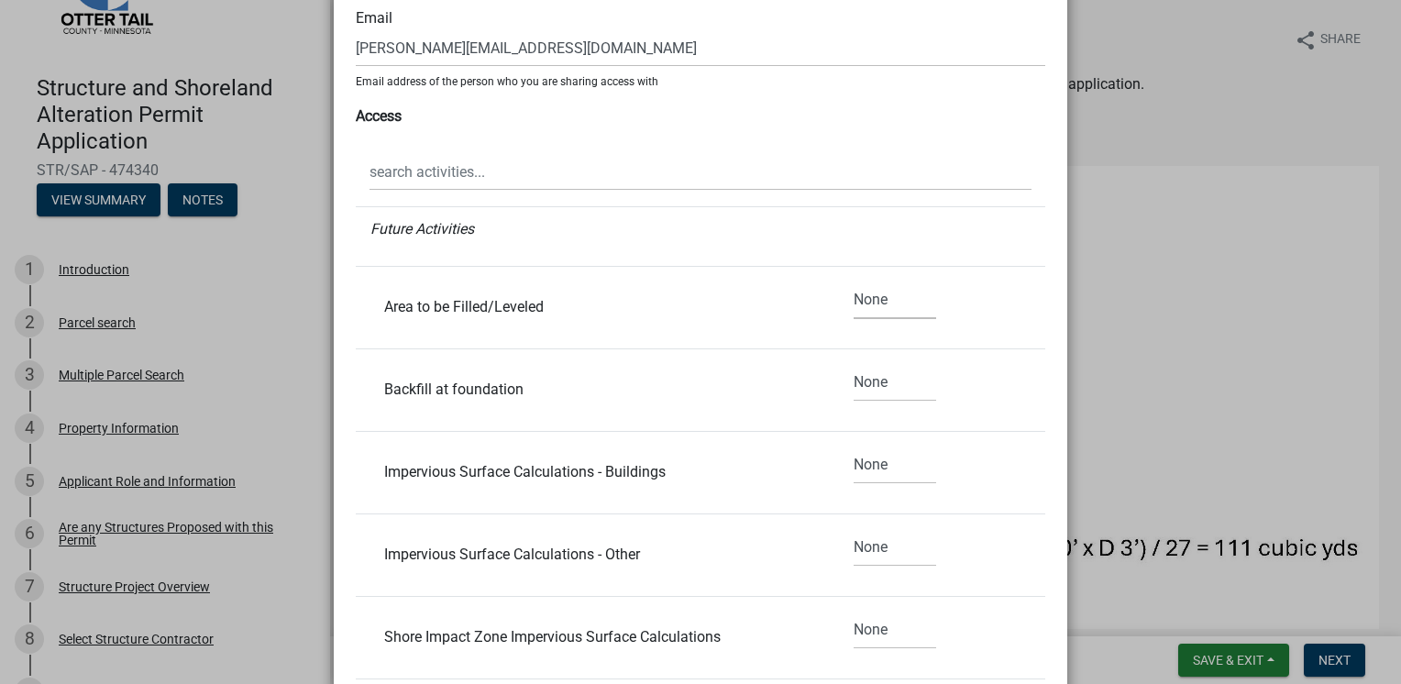
click at [854, 298] on select "None Read Edit" at bounding box center [895, 301] width 83 height 38
select select "1"
click at [854, 282] on select "None Read Edit" at bounding box center [895, 301] width 83 height 38
click at [861, 383] on select "None Read Edit" at bounding box center [895, 383] width 83 height 38
select select "1"
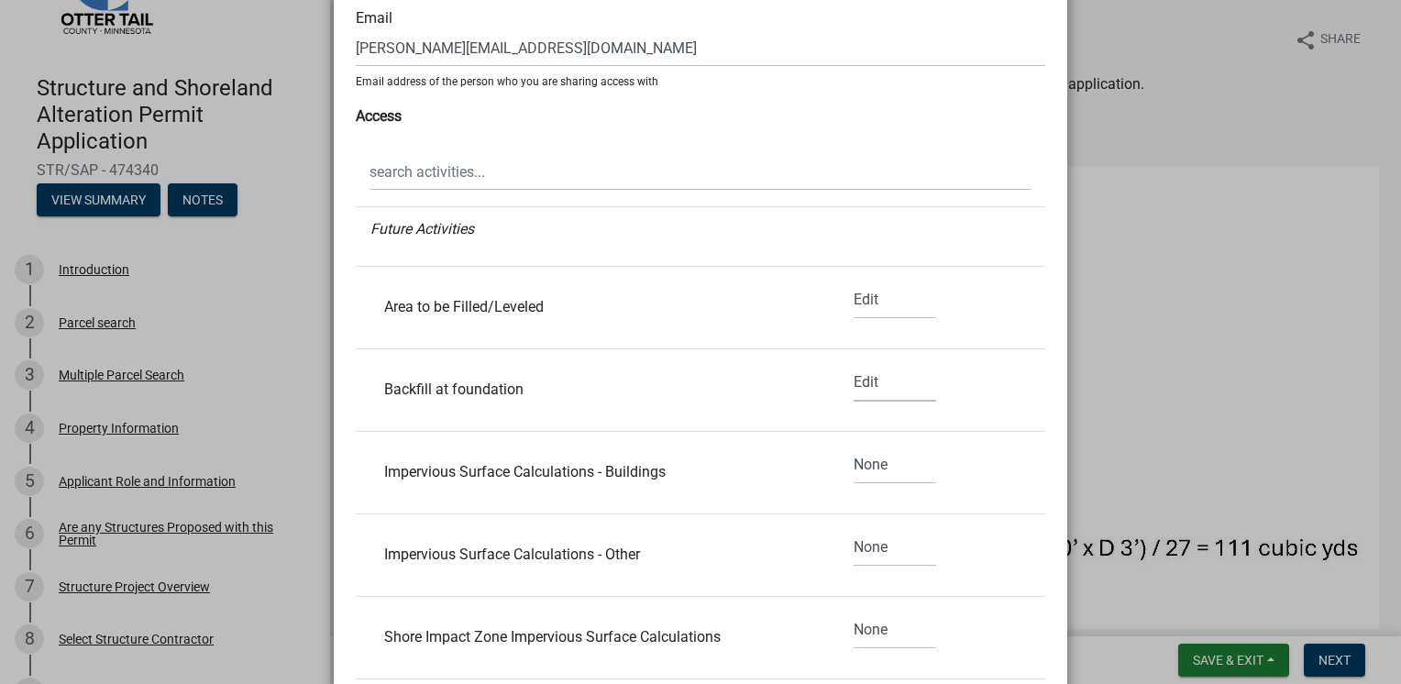
click at [854, 364] on select "None Read Edit" at bounding box center [895, 383] width 83 height 38
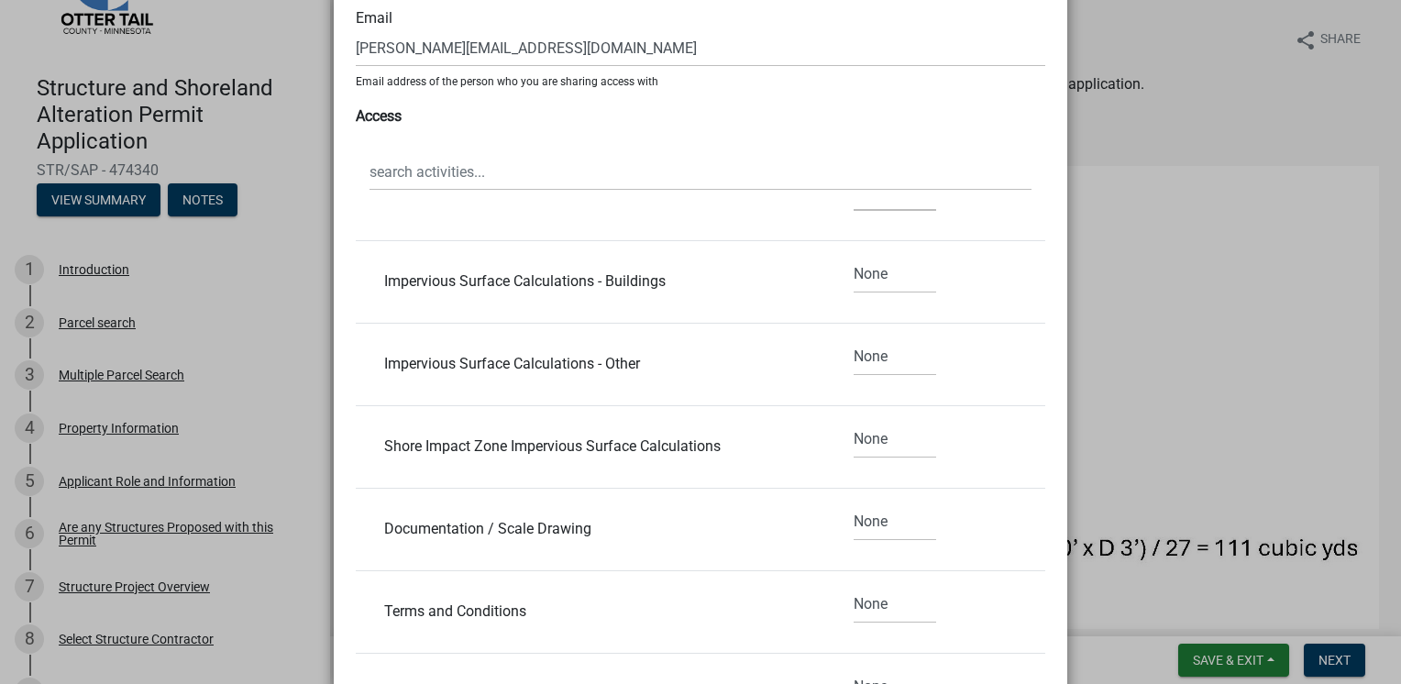
scroll to position [2139, 0]
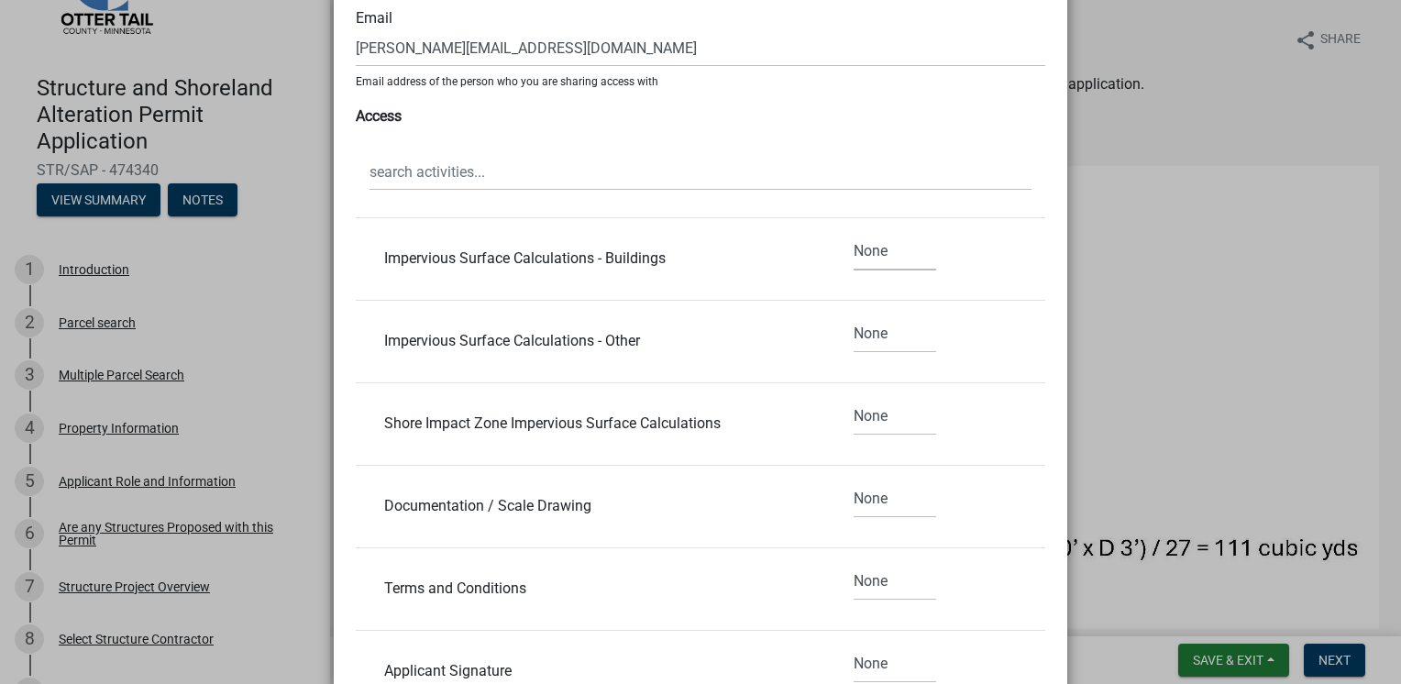
click at [856, 247] on select "None Read Edit" at bounding box center [895, 252] width 83 height 38
select select "1"
click at [854, 233] on select "None Read Edit" at bounding box center [895, 252] width 83 height 38
click at [857, 324] on select "None Read Edit" at bounding box center [895, 334] width 83 height 38
select select "1"
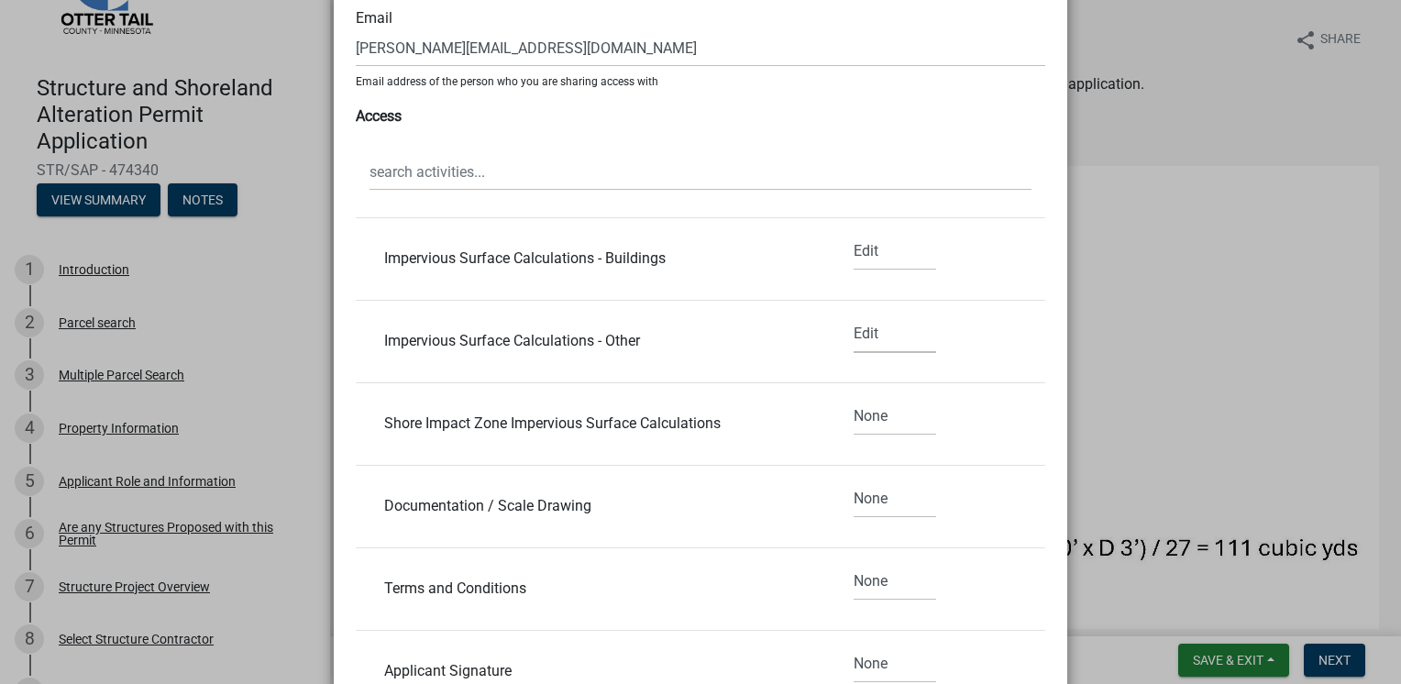
click at [854, 315] on select "None Read Edit" at bounding box center [895, 334] width 83 height 38
click at [876, 415] on select "None Read Edit" at bounding box center [895, 417] width 83 height 38
select select "0"
click at [854, 398] on select "None Read Edit" at bounding box center [895, 417] width 83 height 38
click at [860, 494] on select "None Read Edit" at bounding box center [895, 499] width 83 height 38
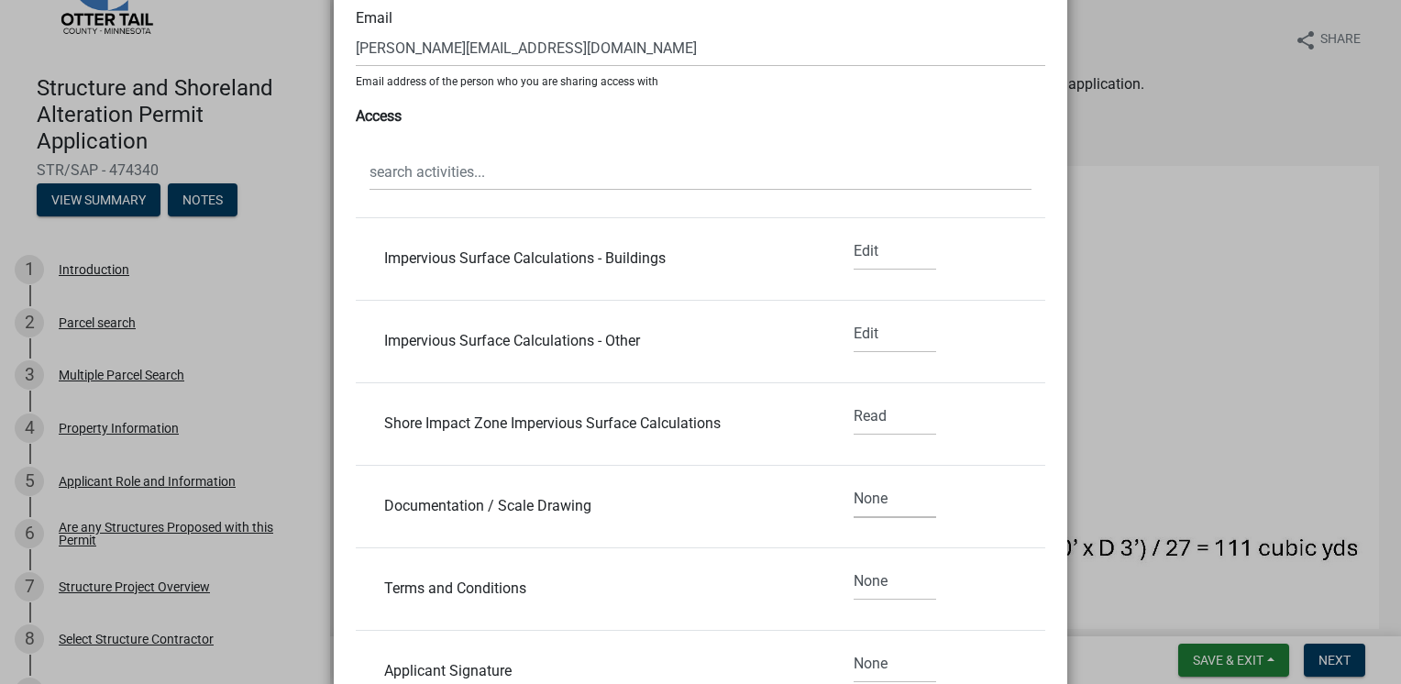
select select "1"
click at [854, 480] on select "None Read Edit" at bounding box center [895, 499] width 83 height 38
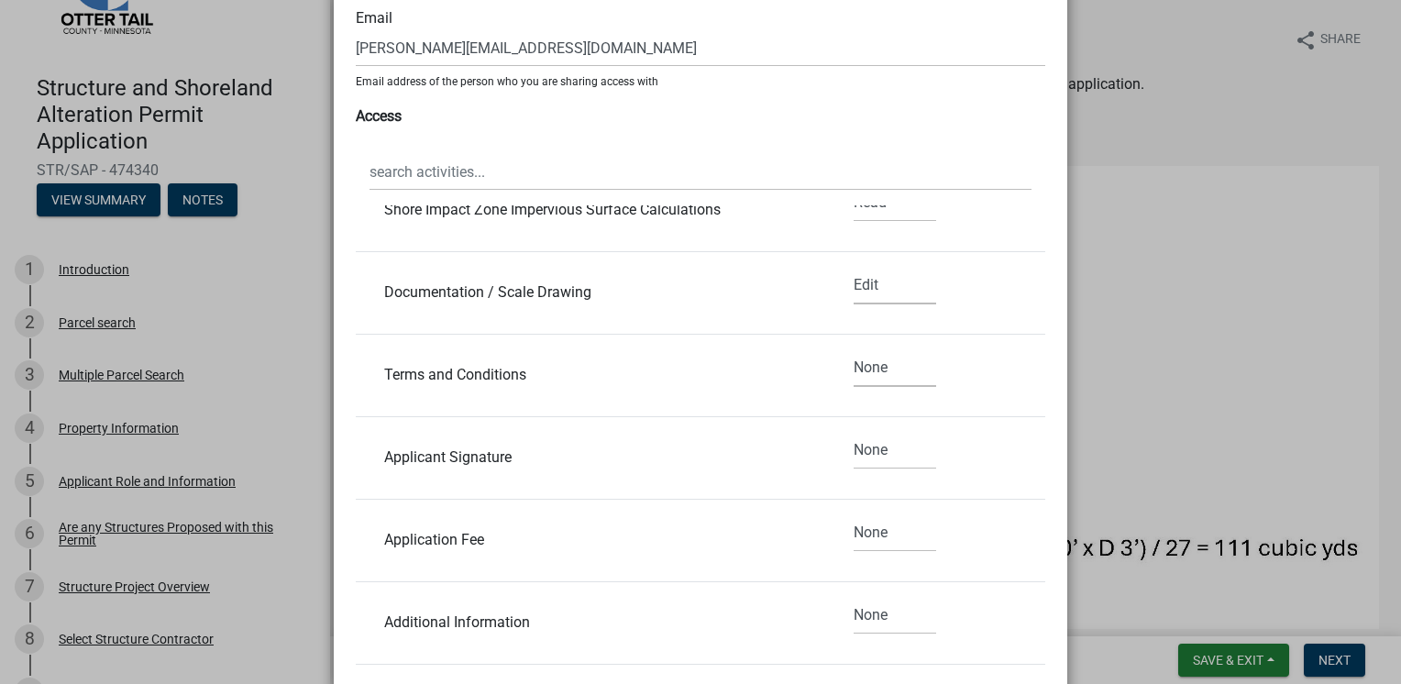
click at [857, 361] on select "None Read Edit" at bounding box center [895, 368] width 83 height 38
click at [857, 364] on select "None Read Edit" at bounding box center [895, 368] width 83 height 38
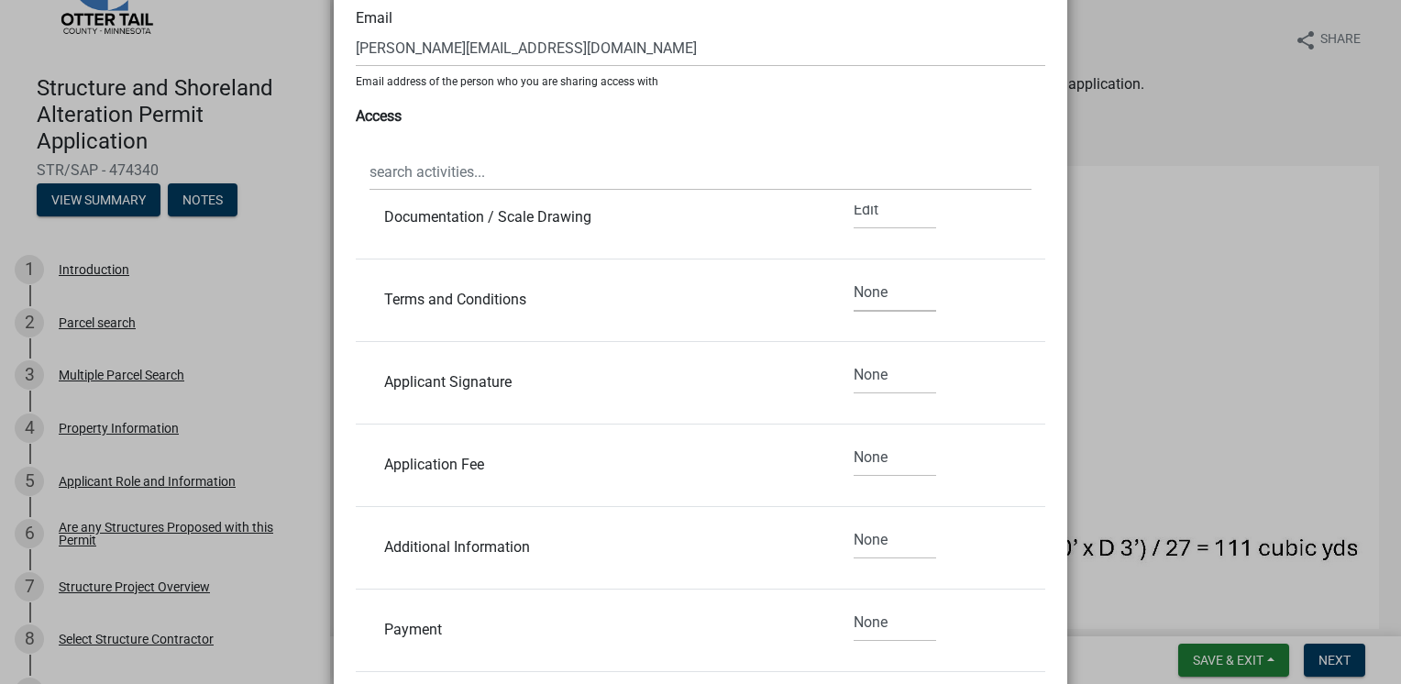
scroll to position [400, 0]
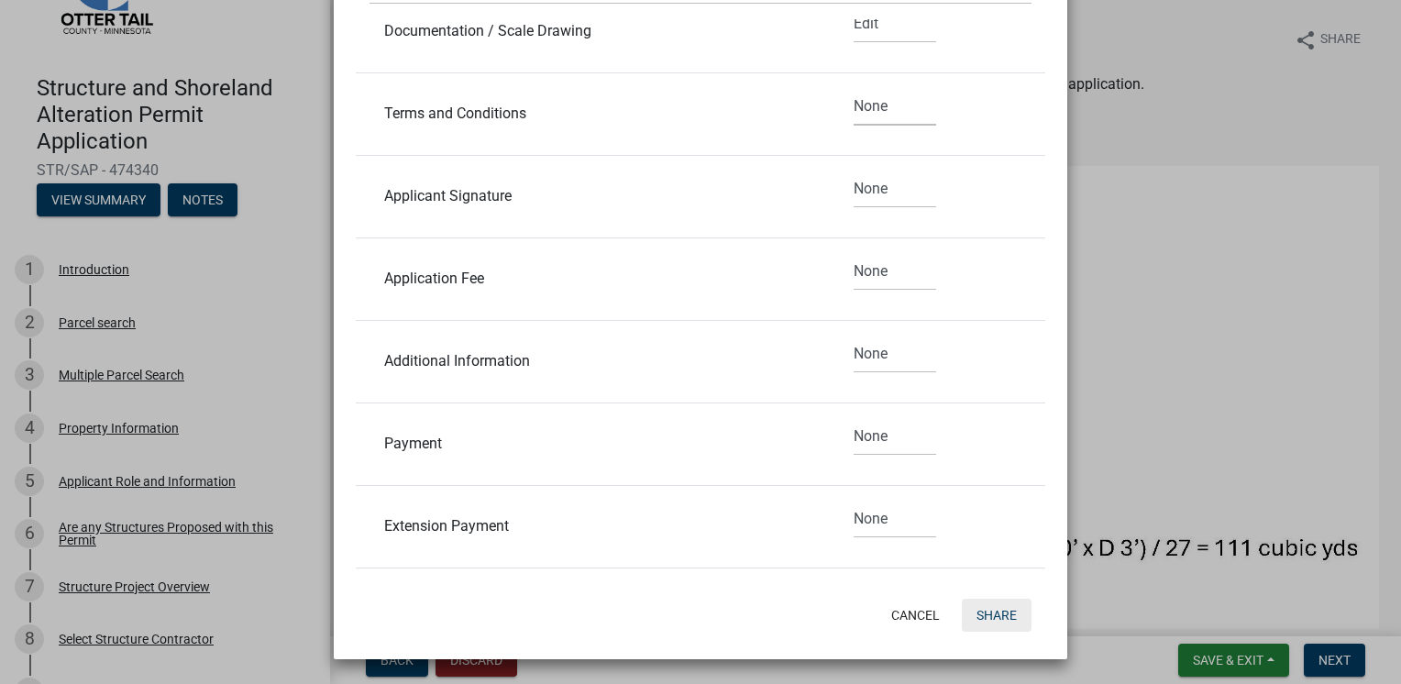
click at [979, 616] on button "Share" at bounding box center [997, 615] width 70 height 33
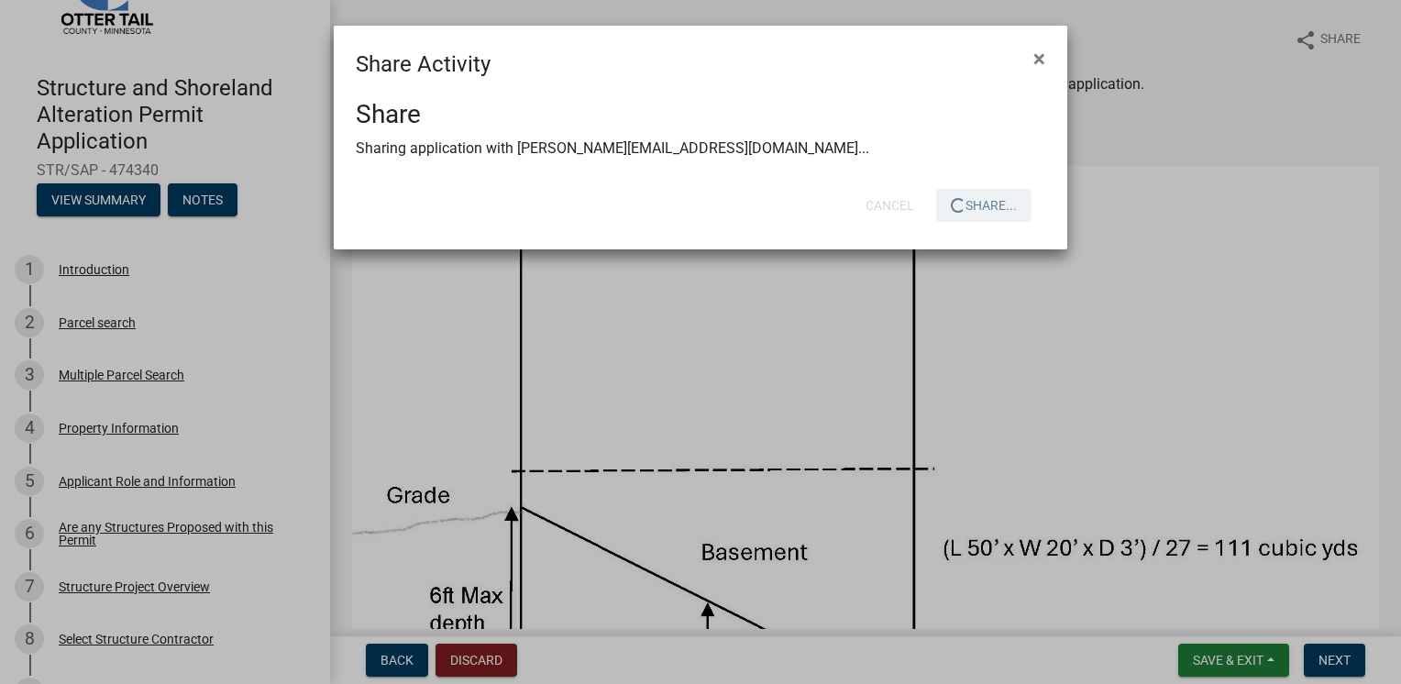
scroll to position [0, 0]
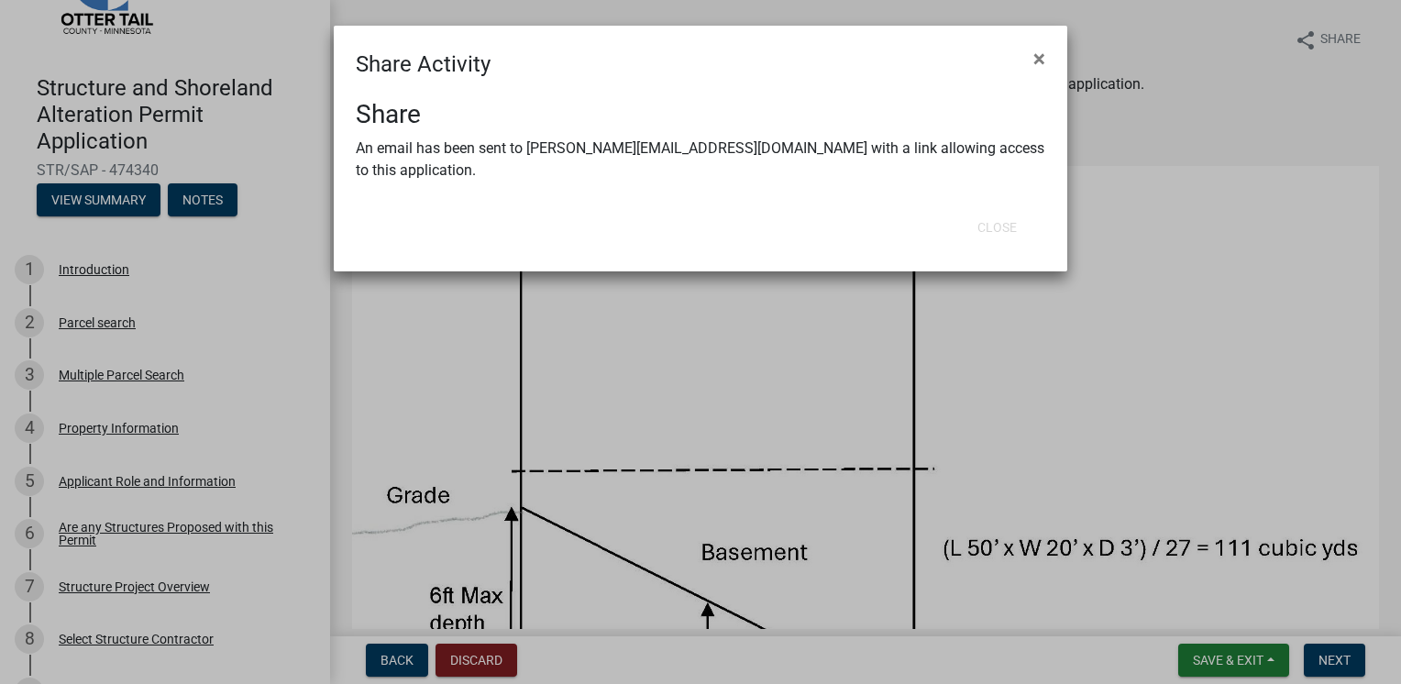
click at [1014, 381] on ngb-modal-window "Share Activity × Share An email has been sent to [PERSON_NAME][EMAIL_ADDRESS][D…" at bounding box center [700, 342] width 1401 height 684
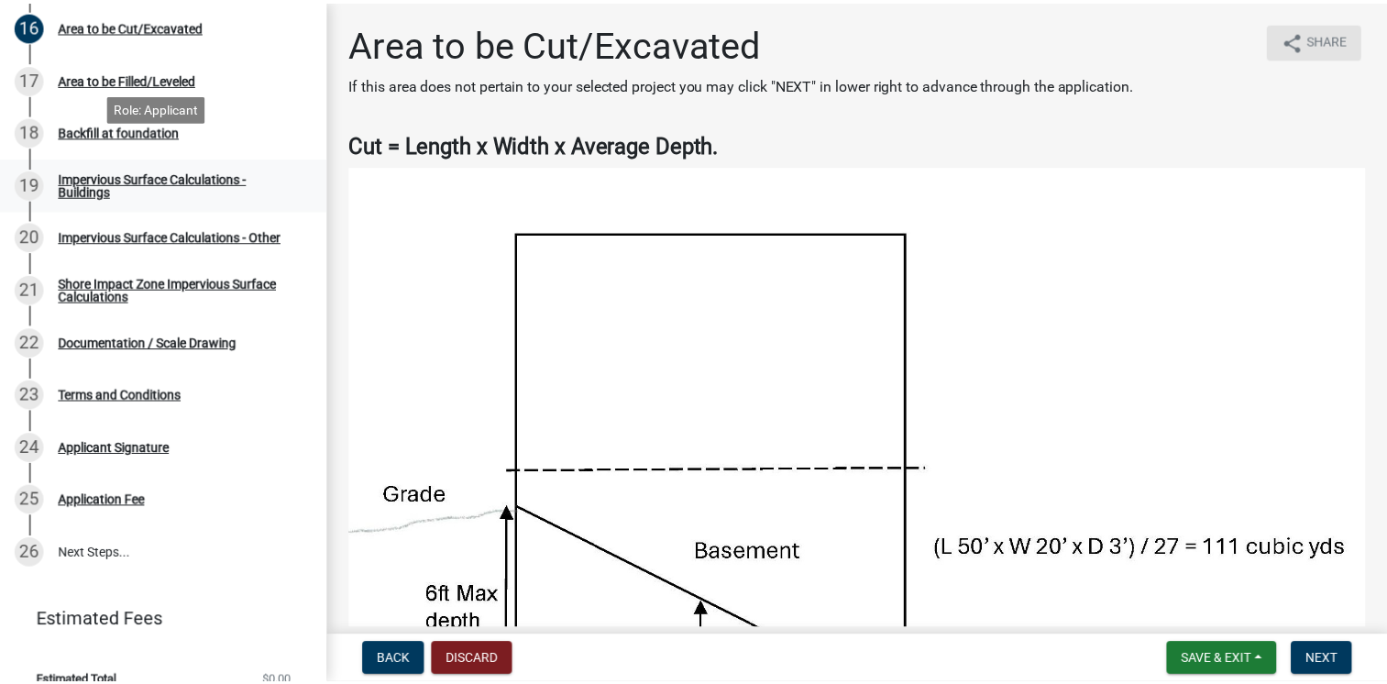
scroll to position [1163, 0]
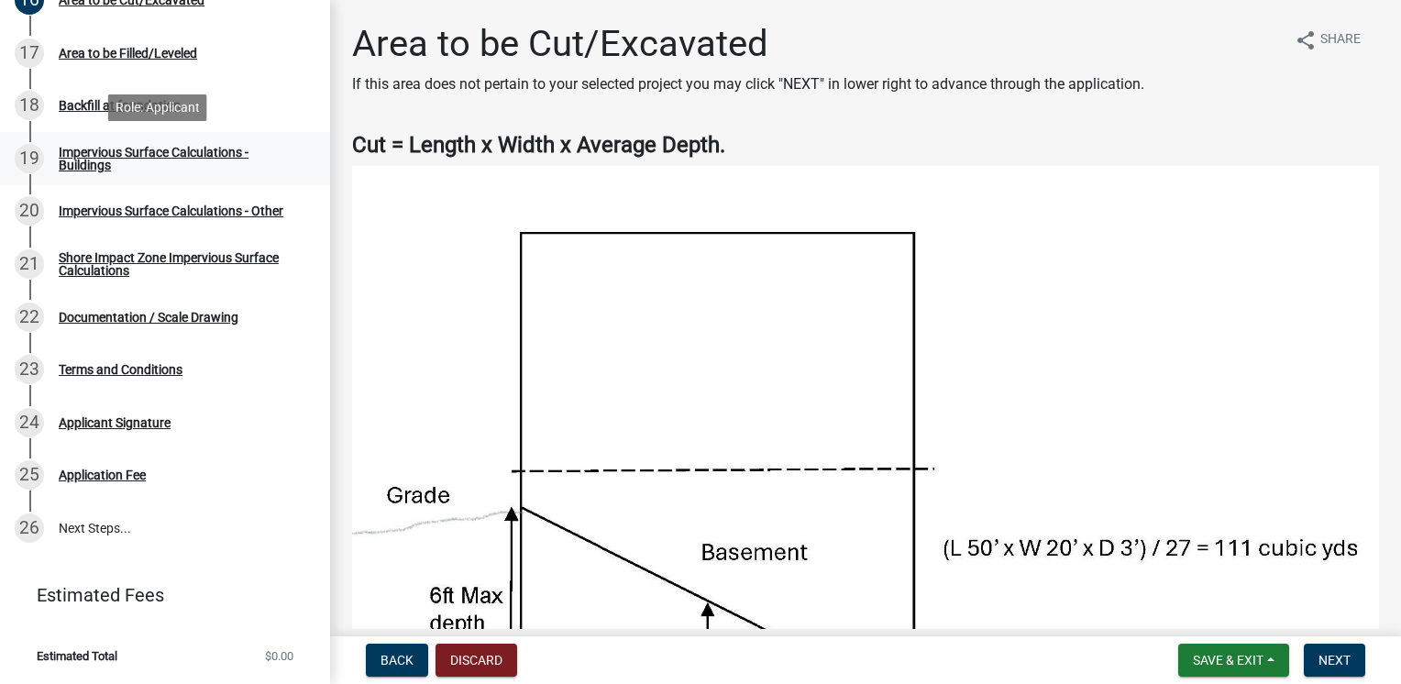
click at [84, 160] on div "Impervious Surface Calculations - Buildings" at bounding box center [180, 159] width 242 height 26
click at [66, 163] on div "Impervious Surface Calculations - Buildings" at bounding box center [180, 159] width 242 height 26
click at [1330, 665] on span "Next" at bounding box center [1335, 660] width 32 height 15
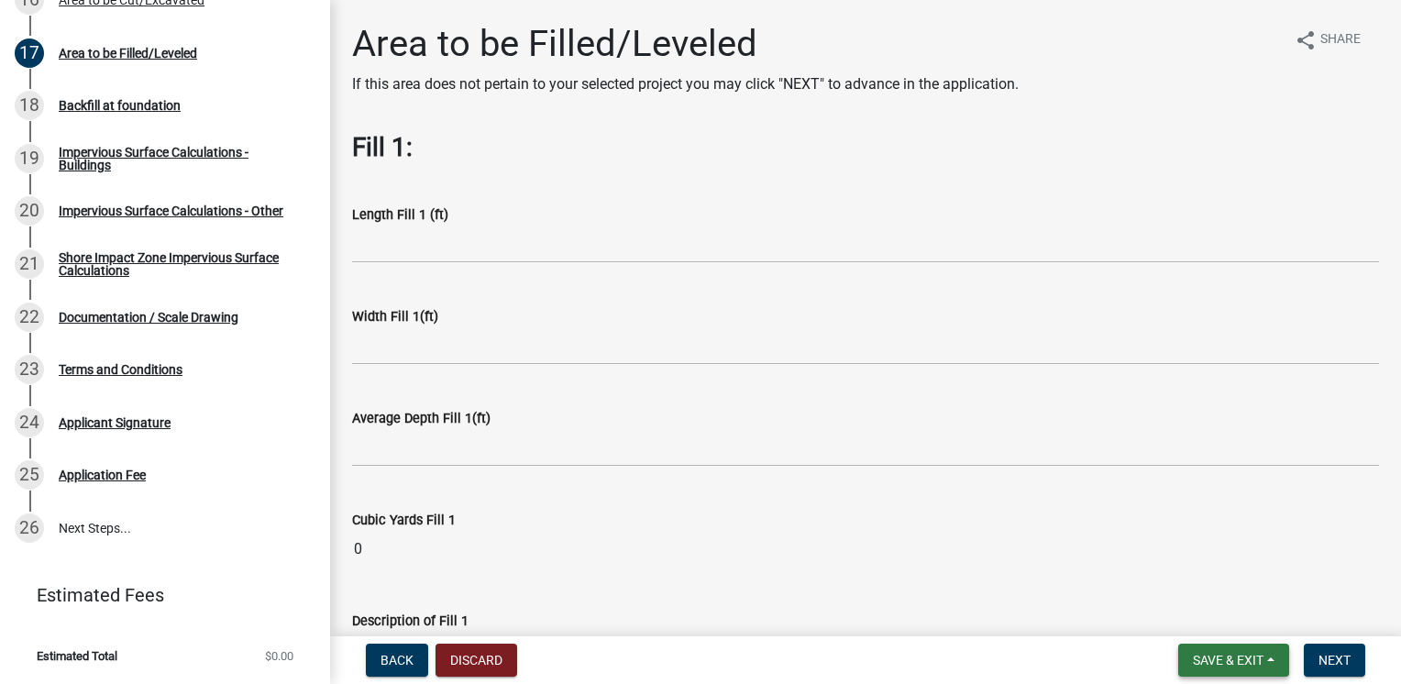
click at [1220, 665] on span "Save & Exit" at bounding box center [1228, 660] width 71 height 15
click at [1210, 616] on button "Save & Exit" at bounding box center [1216, 613] width 147 height 44
